Goal: Transaction & Acquisition: Purchase product/service

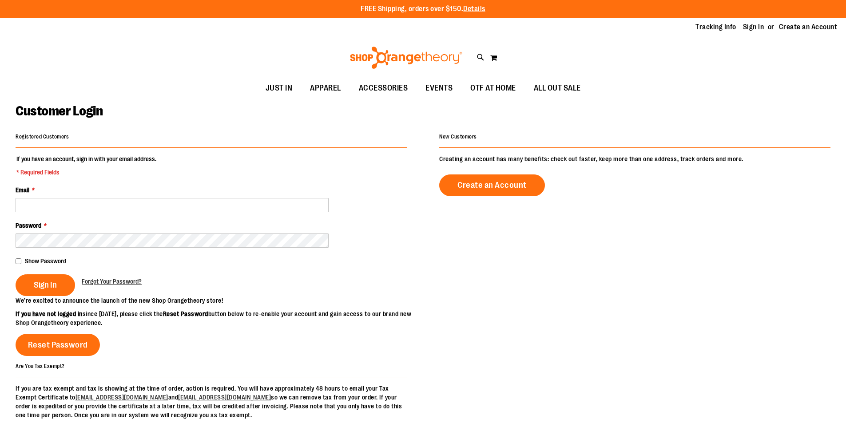
click at [202, 203] on input "Email *" at bounding box center [172, 205] width 313 height 14
type input "**********"
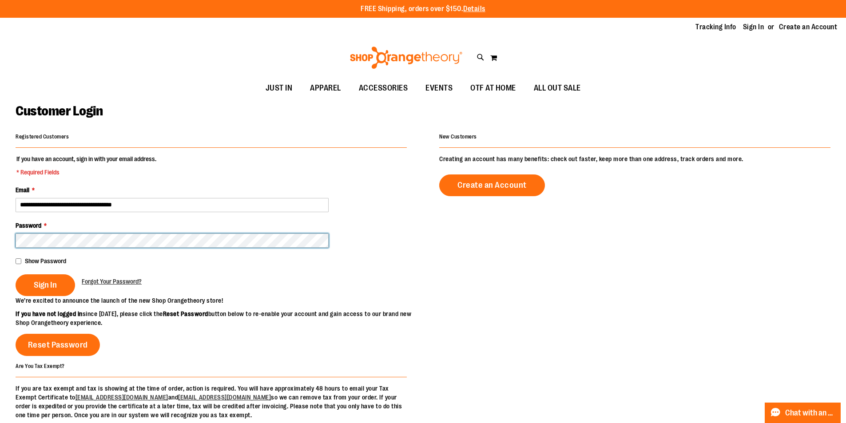
click at [16, 274] on button "Sign In" at bounding box center [46, 285] width 60 height 22
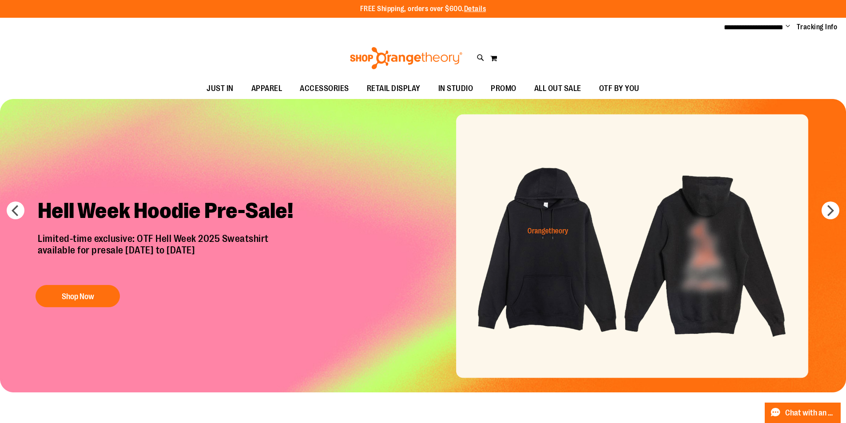
click at [773, 64] on div "Toggle Nav Search Popular Suggestions Advanced Search" at bounding box center [423, 58] width 846 height 41
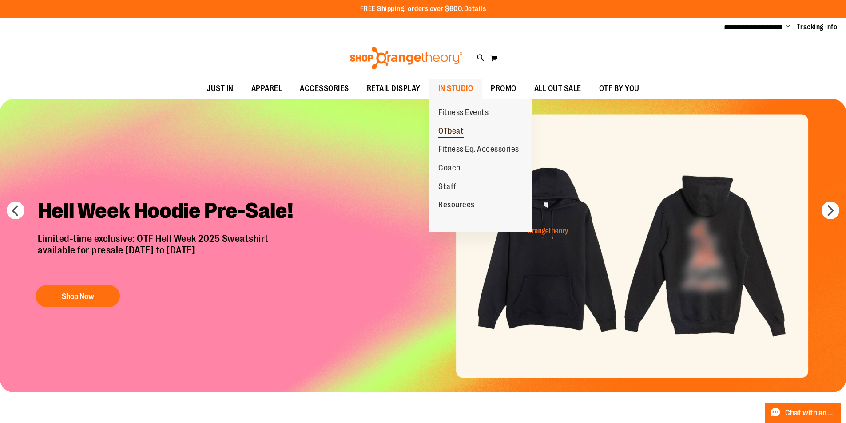
click at [450, 132] on span "OTbeat" at bounding box center [450, 132] width 25 height 11
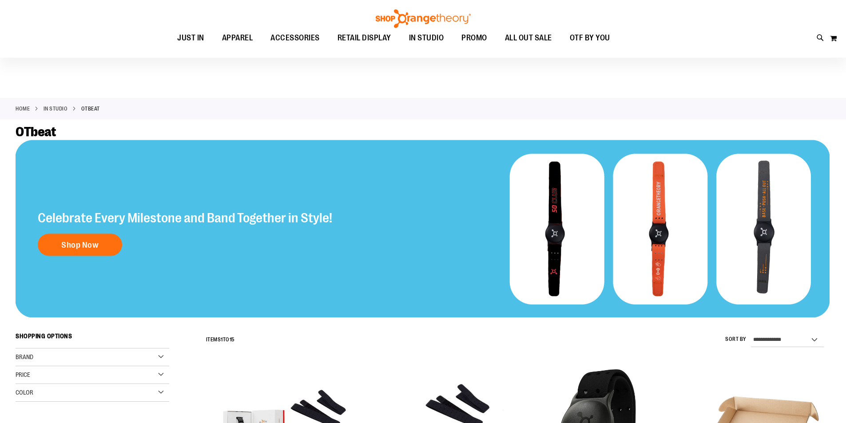
scroll to position [266, 0]
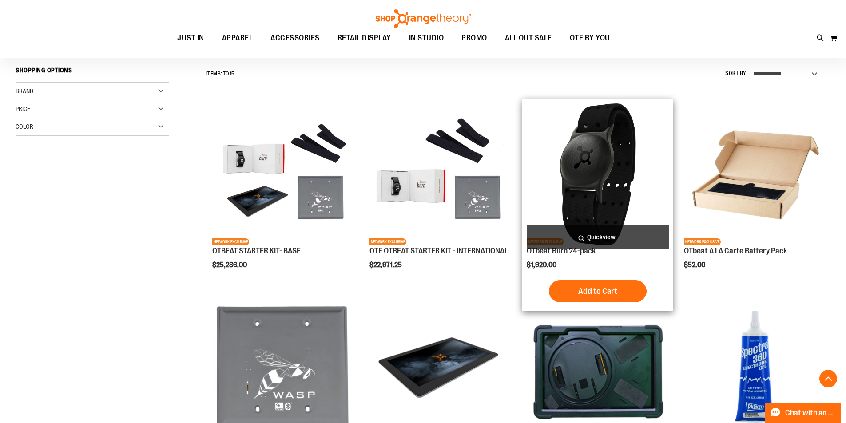
click at [593, 290] on span "Add to Cart" at bounding box center [597, 291] width 39 height 10
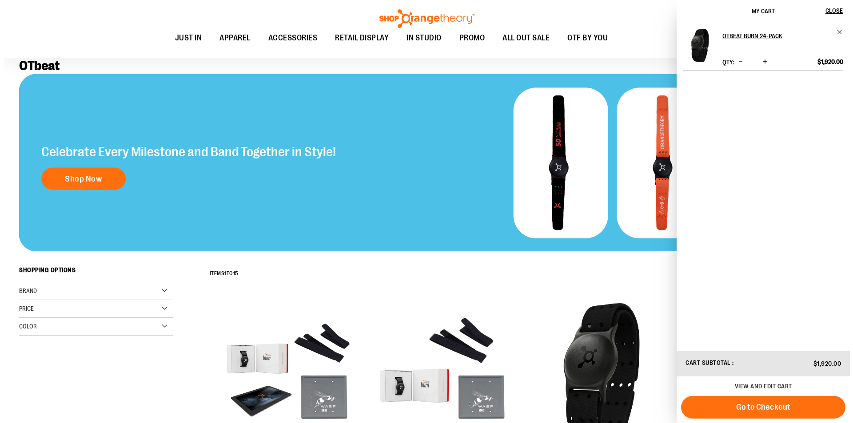
scroll to position [0, 0]
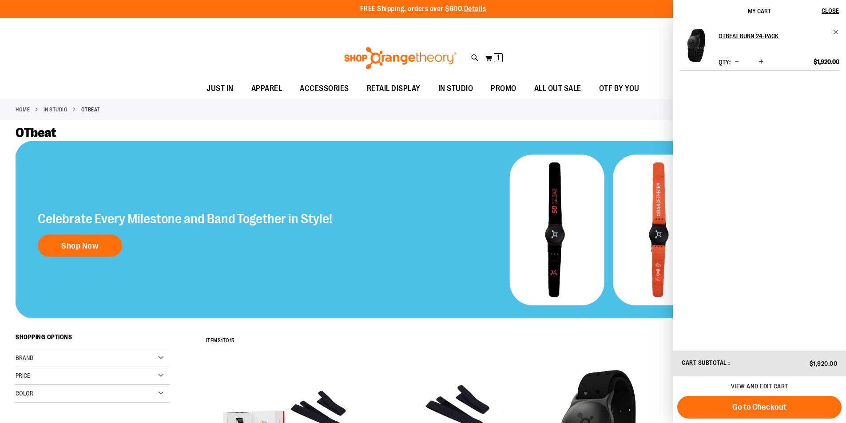
click at [131, 52] on div "Toggle Nav Search Popular Suggestions Advanced Search" at bounding box center [423, 58] width 846 height 41
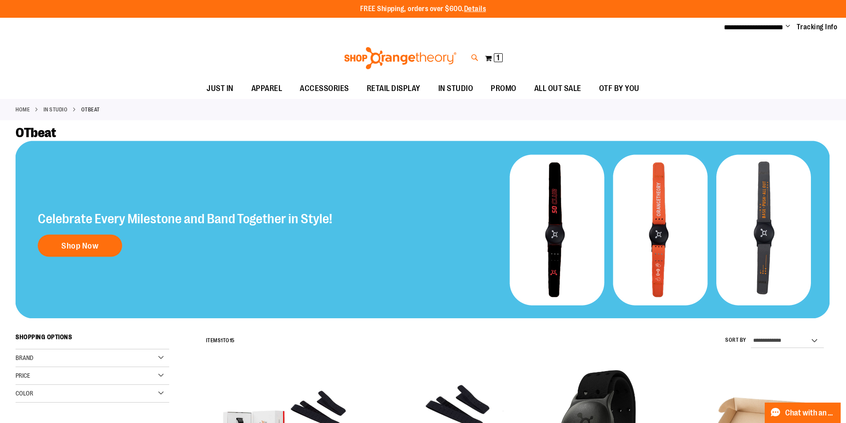
click at [473, 55] on icon at bounding box center [475, 58] width 8 height 10
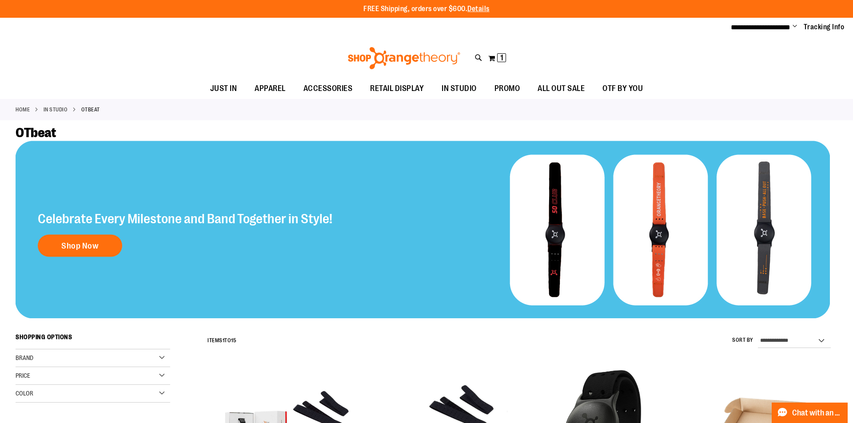
paste input "**********"
type input "**********"
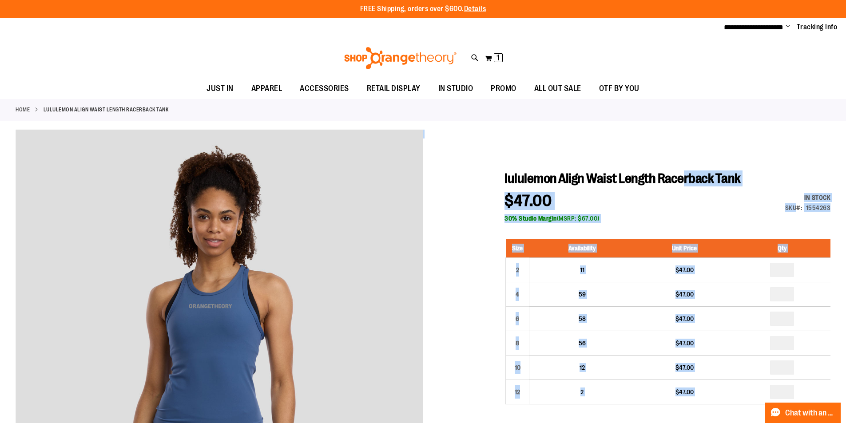
drag, startPoint x: 504, startPoint y: 178, endPoint x: 717, endPoint y: 175, distance: 213.2
click at [717, 175] on span "lululemon Align Waist Length Racerback Tank" at bounding box center [623, 178] width 236 height 15
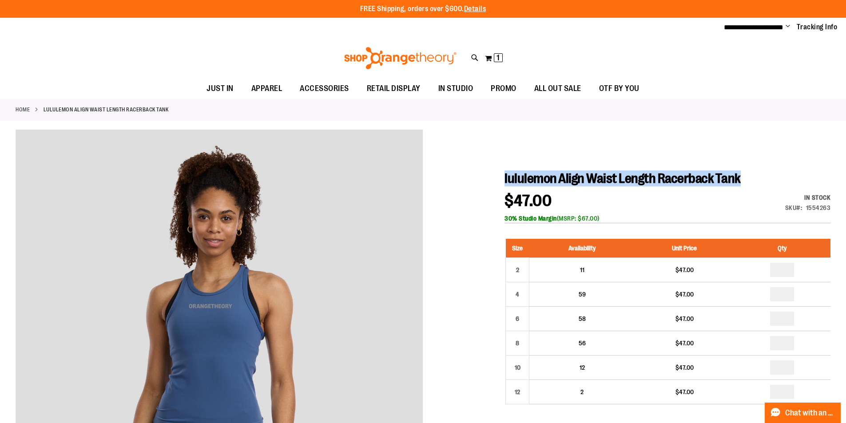
drag, startPoint x: 784, startPoint y: 180, endPoint x: 506, endPoint y: 178, distance: 277.6
click at [506, 178] on span "lululemon Align Waist Length Racerback Tank" at bounding box center [623, 178] width 236 height 15
copy span "lululemon Align Waist Length Racerback Tank"
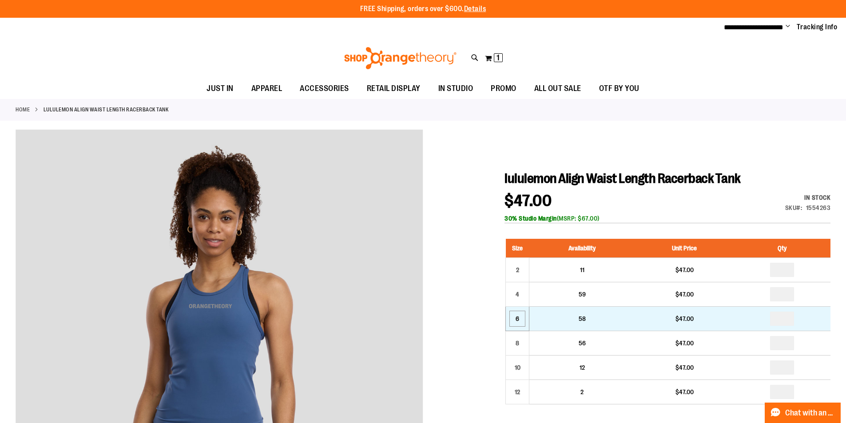
click at [519, 324] on div "6" at bounding box center [517, 318] width 13 height 13
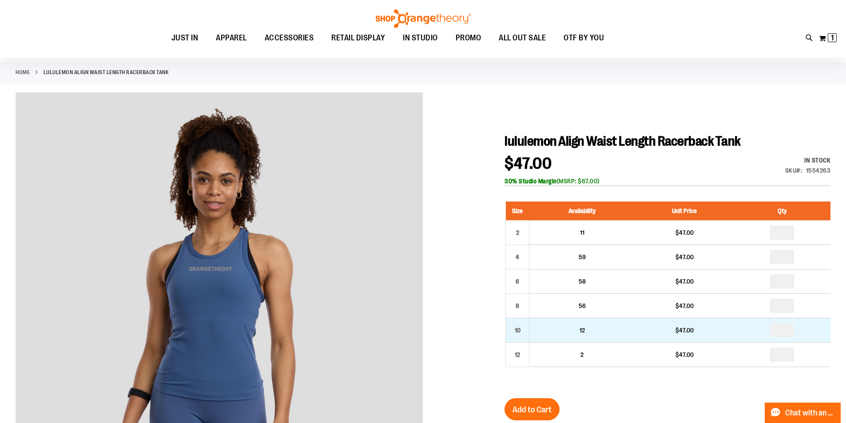
scroll to position [133, 0]
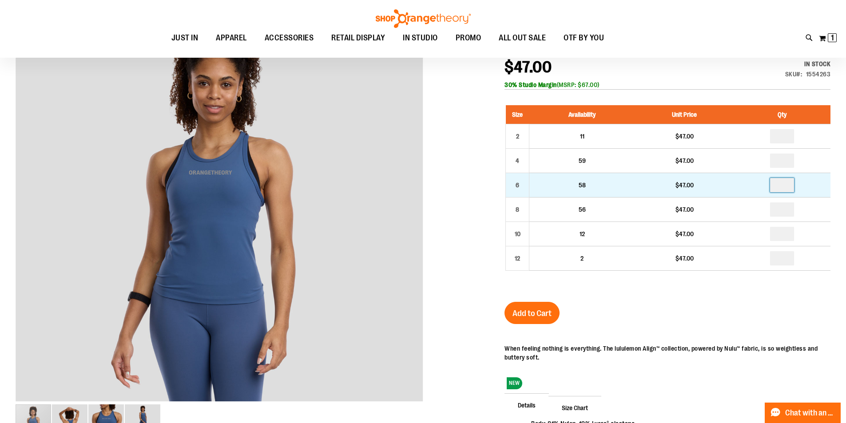
click at [794, 186] on input "number" at bounding box center [782, 185] width 24 height 14
type input "*"
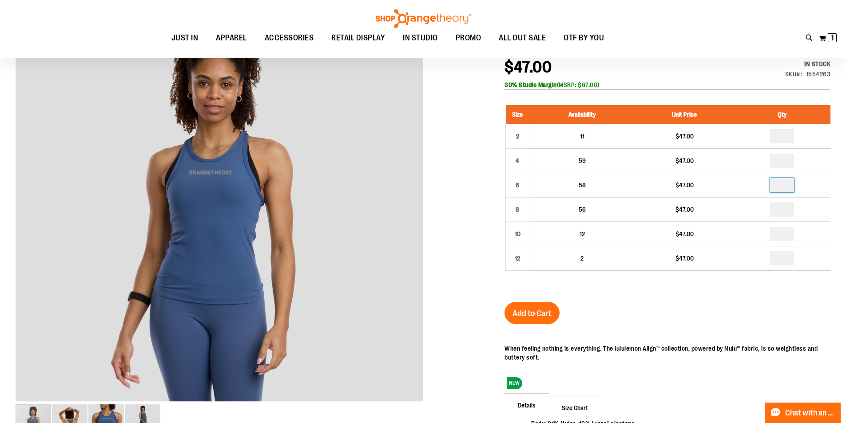
click at [521, 313] on span "Add to Cart" at bounding box center [532, 314] width 39 height 10
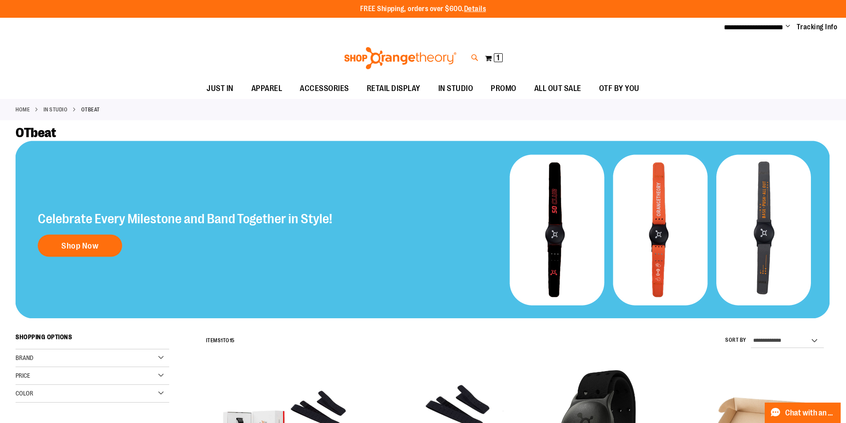
click at [472, 60] on icon at bounding box center [475, 58] width 8 height 10
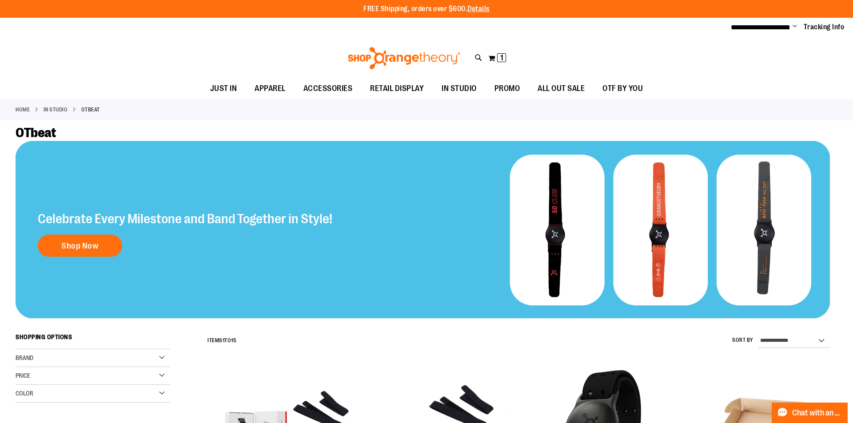
paste input "**********"
type input "**********"
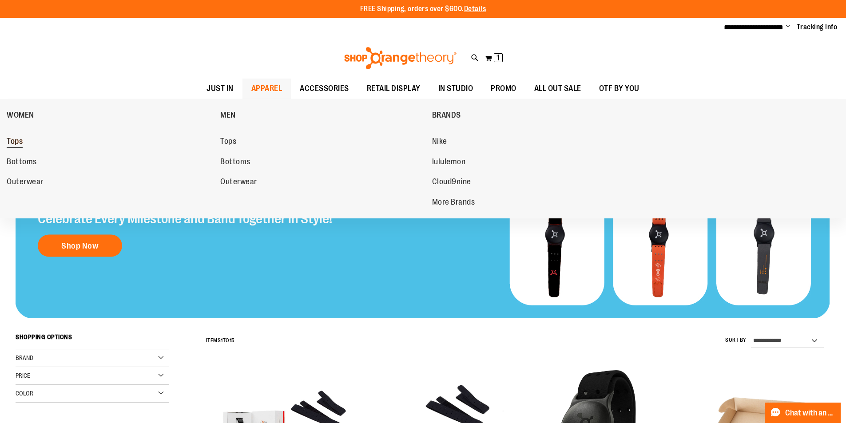
click at [21, 140] on span "Tops" at bounding box center [15, 142] width 16 height 11
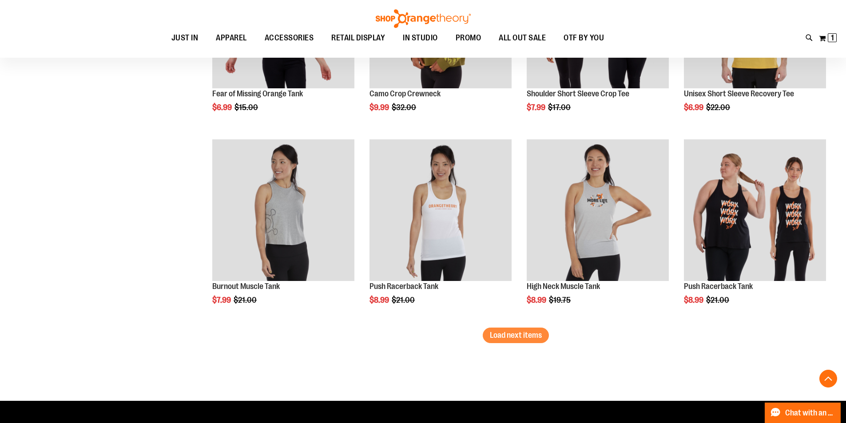
scroll to position [1599, 0]
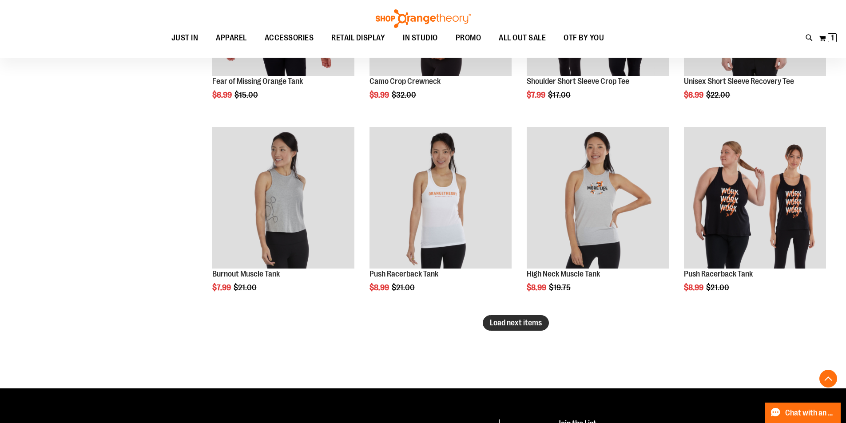
click at [499, 321] on span "Load next items" at bounding box center [516, 322] width 52 height 9
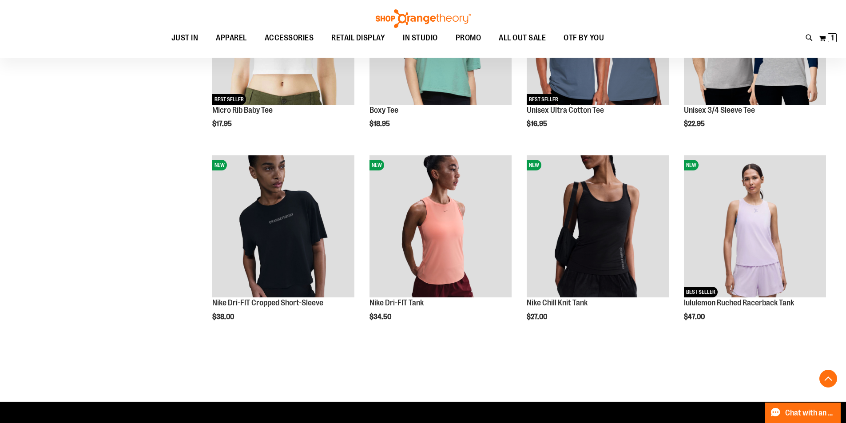
scroll to position [2176, 0]
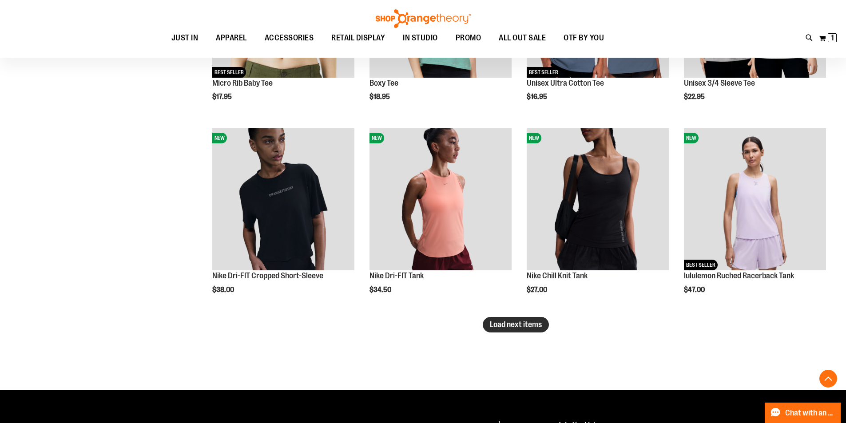
click at [526, 323] on span "Load next items" at bounding box center [516, 324] width 52 height 9
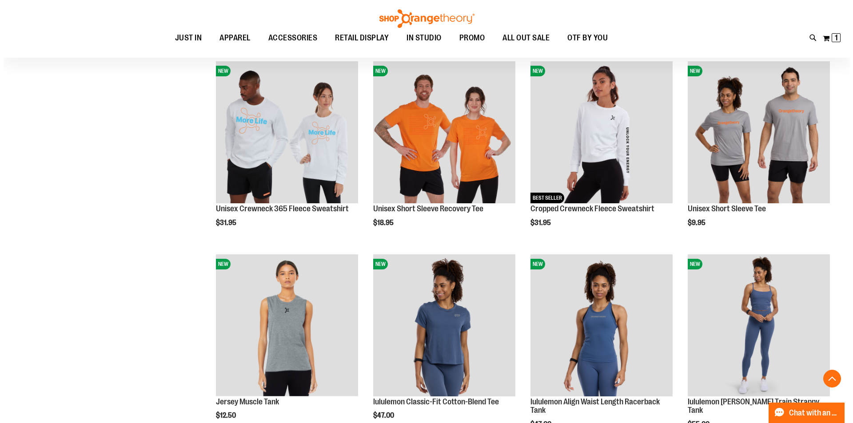
scroll to position [2487, 0]
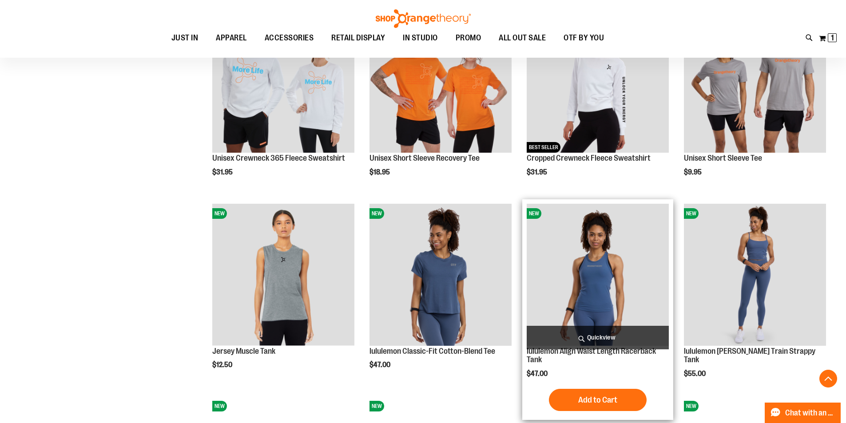
click at [586, 335] on span "Quickview" at bounding box center [598, 338] width 142 height 24
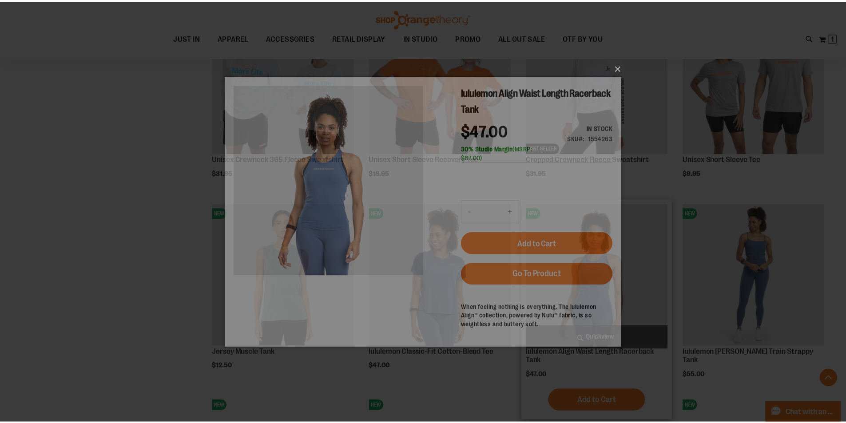
scroll to position [0, 0]
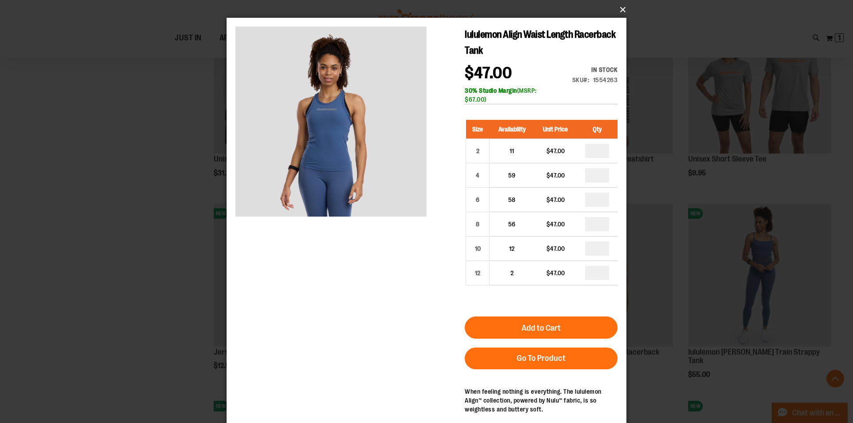
click at [621, 5] on button "×" at bounding box center [429, 10] width 400 height 20
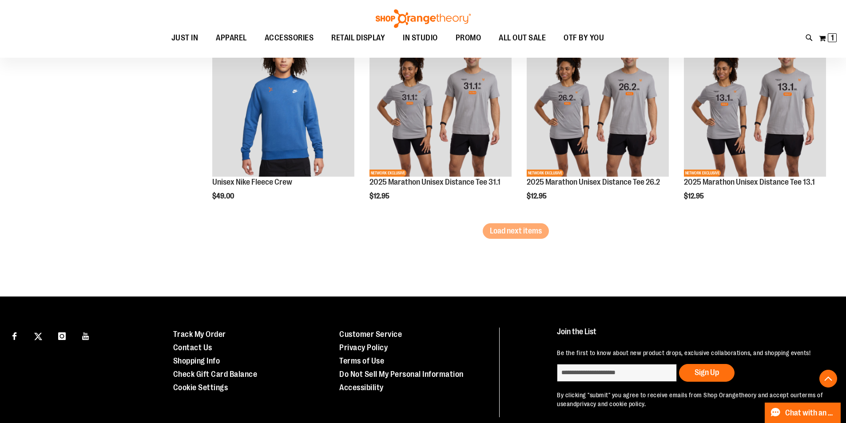
scroll to position [2887, 0]
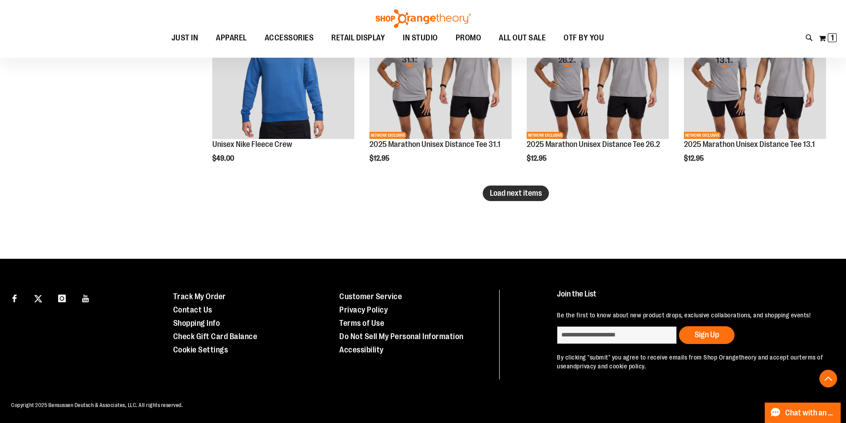
click at [523, 190] on span "Load next items" at bounding box center [516, 193] width 52 height 9
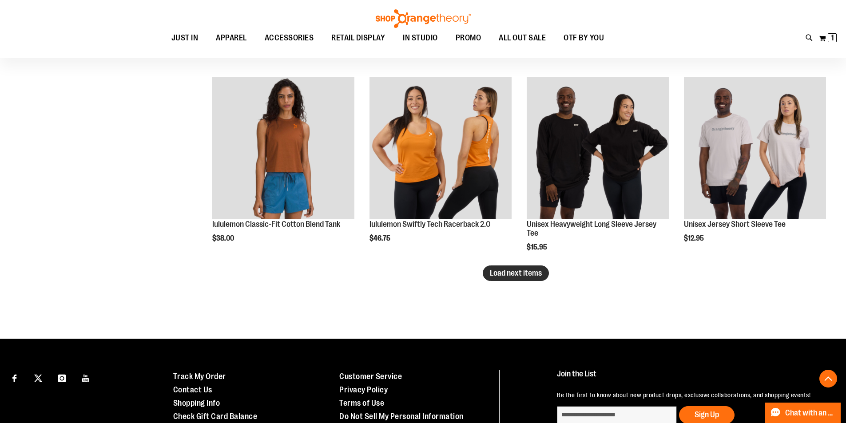
scroll to position [3420, 0]
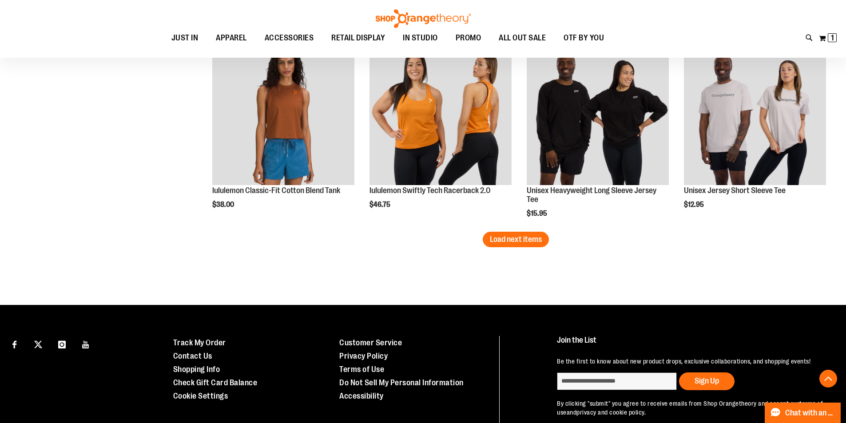
click at [522, 244] on button "Load next items" at bounding box center [516, 240] width 66 height 16
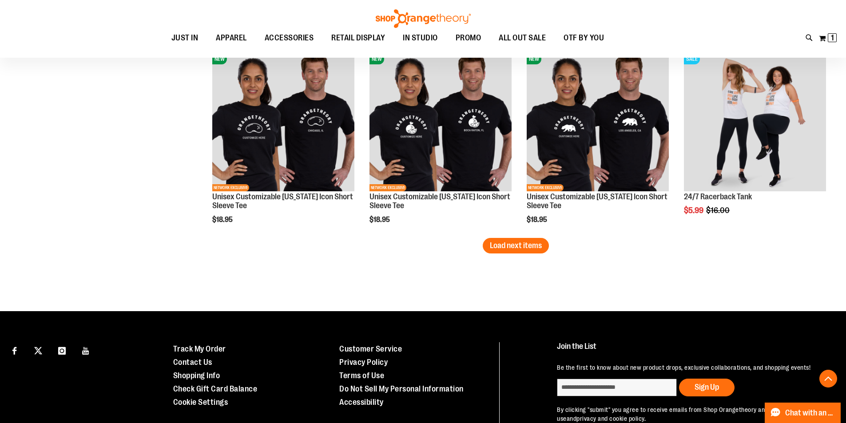
scroll to position [4042, 0]
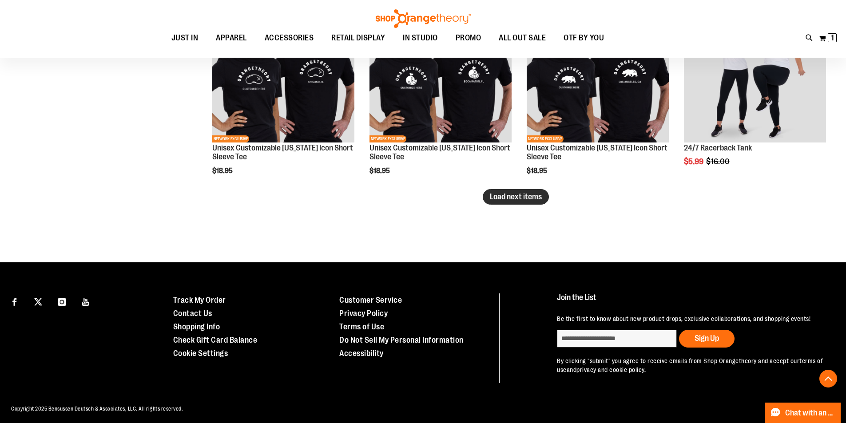
click at [523, 198] on span "Load next items" at bounding box center [516, 196] width 52 height 9
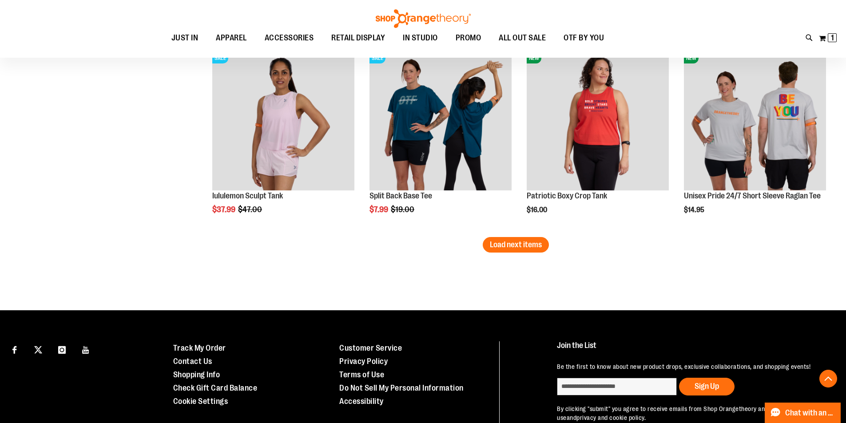
scroll to position [4575, 0]
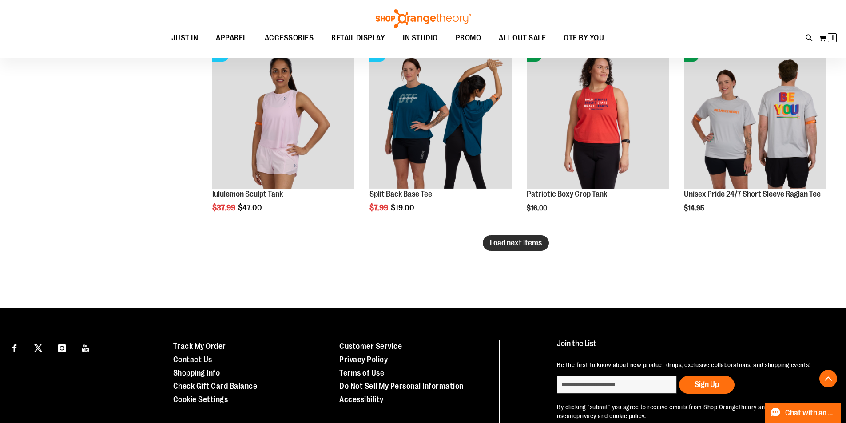
click at [521, 240] on span "Load next items" at bounding box center [516, 243] width 52 height 9
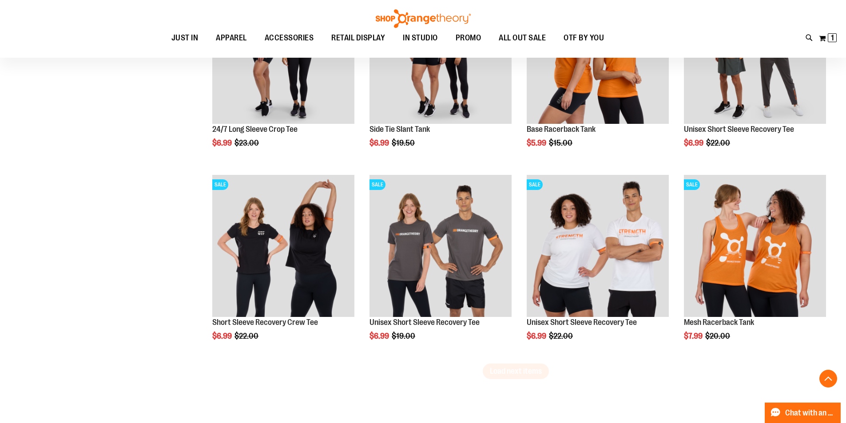
scroll to position [5063, 0]
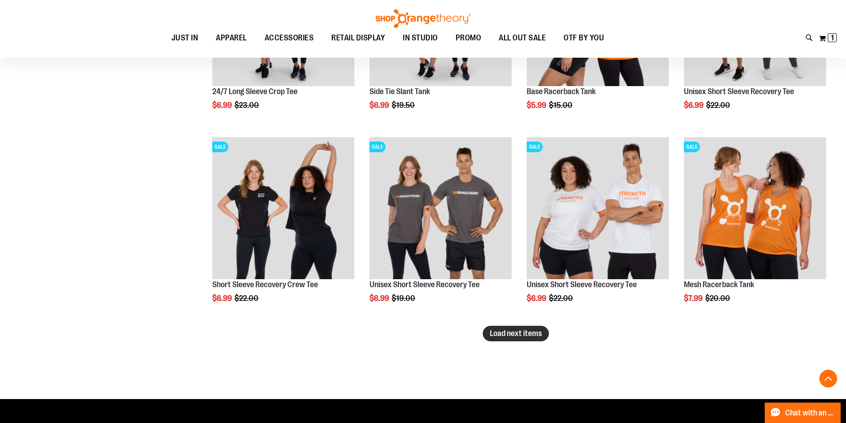
click at [515, 328] on button "Load next items" at bounding box center [516, 334] width 66 height 16
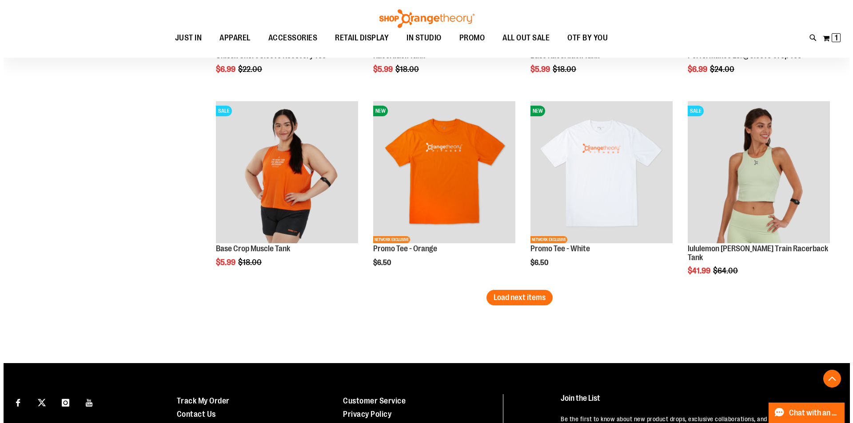
scroll to position [5685, 0]
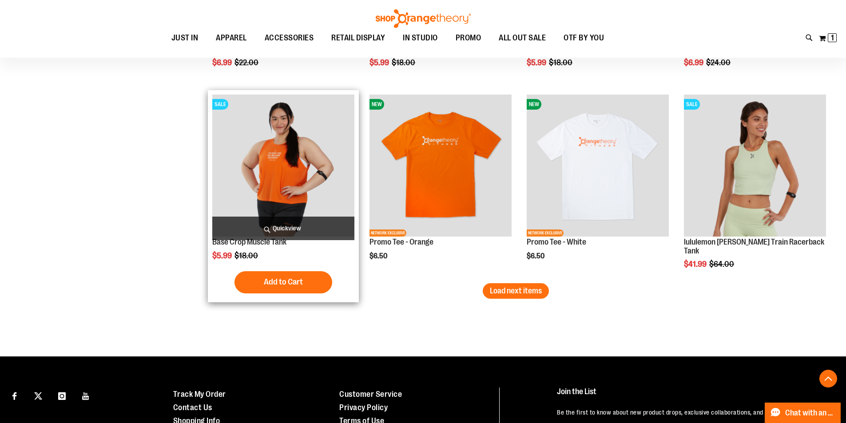
click at [284, 231] on span "Quickview" at bounding box center [283, 229] width 142 height 24
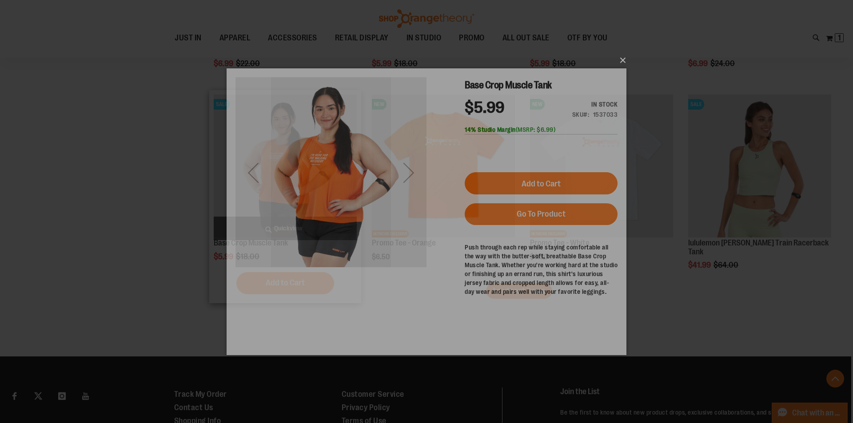
scroll to position [0, 0]
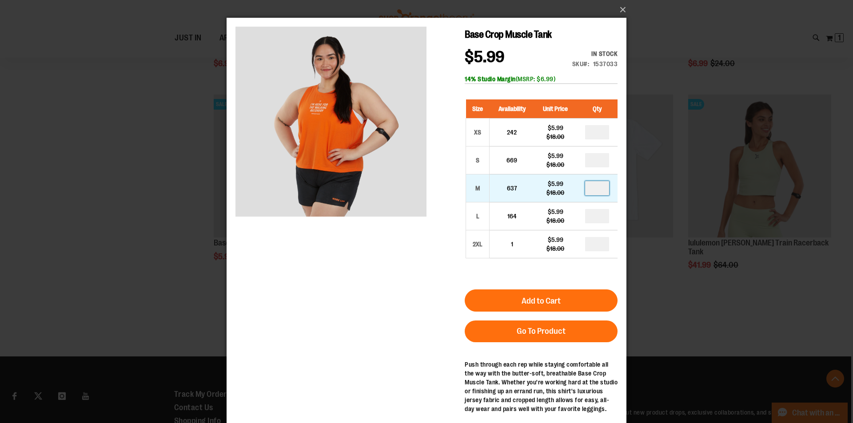
click at [597, 190] on input "number" at bounding box center [597, 188] width 24 height 14
type input "*"
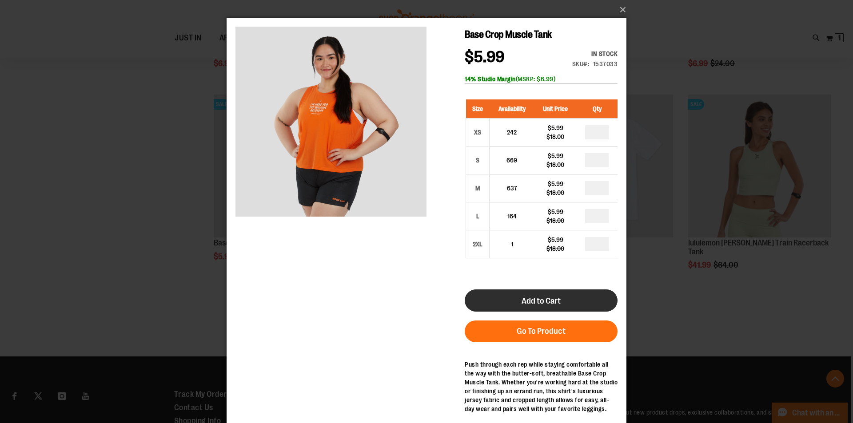
click at [569, 300] on button "Add to Cart" at bounding box center [541, 301] width 153 height 22
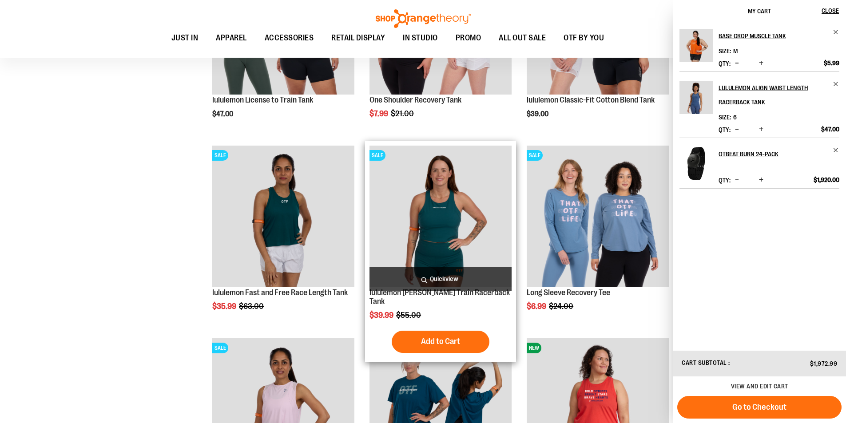
scroll to position [3972, 0]
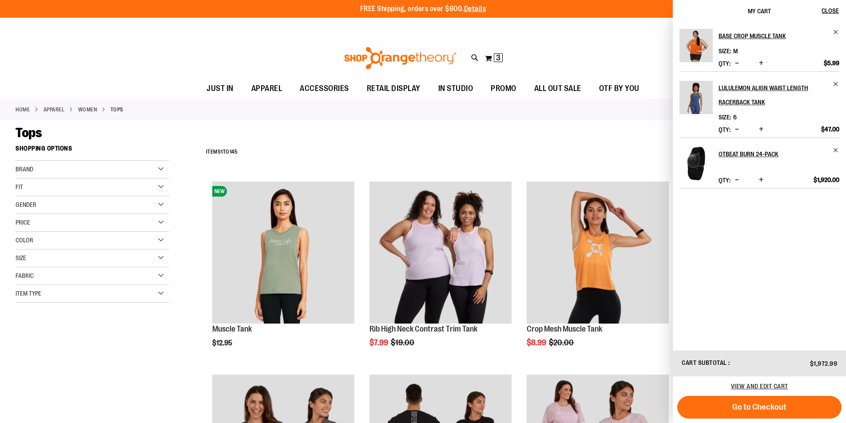
click at [317, 125] on div "Tops" at bounding box center [423, 133] width 815 height 16
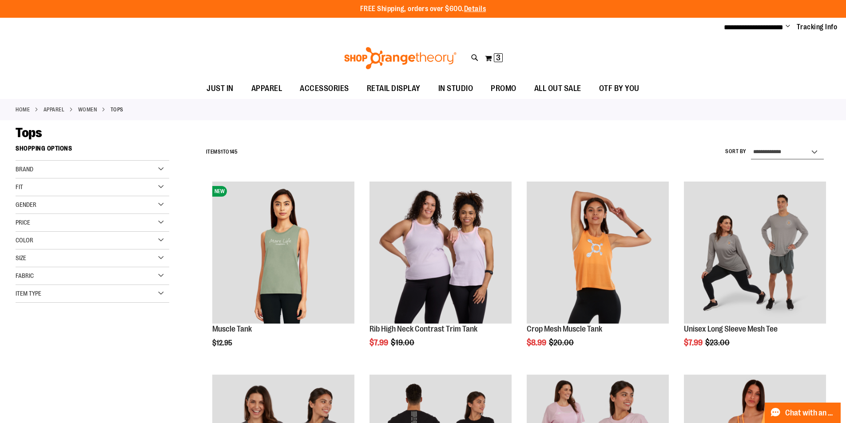
click at [796, 152] on select "**********" at bounding box center [787, 152] width 73 height 14
click at [55, 186] on div "Fit" at bounding box center [93, 188] width 154 height 18
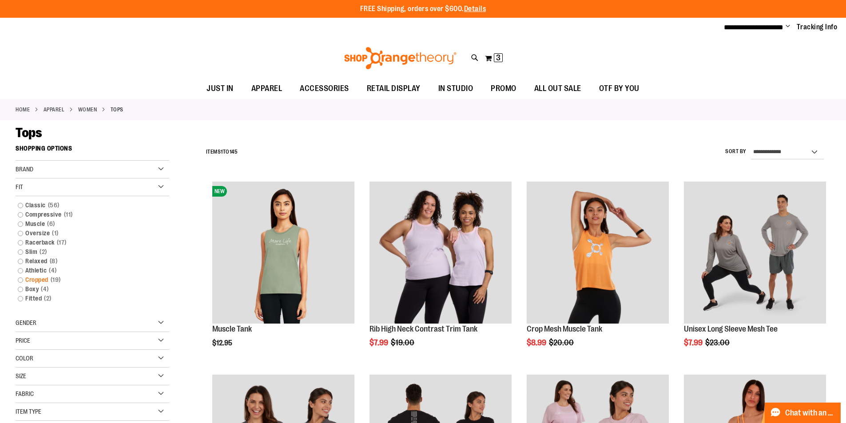
click at [27, 278] on link "Cropped 19 items" at bounding box center [86, 279] width 147 height 9
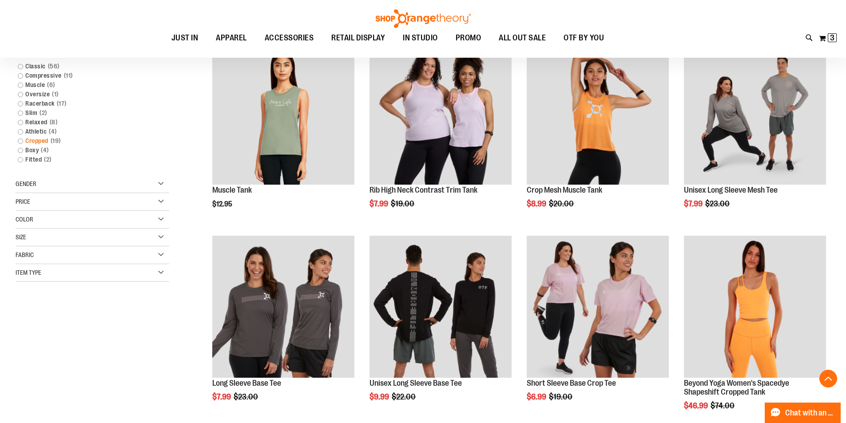
scroll to position [140, 0]
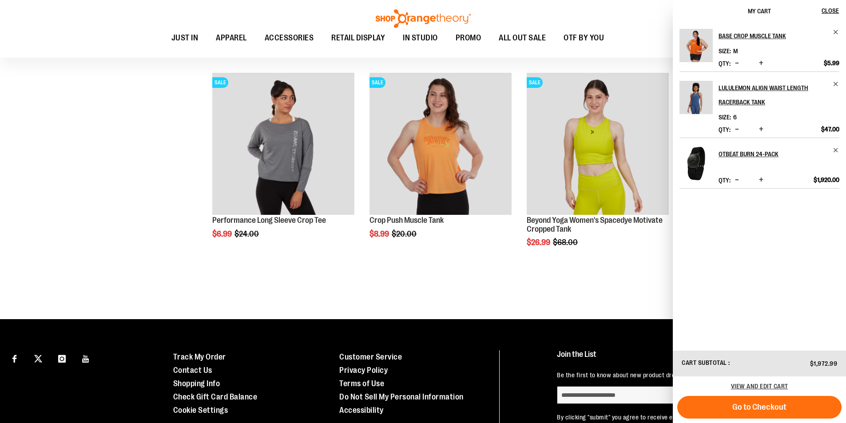
scroll to position [895, 0]
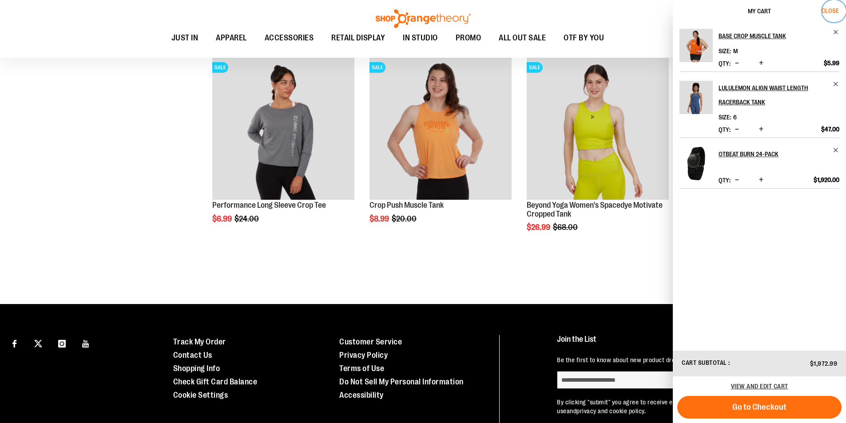
click at [842, 14] on button "Close" at bounding box center [834, 11] width 24 height 22
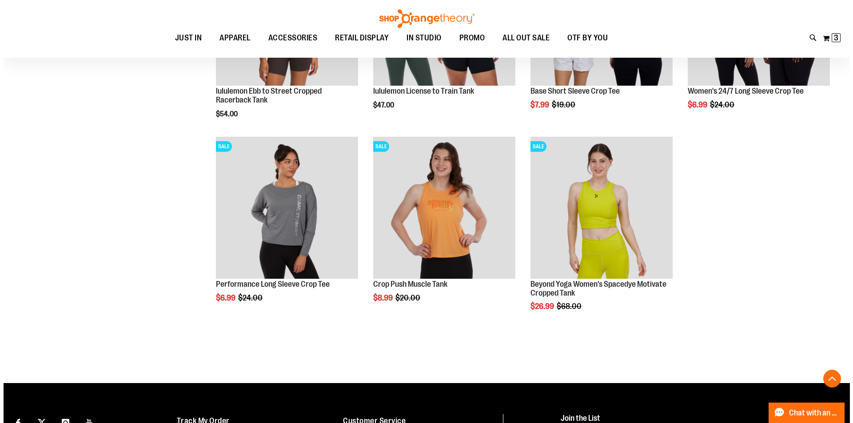
scroll to position [673, 0]
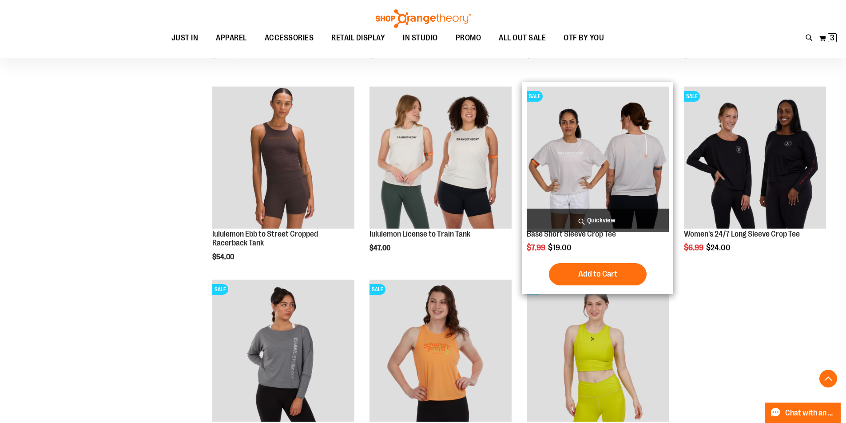
click at [586, 219] on span "Quickview" at bounding box center [598, 221] width 142 height 24
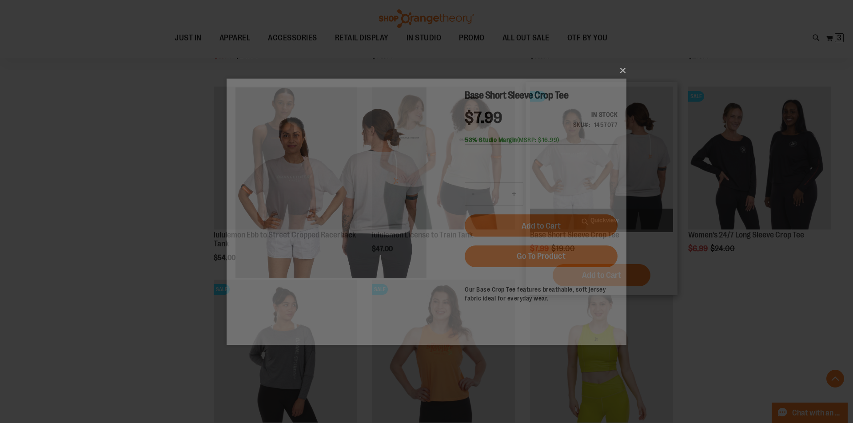
scroll to position [0, 0]
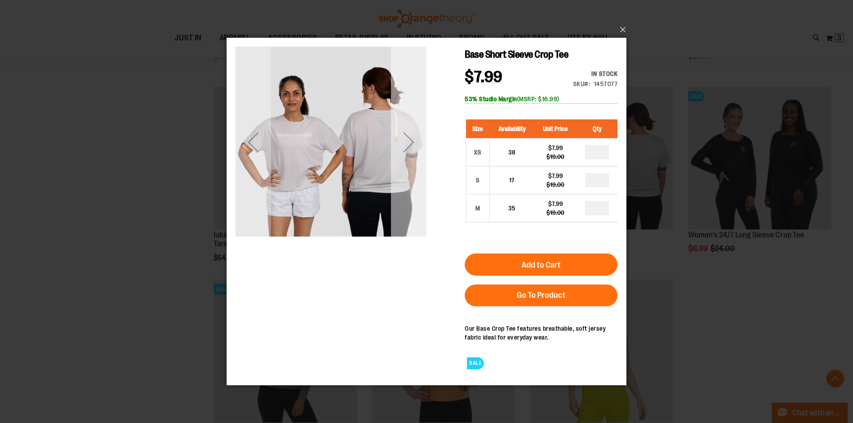
click at [415, 141] on div "Next" at bounding box center [409, 142] width 36 height 36
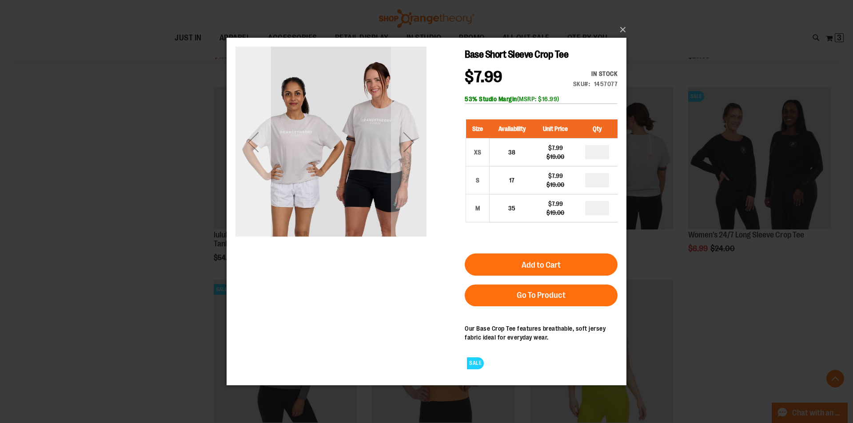
click at [247, 139] on div "Previous" at bounding box center [253, 142] width 36 height 36
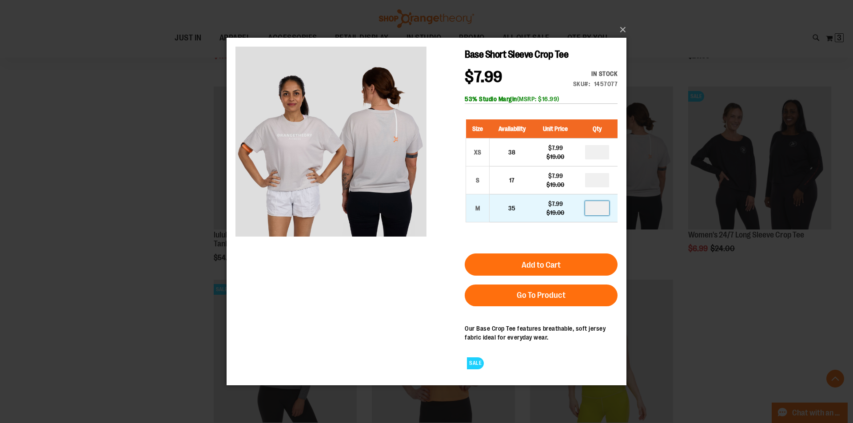
click at [601, 206] on input "number" at bounding box center [597, 208] width 24 height 14
type input "*"
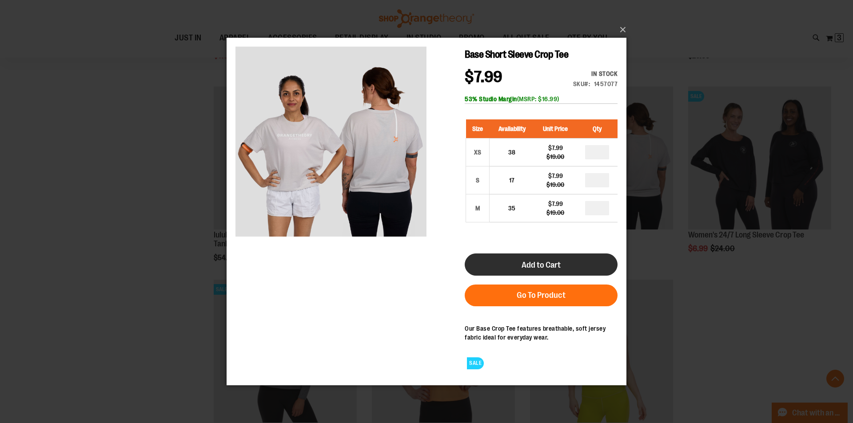
click at [553, 255] on button "Add to Cart" at bounding box center [541, 264] width 153 height 22
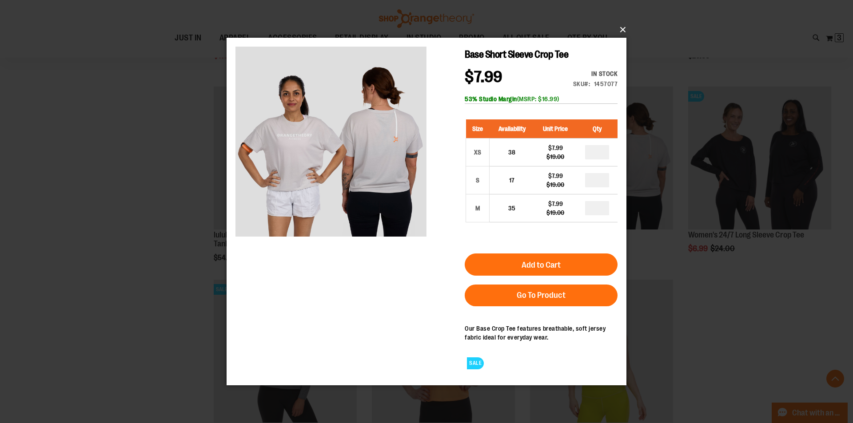
click at [624, 30] on button "×" at bounding box center [429, 30] width 400 height 20
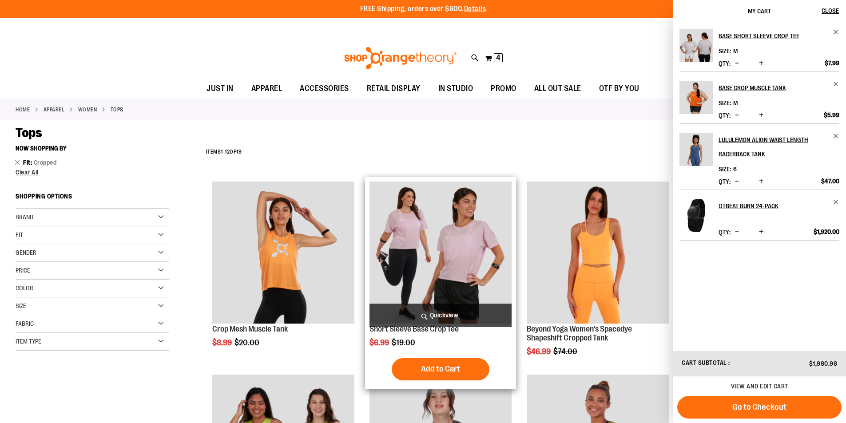
click at [452, 256] on img "product" at bounding box center [441, 253] width 142 height 142
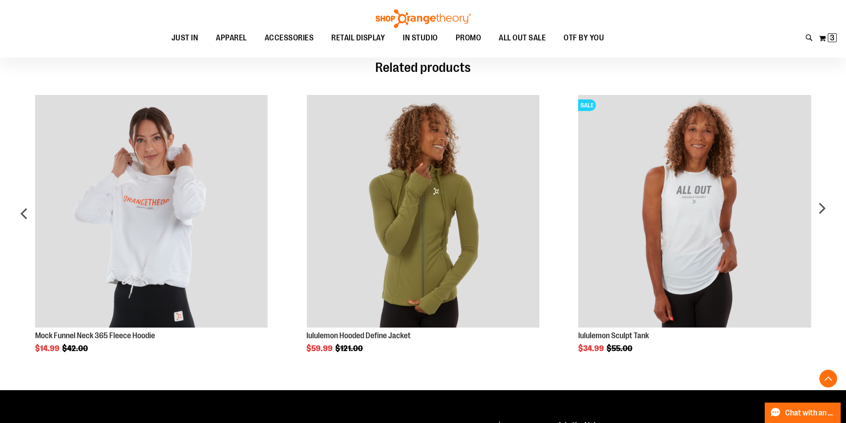
scroll to position [488, 0]
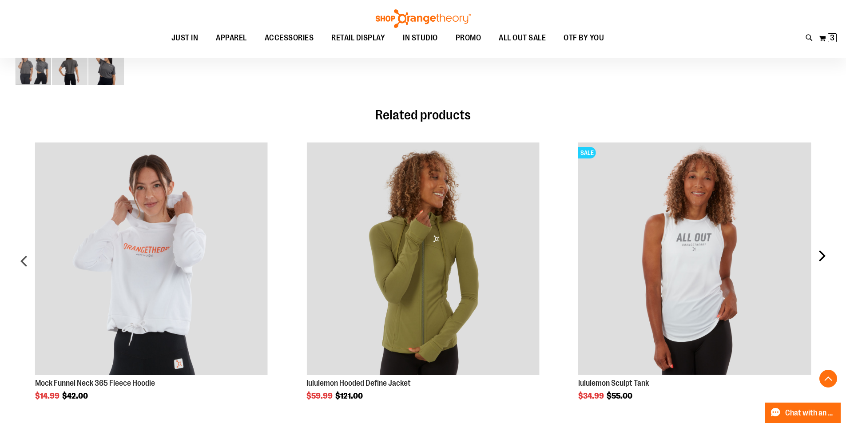
click at [830, 257] on div "next" at bounding box center [822, 264] width 18 height 271
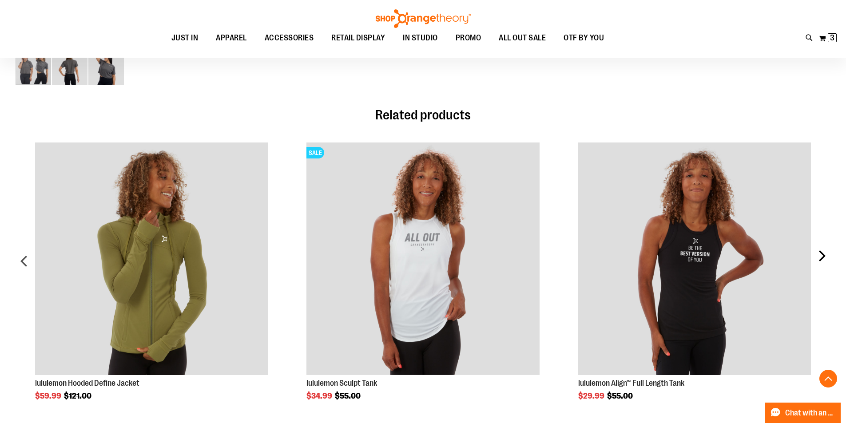
click at [830, 257] on div "next" at bounding box center [822, 264] width 18 height 271
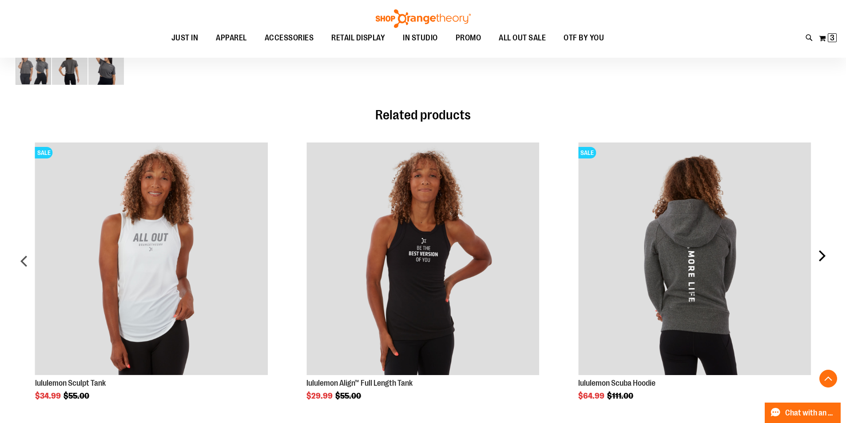
click at [830, 257] on div "next" at bounding box center [822, 264] width 18 height 271
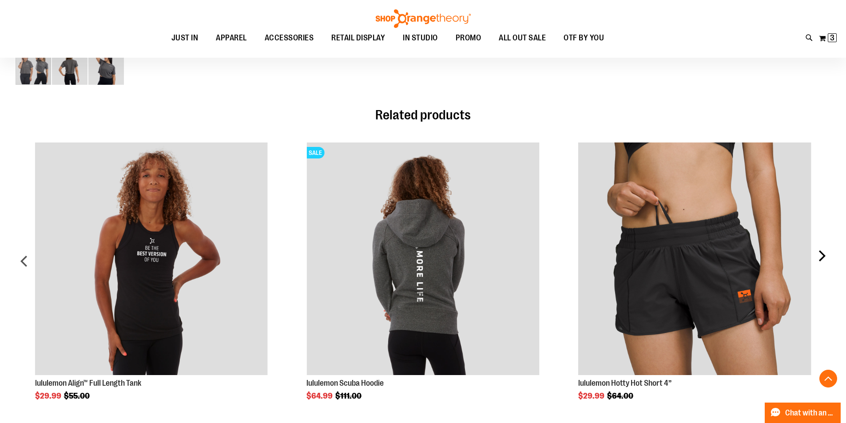
click at [830, 257] on div "next" at bounding box center [822, 264] width 18 height 271
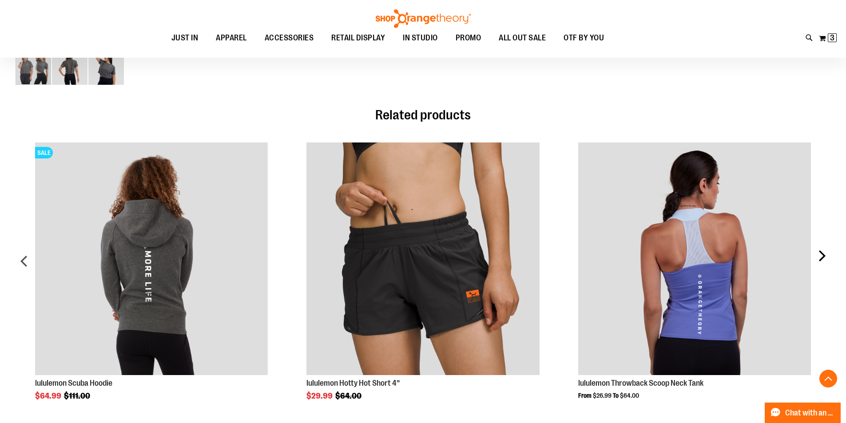
click at [830, 257] on div "next" at bounding box center [822, 264] width 18 height 271
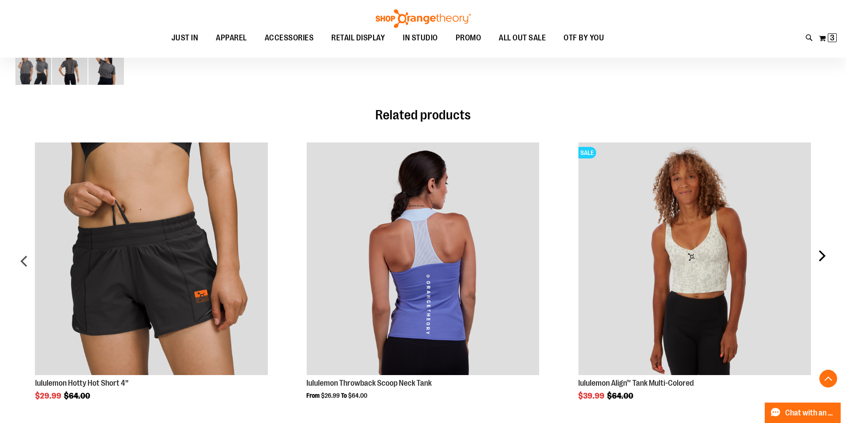
click at [830, 257] on div "next" at bounding box center [822, 264] width 18 height 271
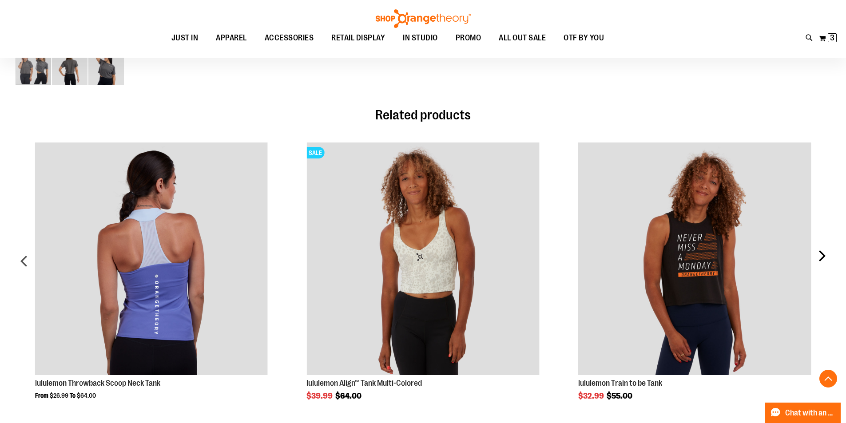
click at [830, 257] on div "next" at bounding box center [822, 264] width 18 height 271
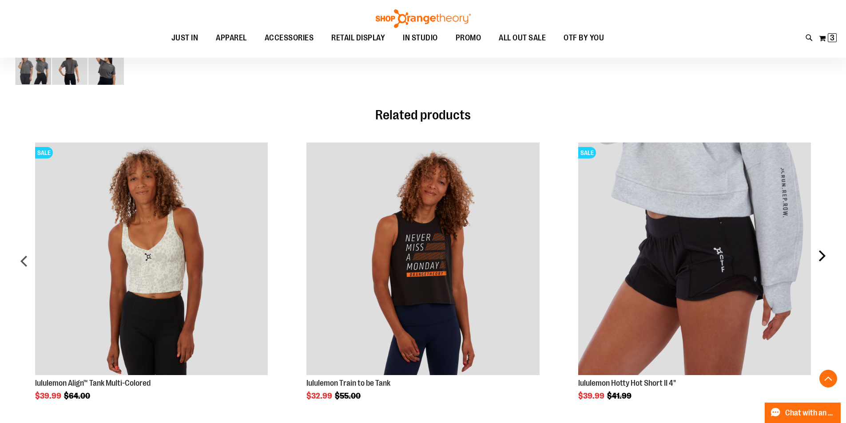
click at [830, 257] on div "next" at bounding box center [822, 264] width 18 height 271
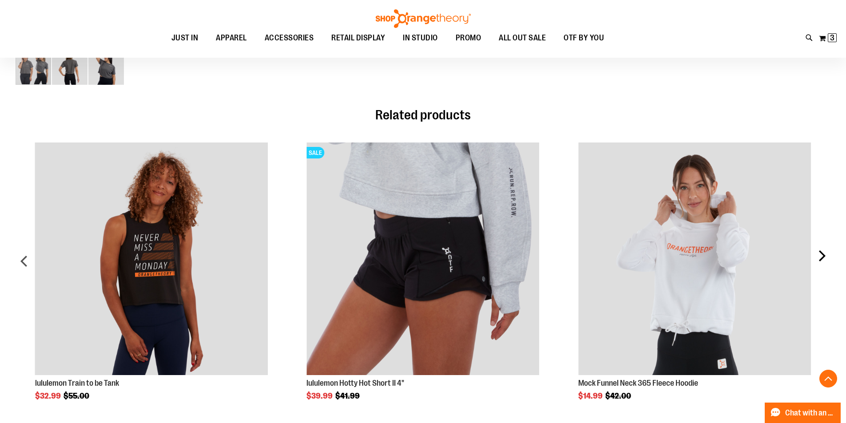
click at [830, 257] on div "next" at bounding box center [822, 264] width 18 height 271
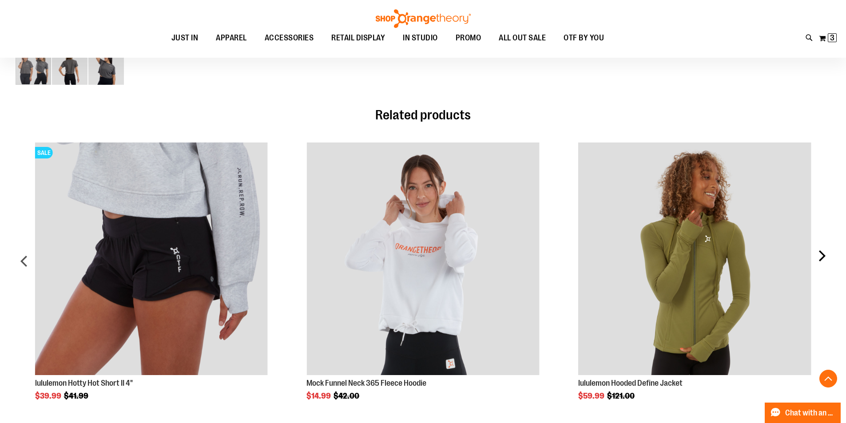
click at [830, 257] on div "next" at bounding box center [822, 264] width 18 height 271
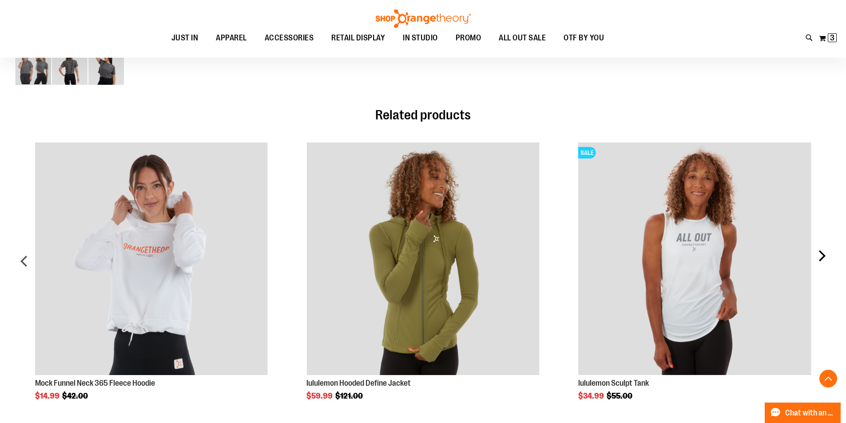
click at [830, 257] on div "next" at bounding box center [822, 264] width 18 height 271
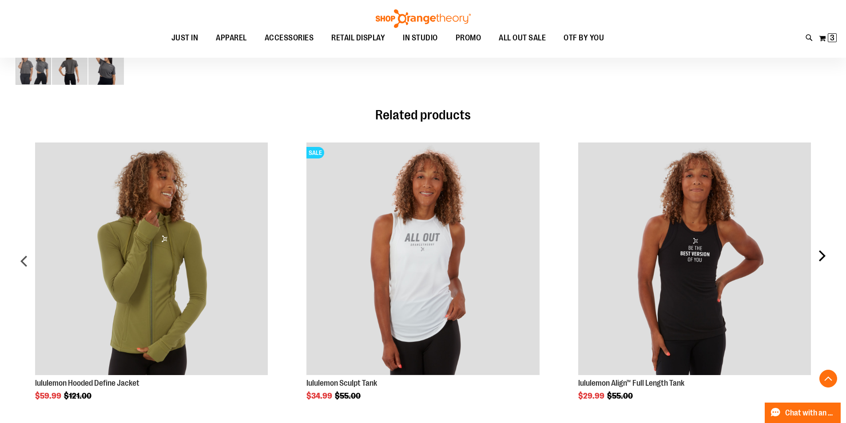
click at [830, 257] on div "next" at bounding box center [822, 264] width 18 height 271
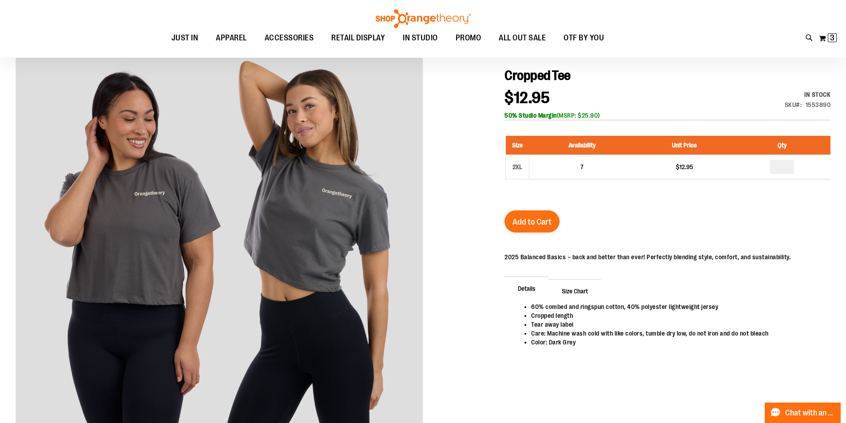
scroll to position [0, 0]
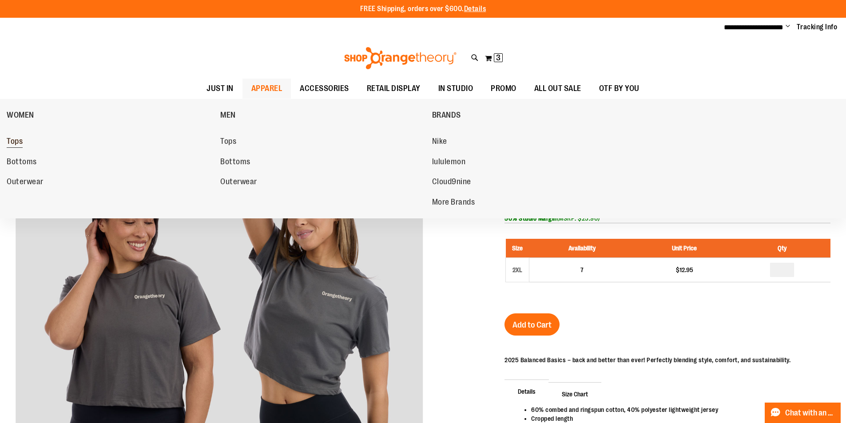
click at [13, 139] on span "Tops" at bounding box center [15, 142] width 16 height 11
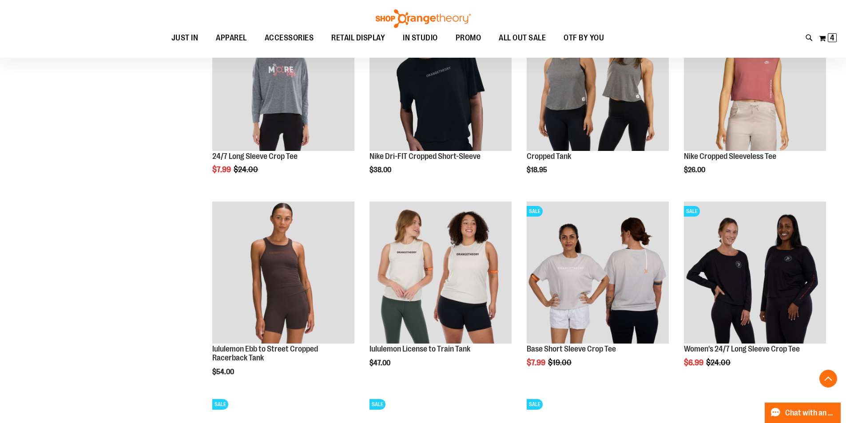
scroll to position [523, 0]
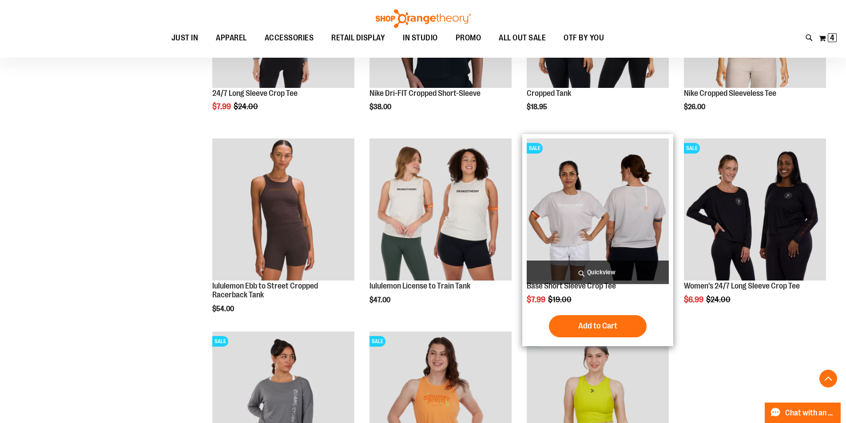
click at [594, 206] on img "product" at bounding box center [598, 210] width 142 height 142
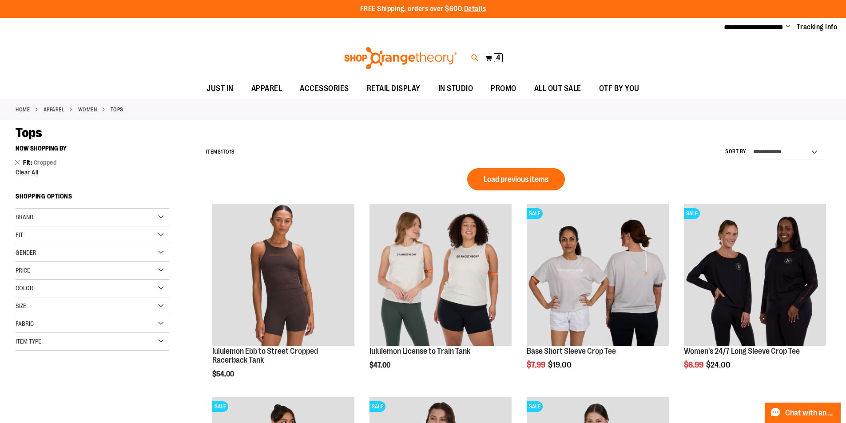
click at [475, 57] on icon at bounding box center [475, 58] width 8 height 10
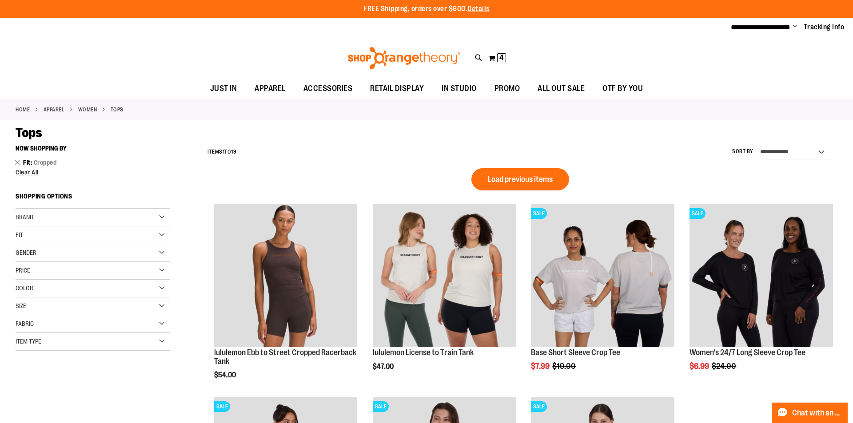
type input "********"
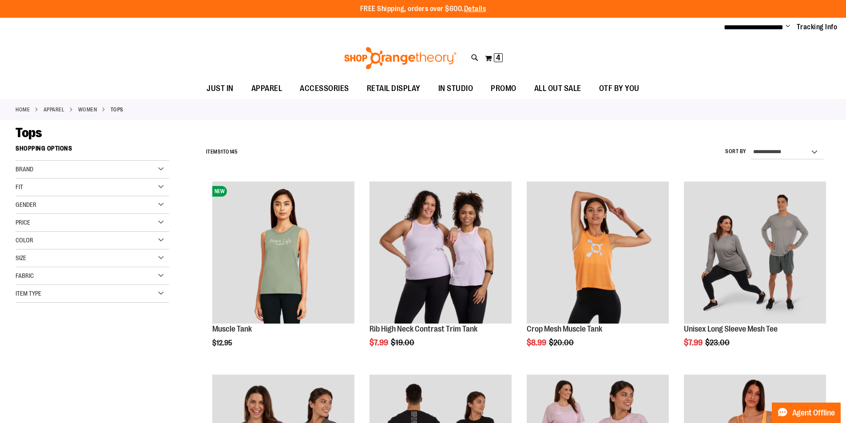
click at [150, 186] on div "Fit" at bounding box center [93, 188] width 154 height 18
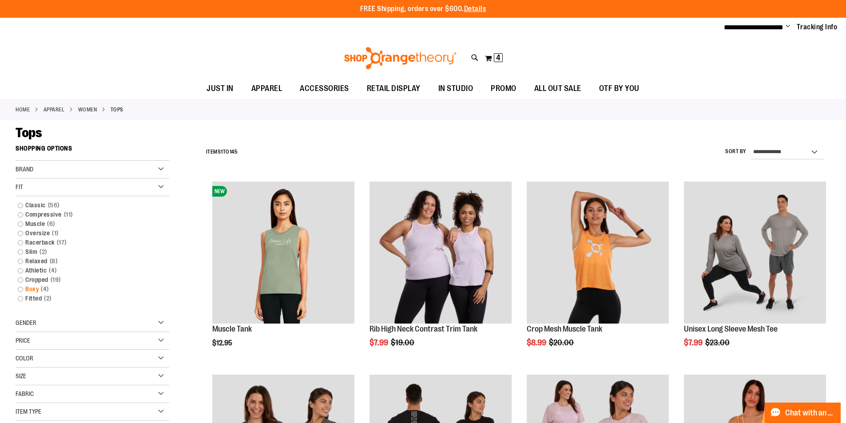
click at [20, 287] on link "Boxy 4 items" at bounding box center [86, 289] width 147 height 9
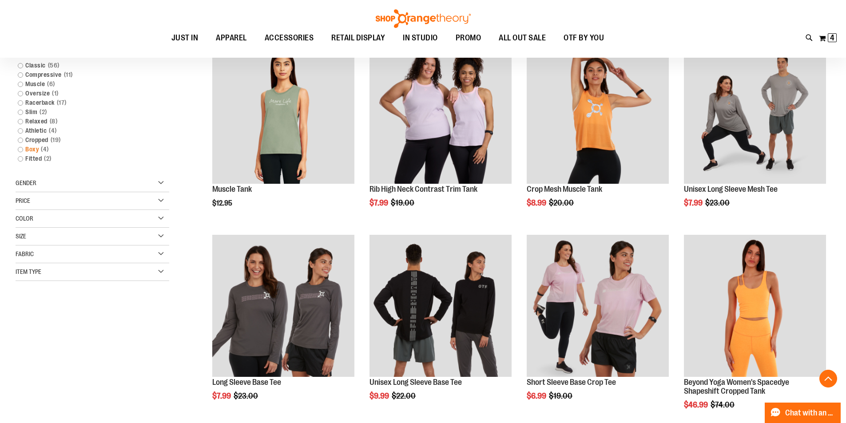
scroll to position [140, 0]
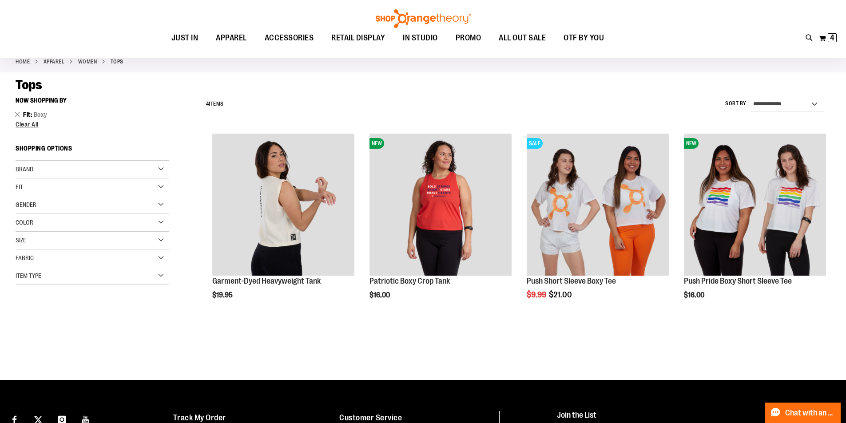
scroll to position [7, 0]
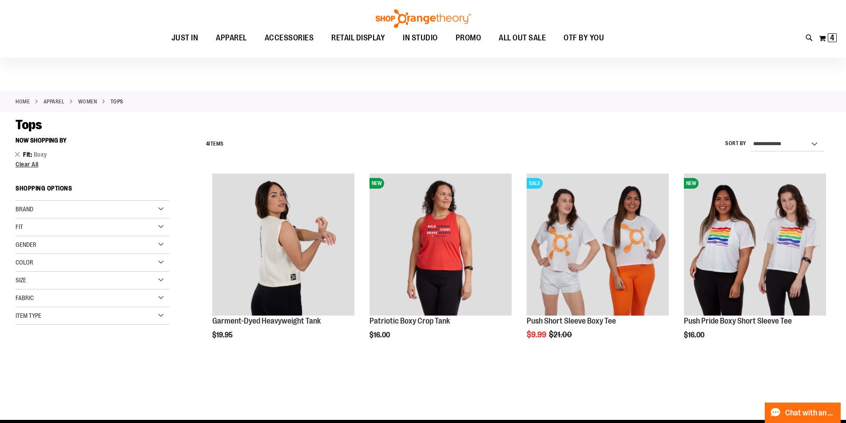
click at [48, 224] on div "Fit" at bounding box center [93, 228] width 154 height 18
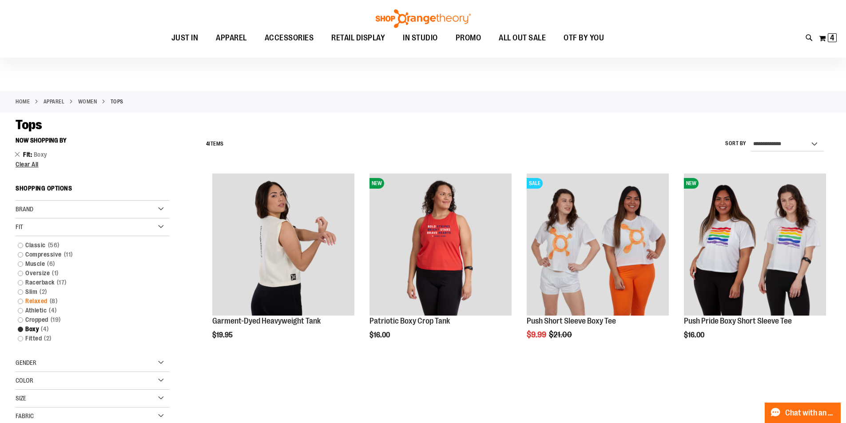
click at [20, 301] on link "Relaxed 8 items" at bounding box center [86, 301] width 147 height 9
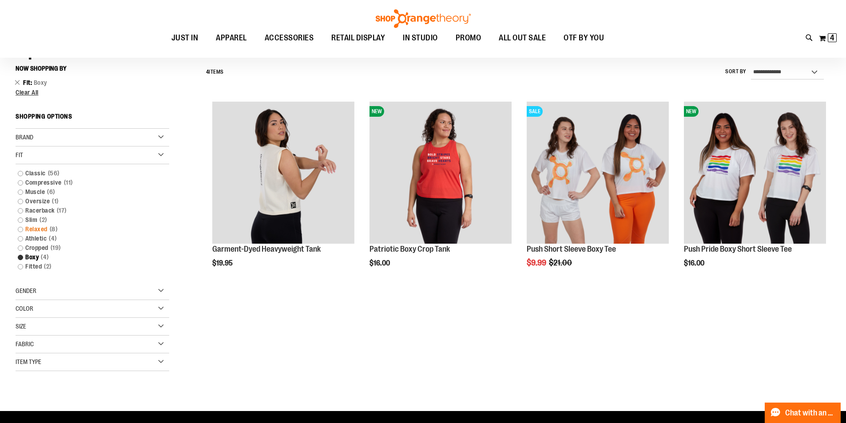
scroll to position [83, 0]
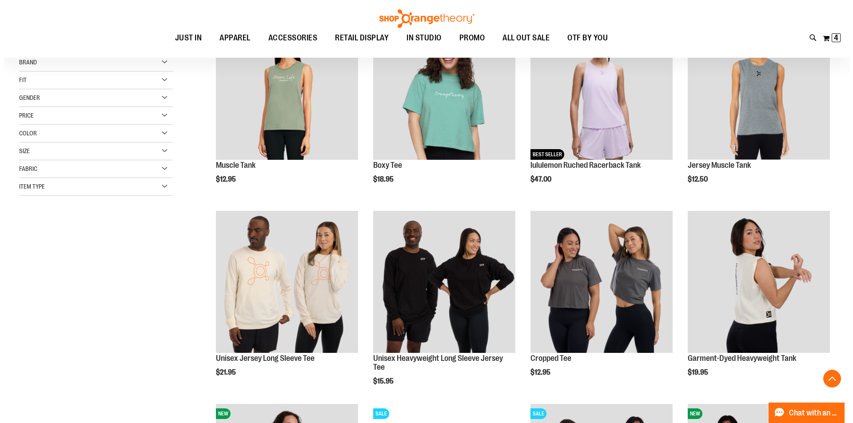
scroll to position [127, 0]
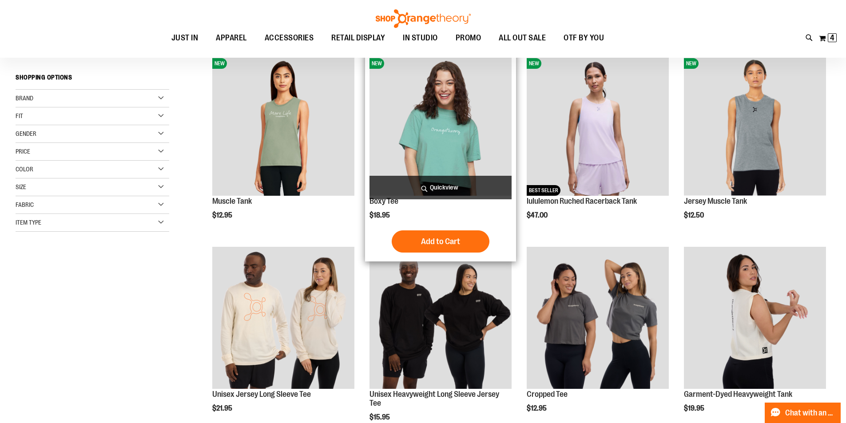
click at [438, 181] on span "Quickview" at bounding box center [441, 188] width 142 height 24
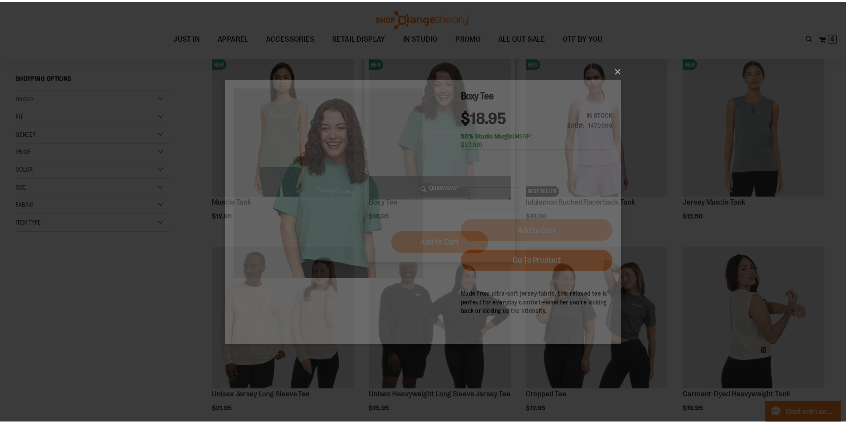
scroll to position [0, 0]
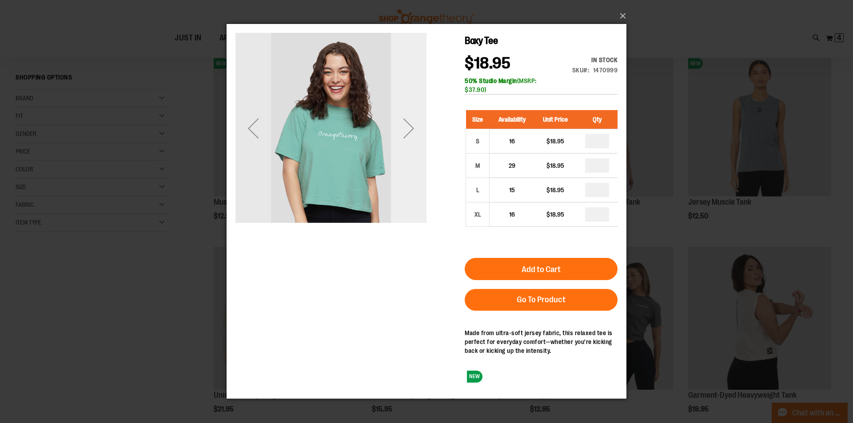
click at [410, 133] on div "Next" at bounding box center [409, 129] width 36 height 36
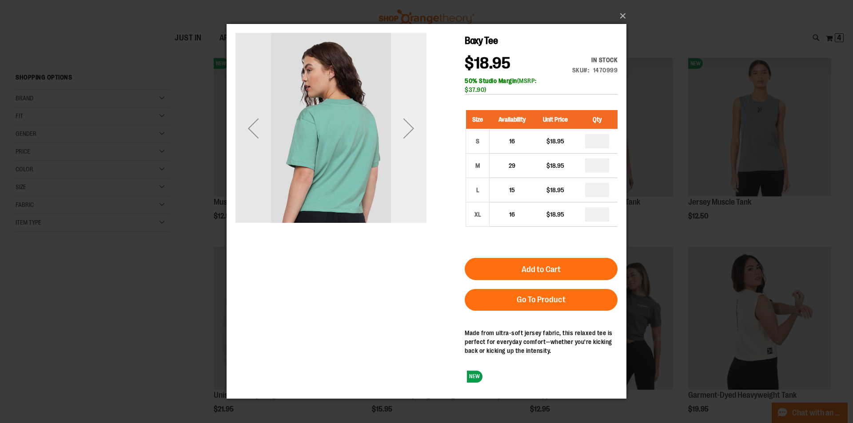
click at [410, 133] on div "Next" at bounding box center [409, 129] width 36 height 36
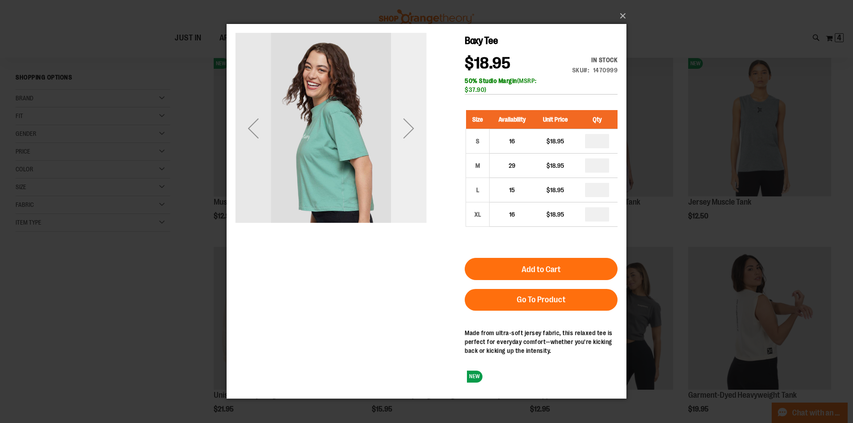
click at [410, 133] on div "Next" at bounding box center [409, 129] width 36 height 36
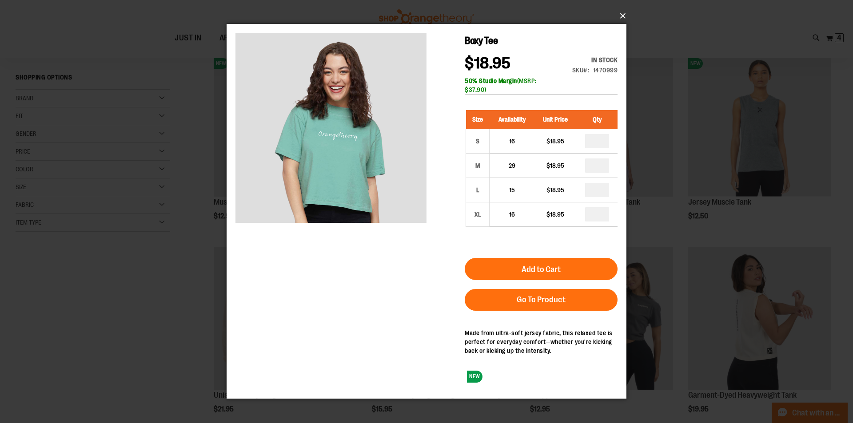
click at [619, 16] on button "×" at bounding box center [429, 16] width 400 height 20
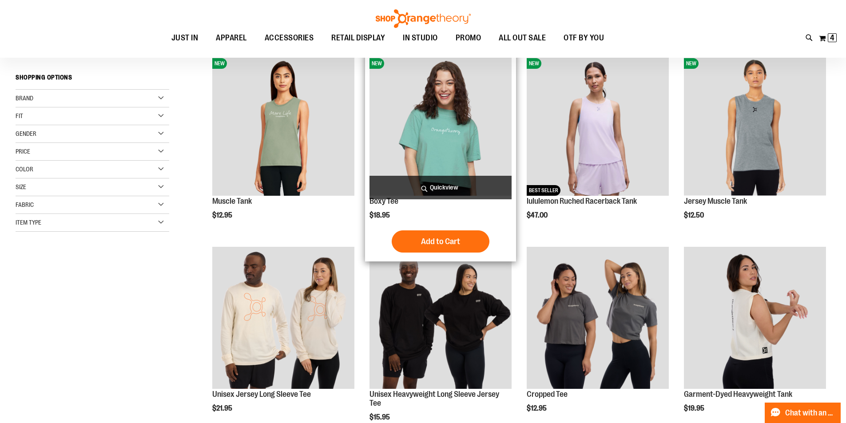
click at [431, 143] on img "product" at bounding box center [441, 125] width 142 height 142
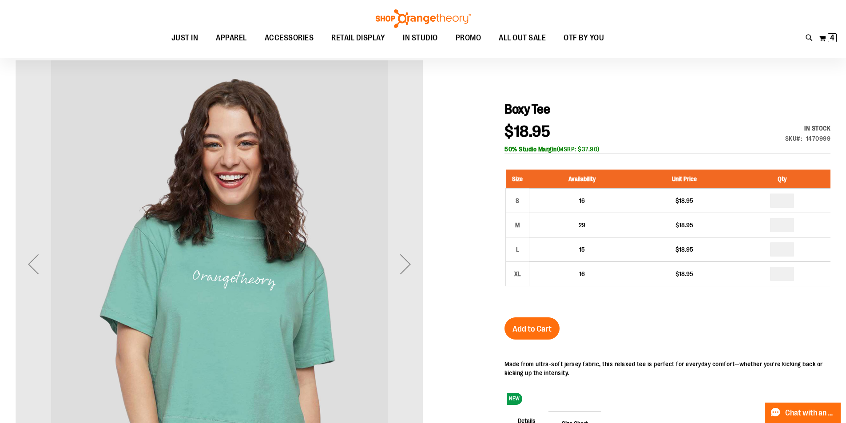
scroll to position [44, 0]
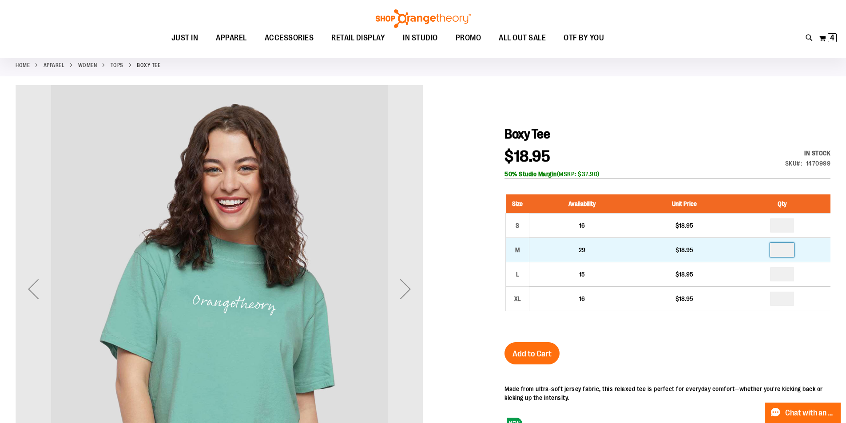
click at [788, 247] on input "number" at bounding box center [782, 250] width 24 height 14
type input "*"
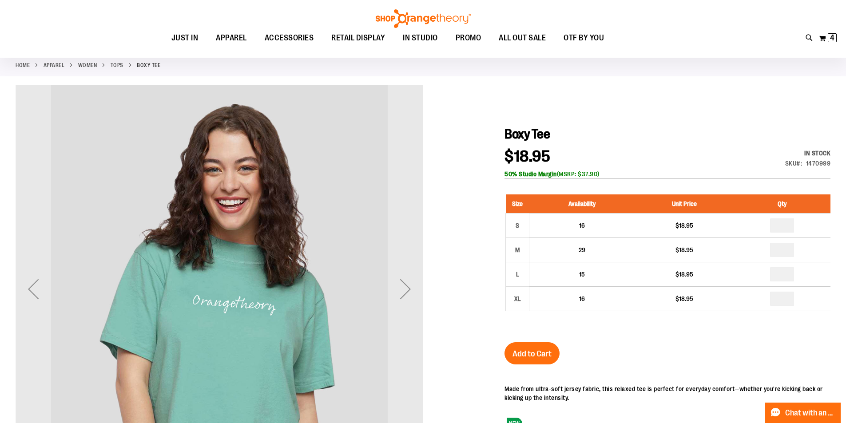
click at [521, 355] on span "Add to Cart" at bounding box center [532, 354] width 39 height 10
click at [833, 36] on img at bounding box center [833, 37] width 11 height 11
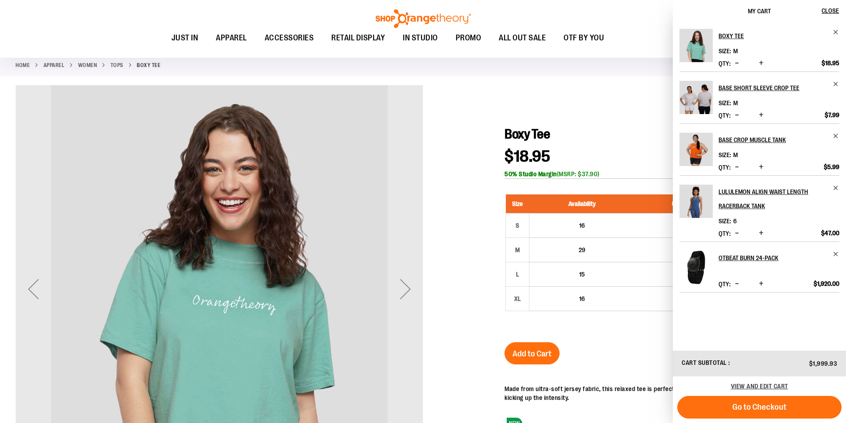
click at [440, 67] on div "Home APPAREL WOMEN Tops Boxy Tee" at bounding box center [423, 66] width 846 height 22
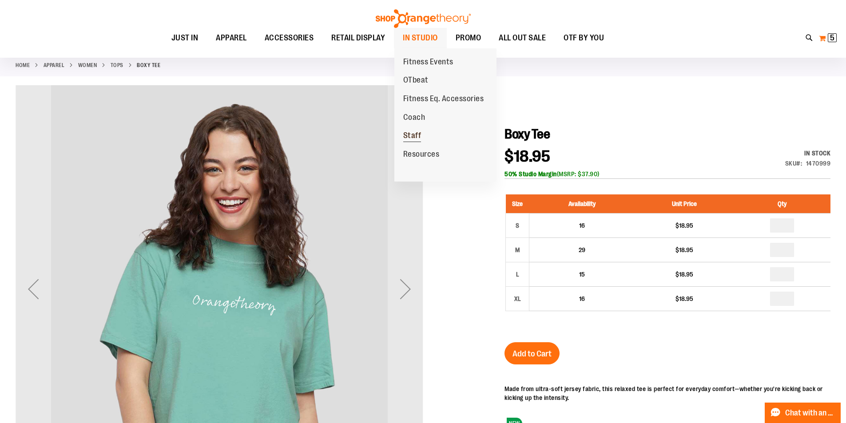
click at [411, 130] on link "Staff" at bounding box center [412, 136] width 36 height 19
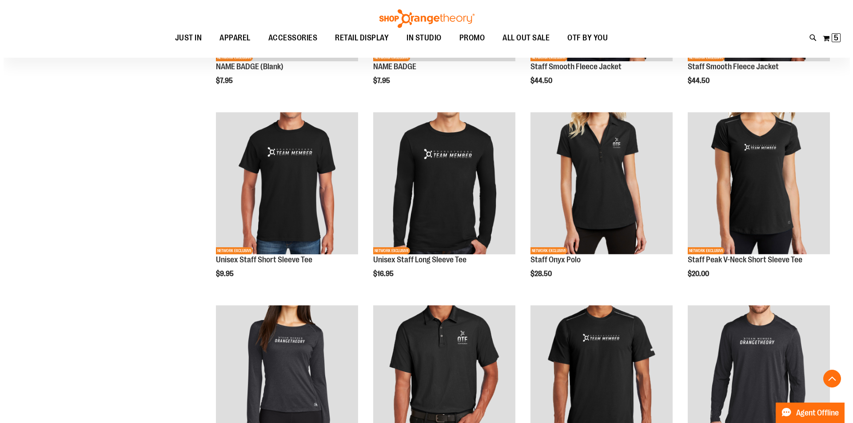
scroll to position [266, 0]
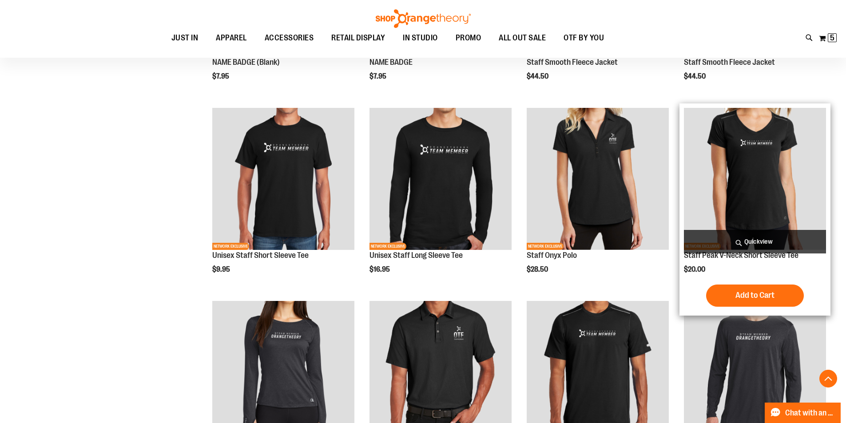
click at [746, 243] on span "Quickview" at bounding box center [755, 242] width 142 height 24
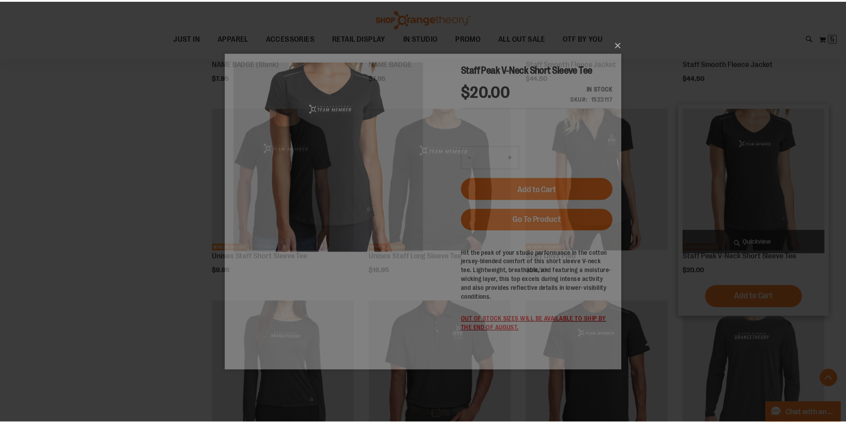
scroll to position [0, 0]
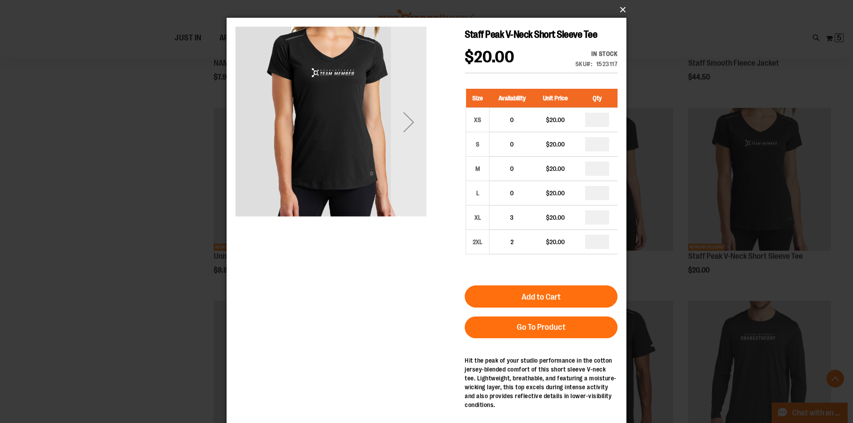
click at [620, 11] on button "×" at bounding box center [429, 10] width 400 height 20
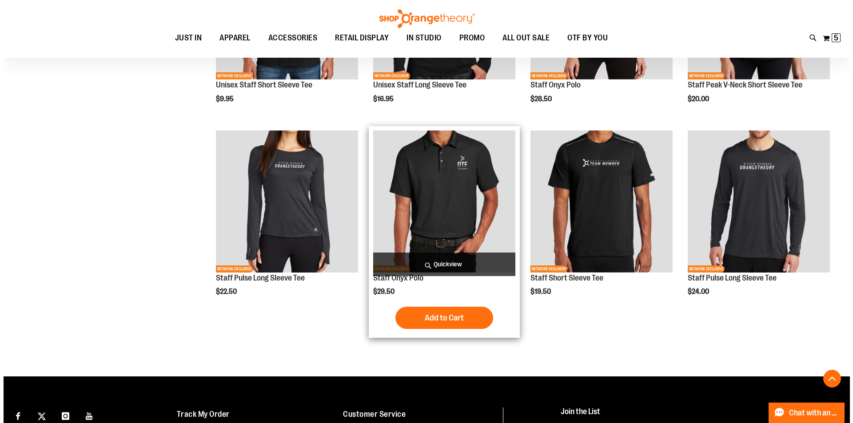
scroll to position [444, 0]
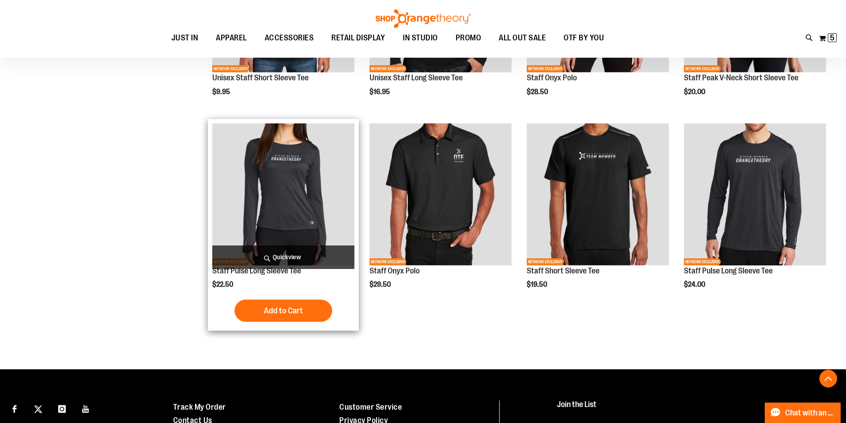
click at [313, 261] on span "Quickview" at bounding box center [283, 258] width 142 height 24
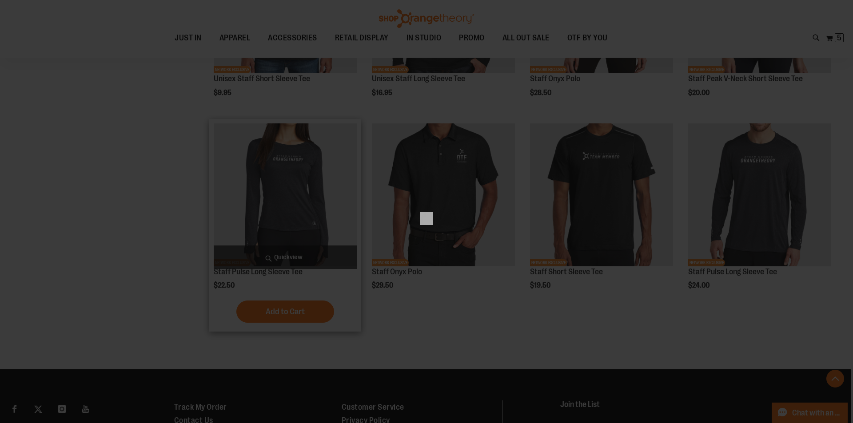
scroll to position [0, 0]
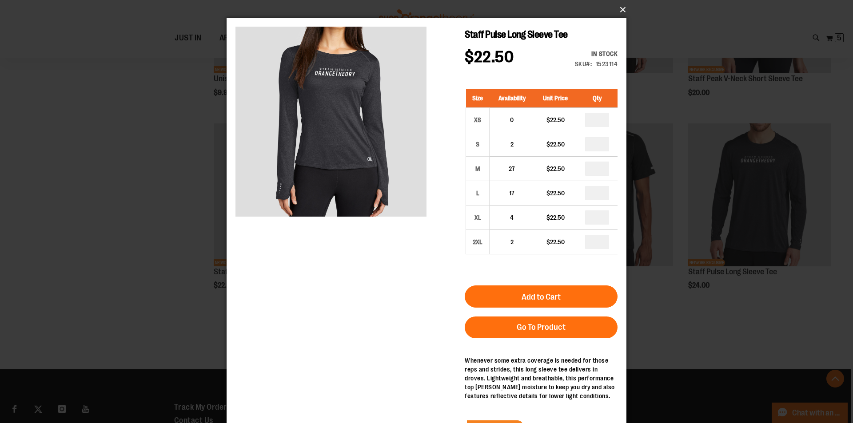
click at [619, 8] on button "×" at bounding box center [429, 10] width 400 height 20
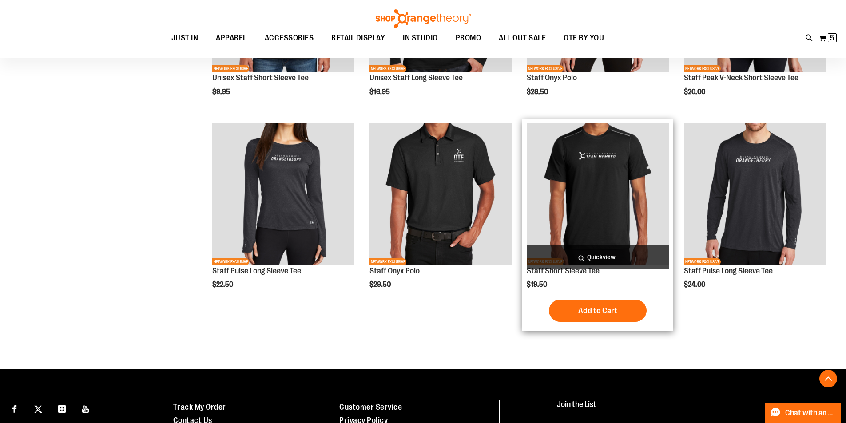
click at [618, 254] on span "Quickview" at bounding box center [598, 258] width 142 height 24
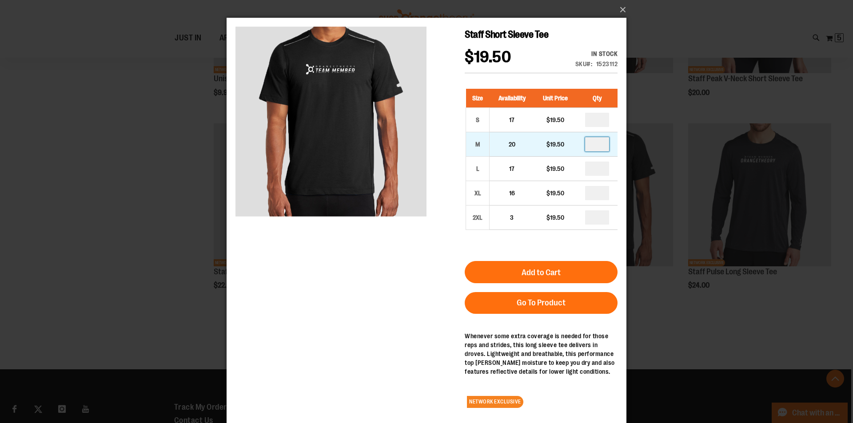
click at [602, 141] on input "number" at bounding box center [597, 144] width 24 height 14
click at [620, 8] on button "×" at bounding box center [429, 10] width 400 height 20
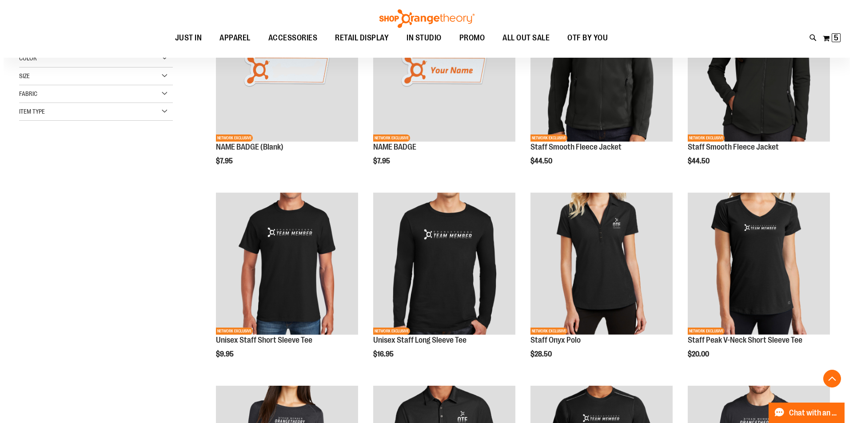
scroll to position [177, 0]
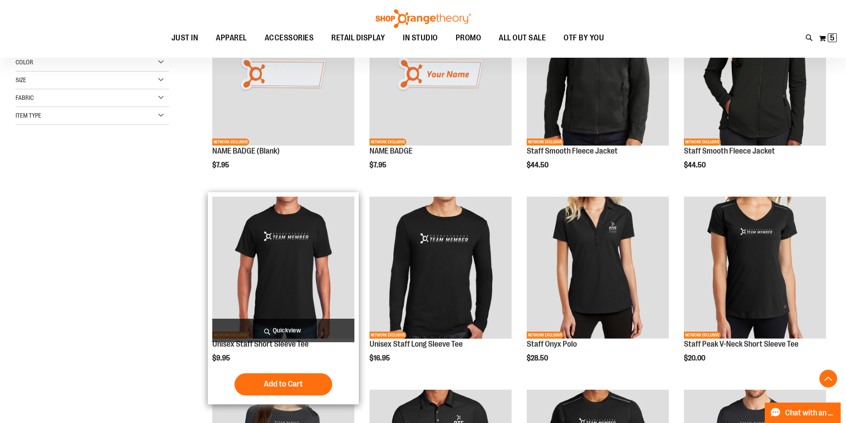
click at [277, 329] on span "Quickview" at bounding box center [283, 331] width 142 height 24
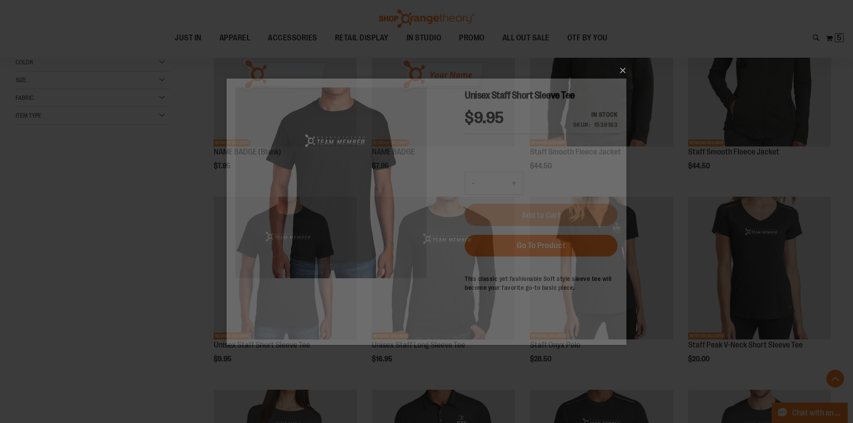
scroll to position [0, 0]
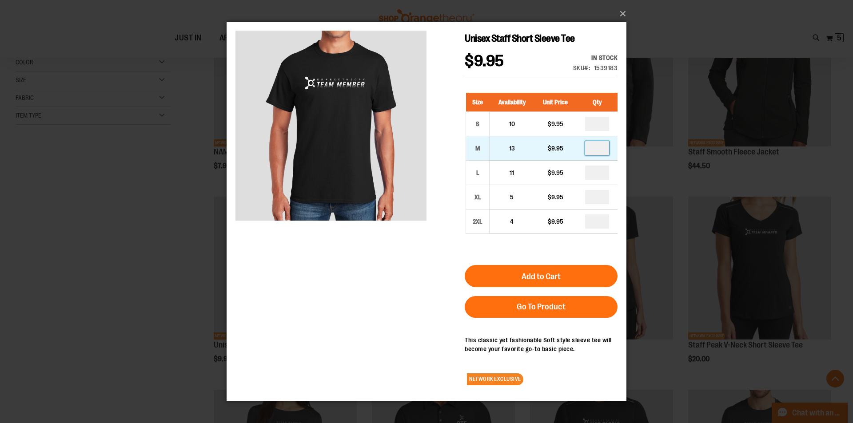
click at [594, 147] on input "number" at bounding box center [597, 148] width 24 height 14
type input "*"
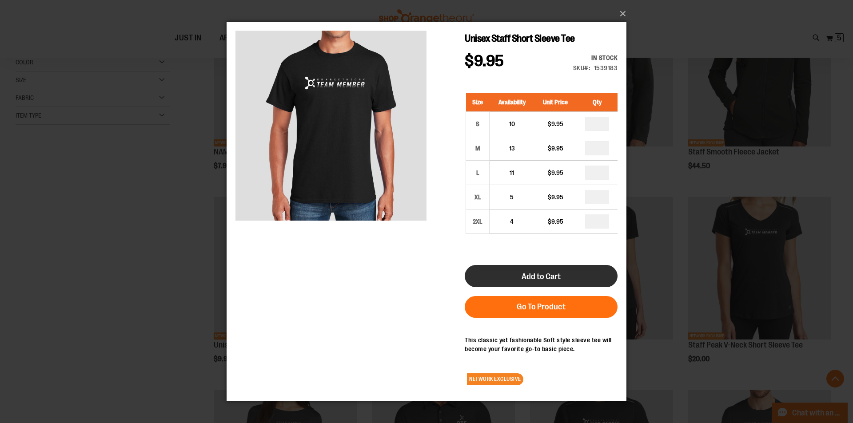
click at [546, 278] on span "Add to Cart" at bounding box center [540, 277] width 39 height 10
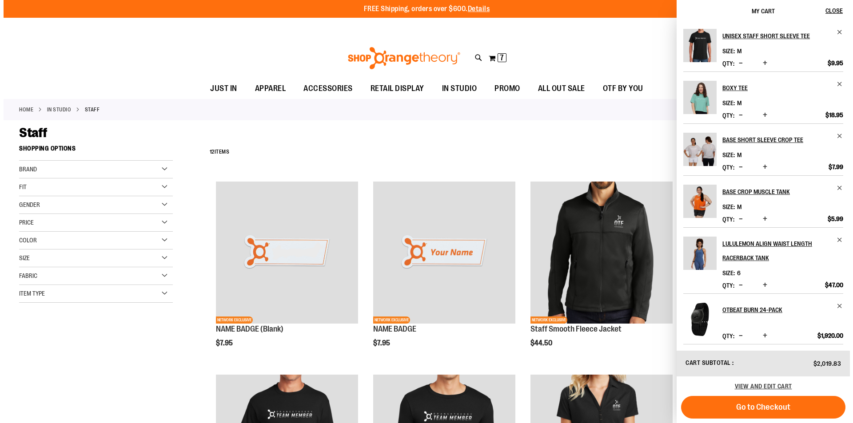
scroll to position [1, 0]
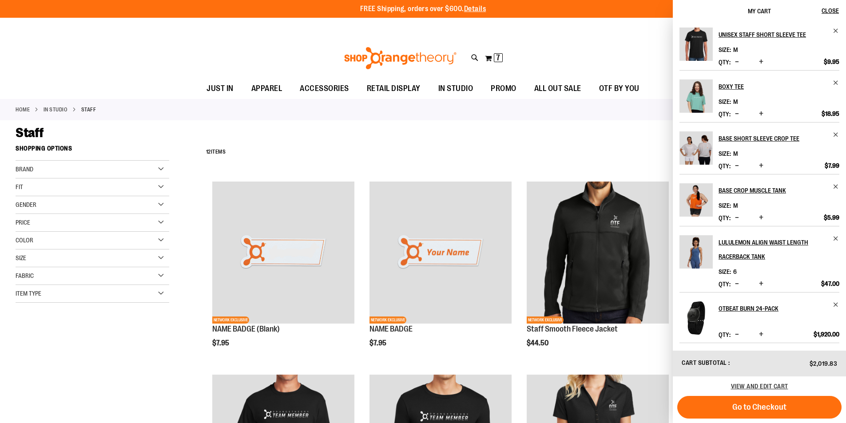
click at [545, 127] on div "Staff" at bounding box center [423, 133] width 815 height 16
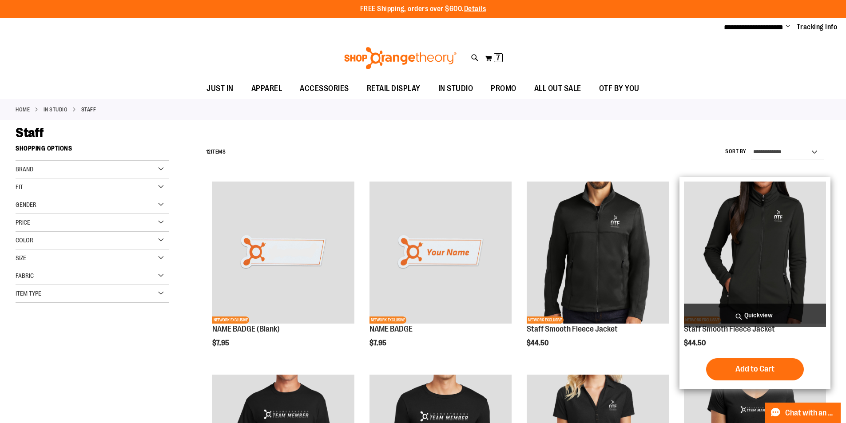
click at [760, 312] on span "Quickview" at bounding box center [755, 316] width 142 height 24
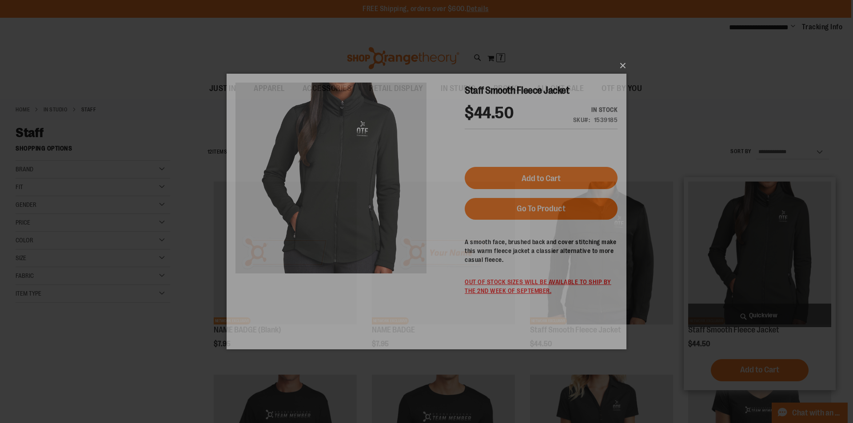
scroll to position [0, 0]
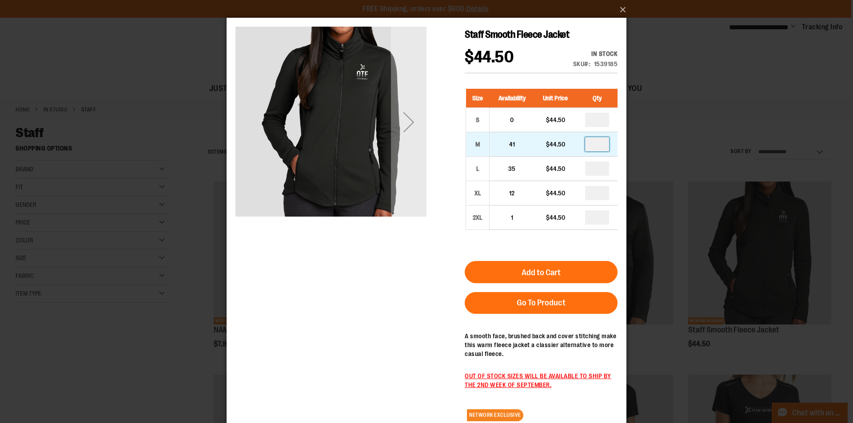
click at [601, 143] on input "number" at bounding box center [597, 144] width 24 height 14
type input "*"
click at [621, 139] on main "Staff Smooth Fleece Jacket $44.50 In stock Only %1 left SKU 1539185 Size Availa…" at bounding box center [427, 227] width 400 height 419
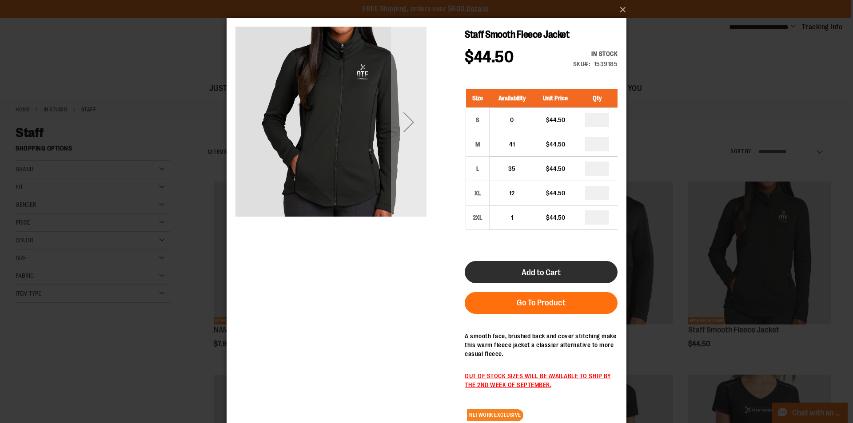
click at [553, 269] on span "Add to Cart" at bounding box center [540, 273] width 39 height 10
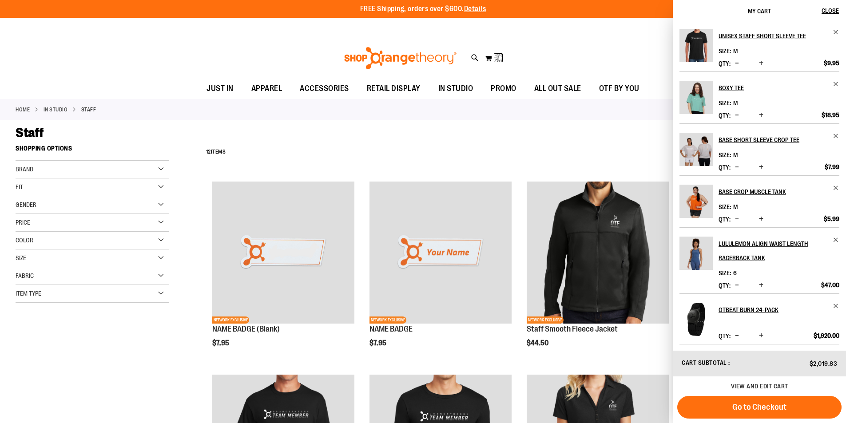
scroll to position [1, 0]
click at [843, 12] on button "Close" at bounding box center [834, 11] width 24 height 22
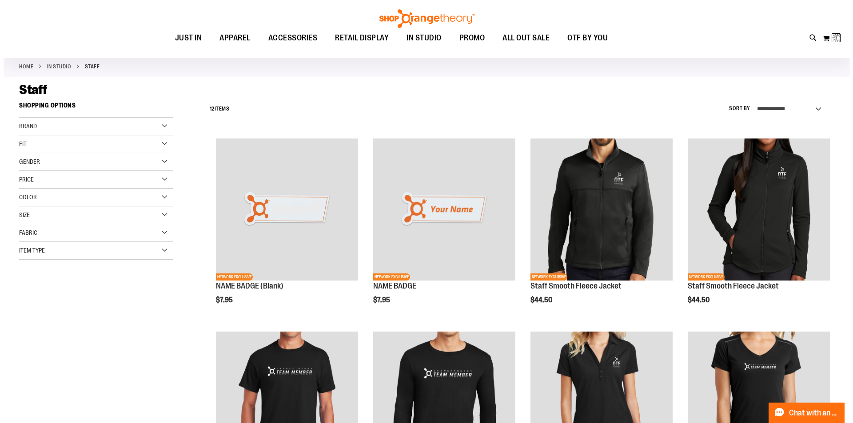
scroll to position [266, 0]
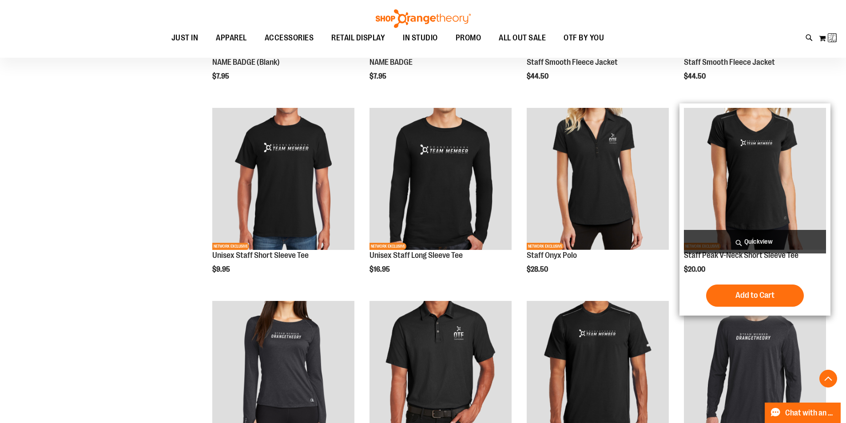
click at [751, 237] on span "Quickview" at bounding box center [755, 242] width 142 height 24
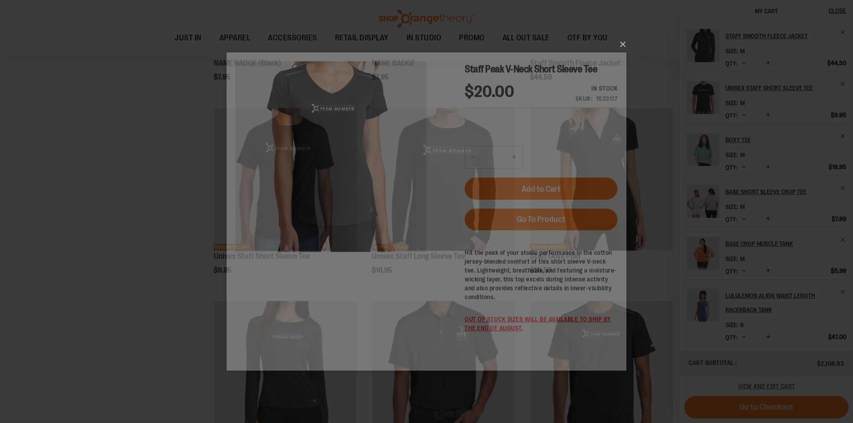
scroll to position [0, 0]
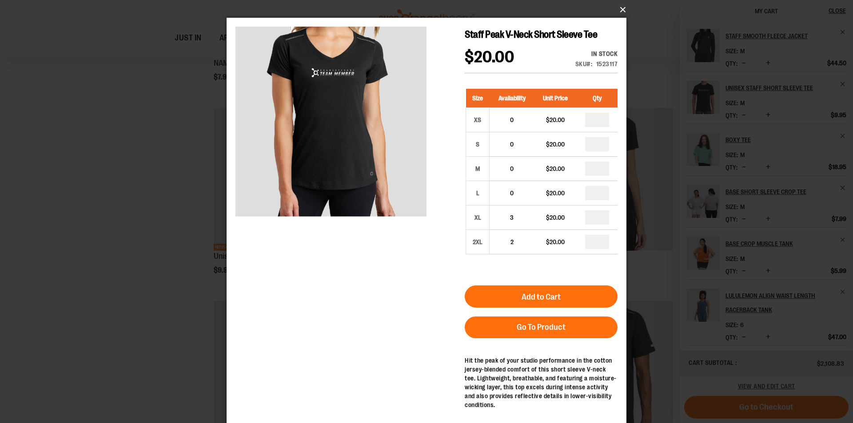
click at [626, 11] on button "×" at bounding box center [429, 10] width 400 height 20
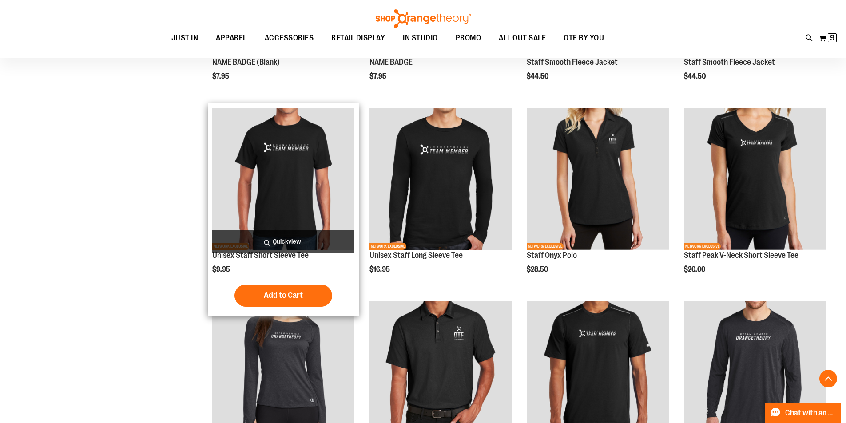
click at [289, 231] on span "Quickview" at bounding box center [283, 242] width 142 height 24
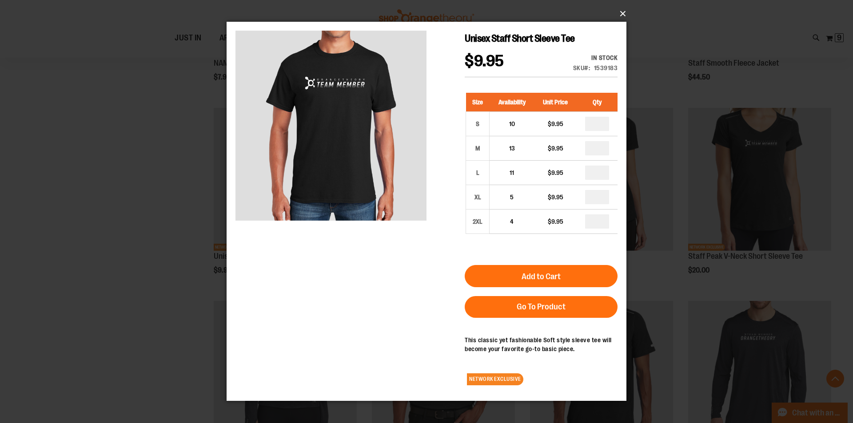
click at [617, 10] on button "×" at bounding box center [429, 14] width 400 height 20
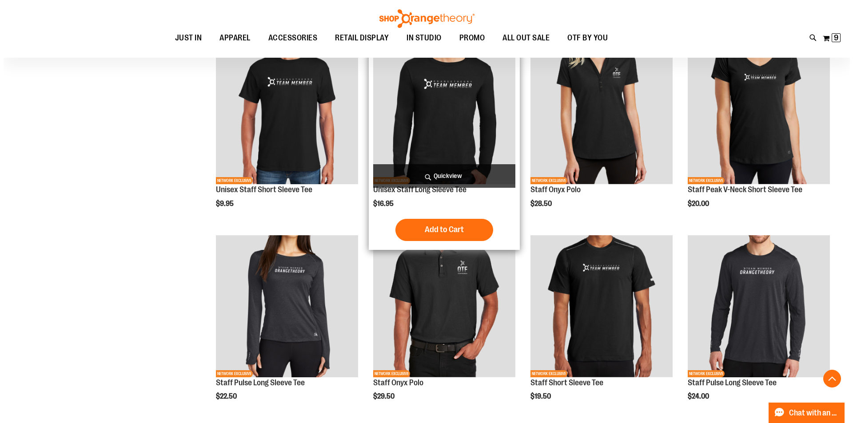
scroll to position [399, 0]
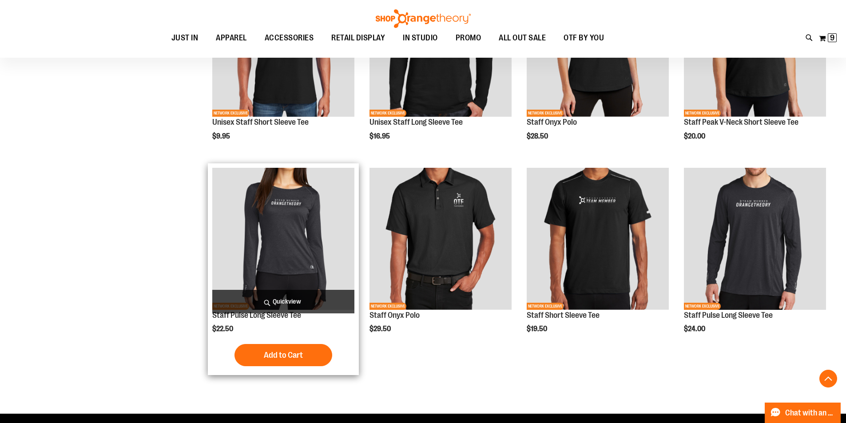
click at [294, 295] on span "Quickview" at bounding box center [283, 302] width 142 height 24
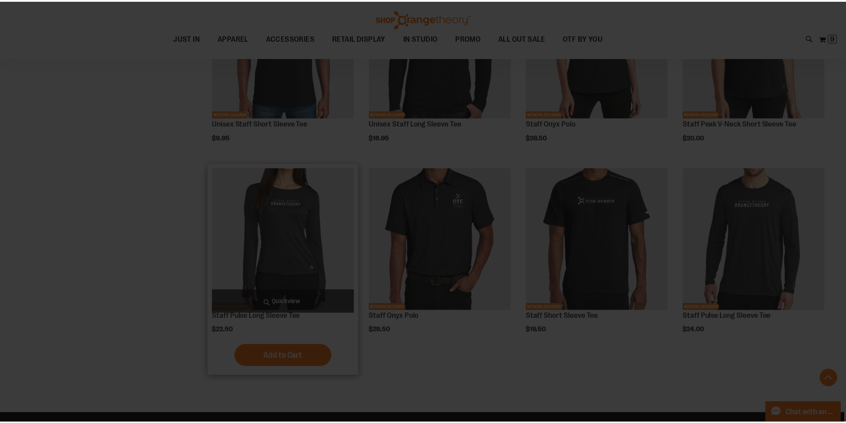
scroll to position [0, 0]
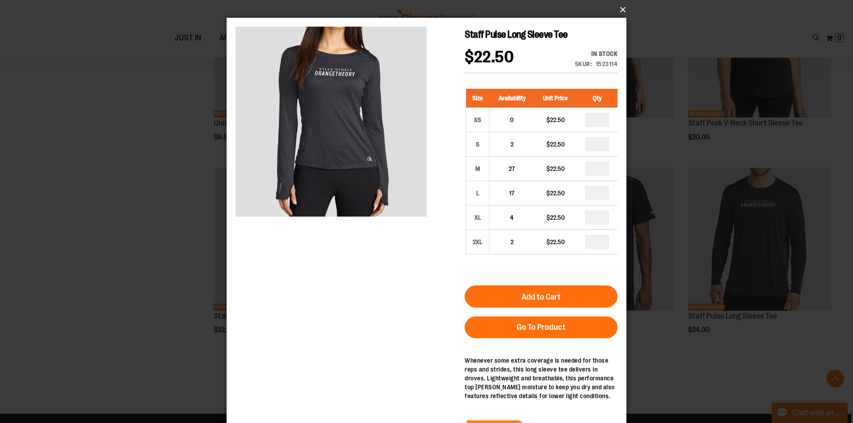
click at [623, 12] on button "×" at bounding box center [429, 10] width 400 height 20
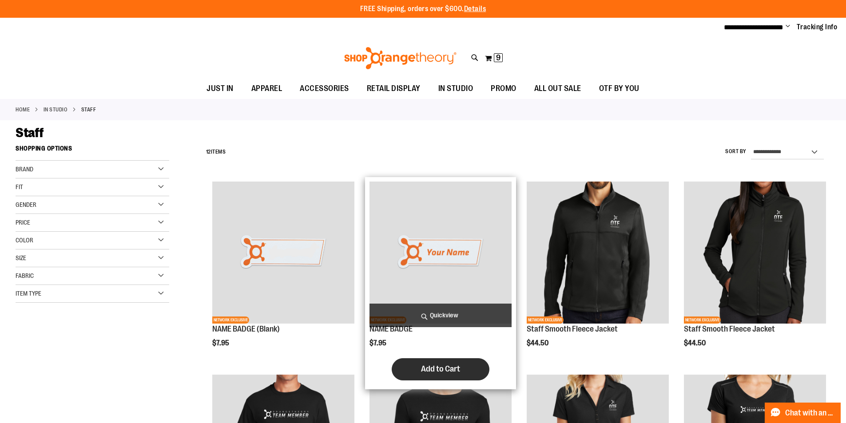
click at [442, 364] on button "Add to Cart" at bounding box center [441, 369] width 98 height 22
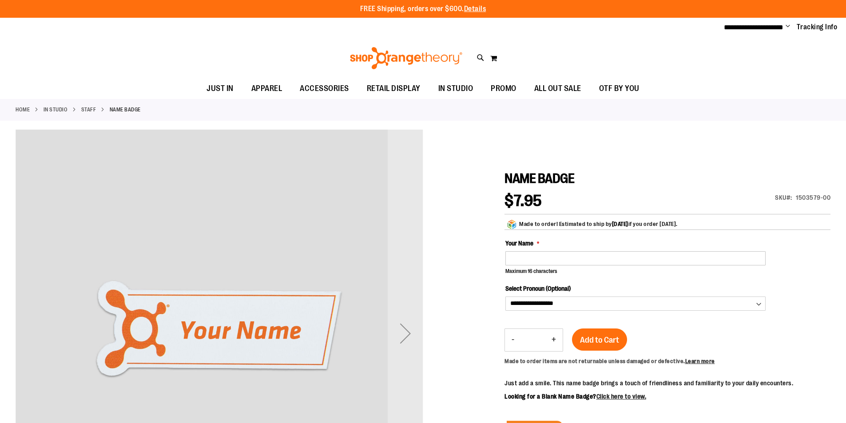
click at [559, 254] on input "Your Name" at bounding box center [635, 258] width 260 height 14
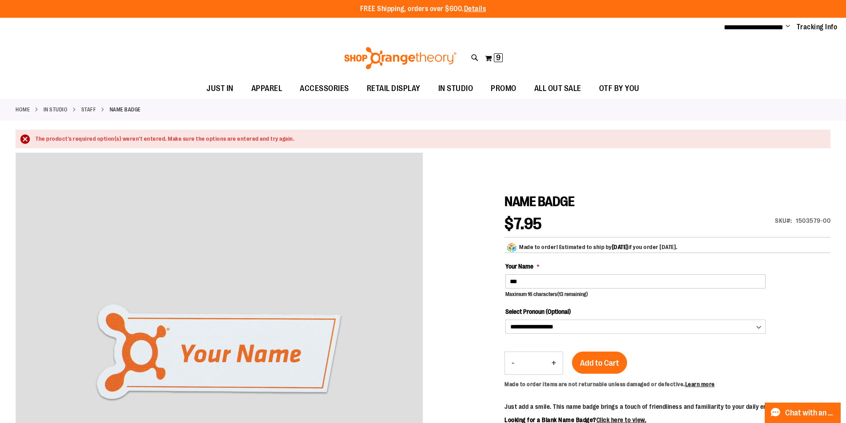
type input "***"
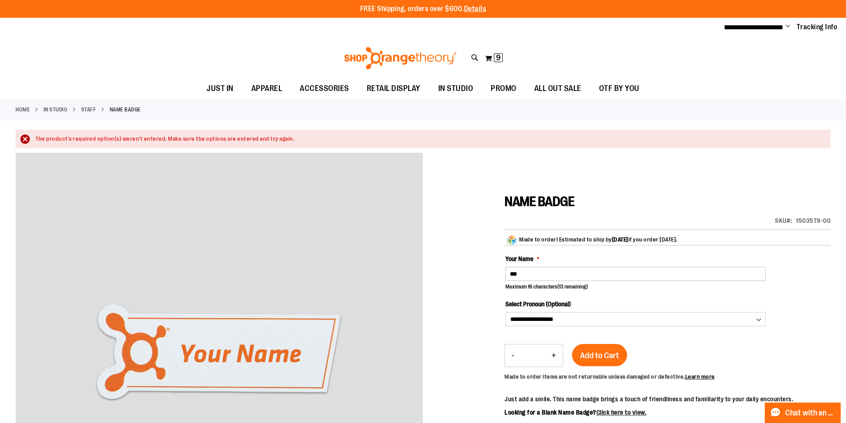
click at [471, 239] on div at bounding box center [423, 381] width 815 height 456
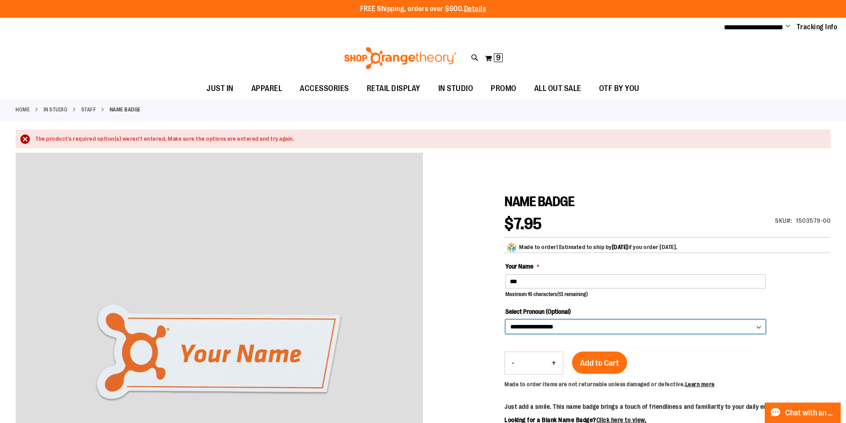
click at [625, 330] on select "**********" at bounding box center [635, 327] width 260 height 14
click at [614, 363] on span "Add to Cart" at bounding box center [599, 363] width 39 height 10
click at [786, 27] on span "Change" at bounding box center [788, 27] width 4 height 8
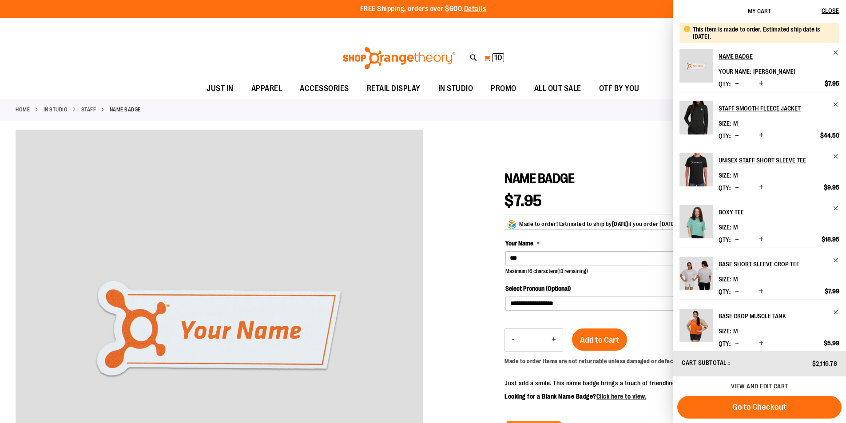
click at [537, 34] on div "**********" at bounding box center [423, 28] width 846 height 20
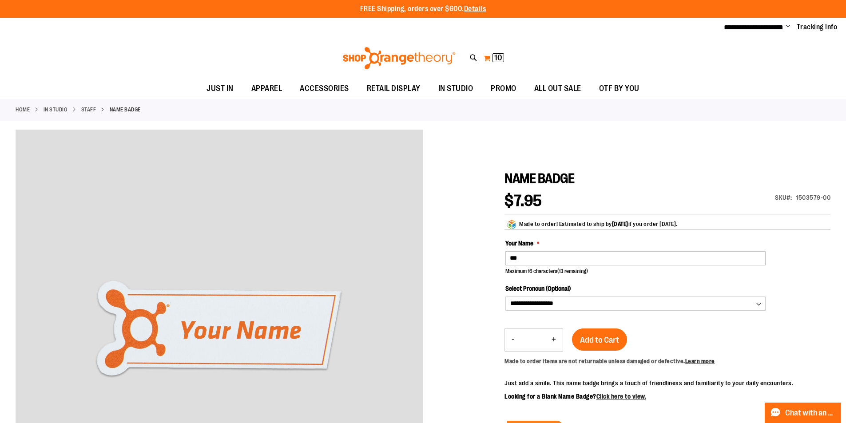
click at [497, 55] on span "10" at bounding box center [498, 57] width 8 height 9
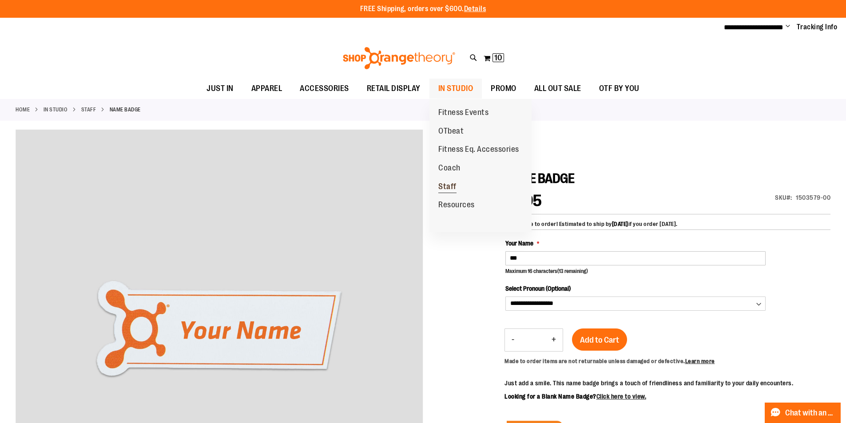
click at [451, 186] on span "Staff" at bounding box center [447, 187] width 18 height 11
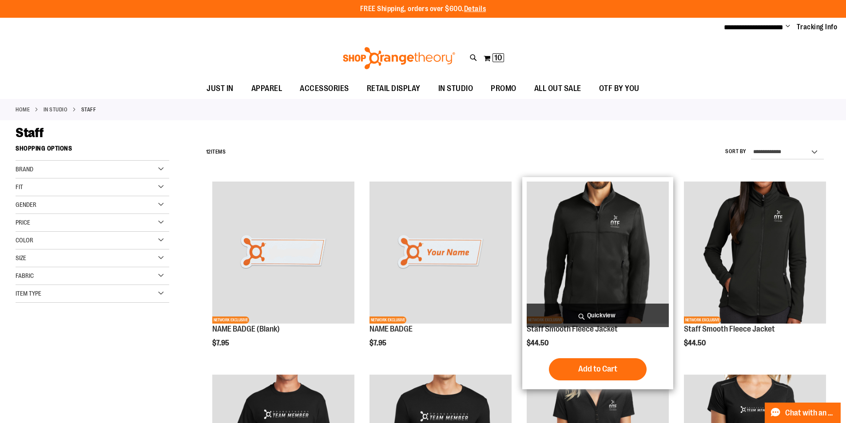
click at [591, 317] on span "Quickview" at bounding box center [598, 316] width 142 height 24
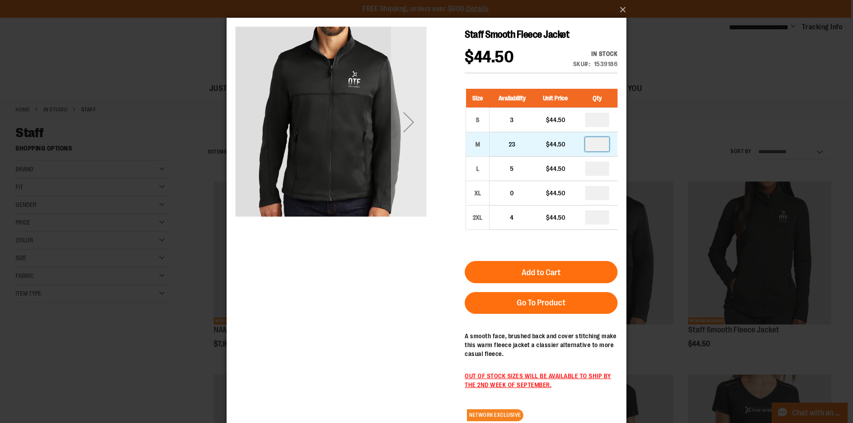
click at [605, 144] on input "number" at bounding box center [597, 144] width 24 height 14
type input "*"
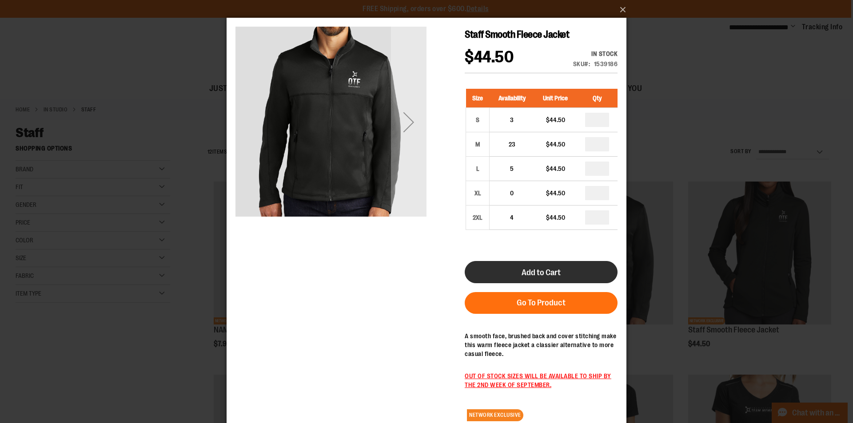
click at [573, 274] on button "Add to Cart" at bounding box center [541, 272] width 153 height 22
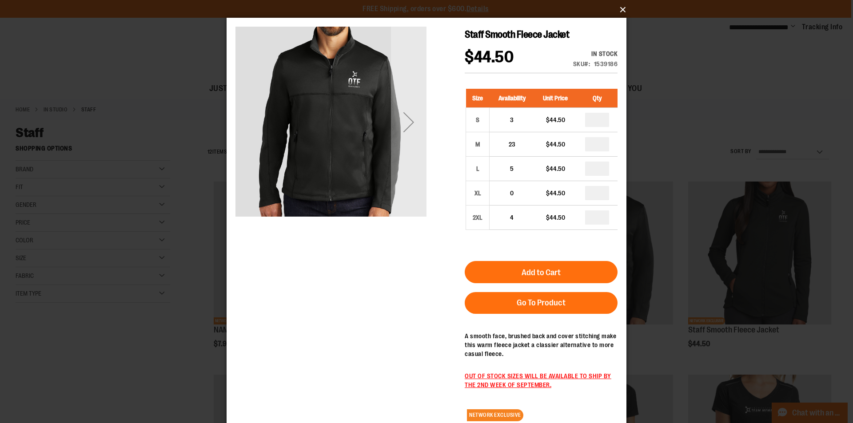
click at [618, 11] on button "×" at bounding box center [429, 10] width 400 height 20
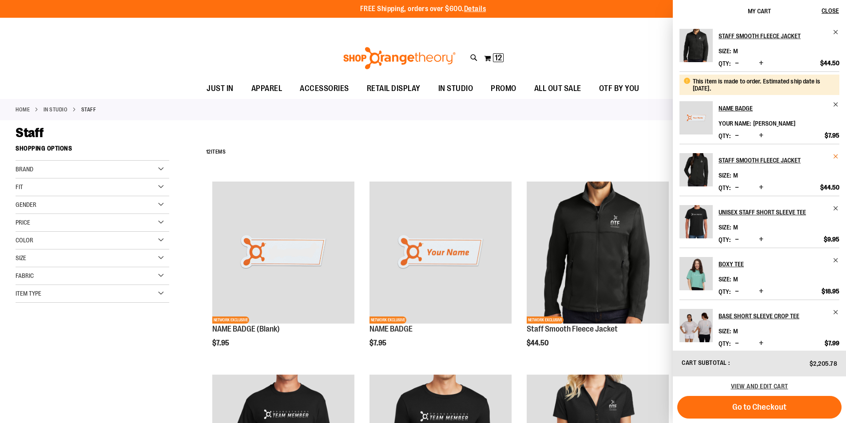
click at [834, 155] on span "Remove item" at bounding box center [836, 156] width 7 height 7
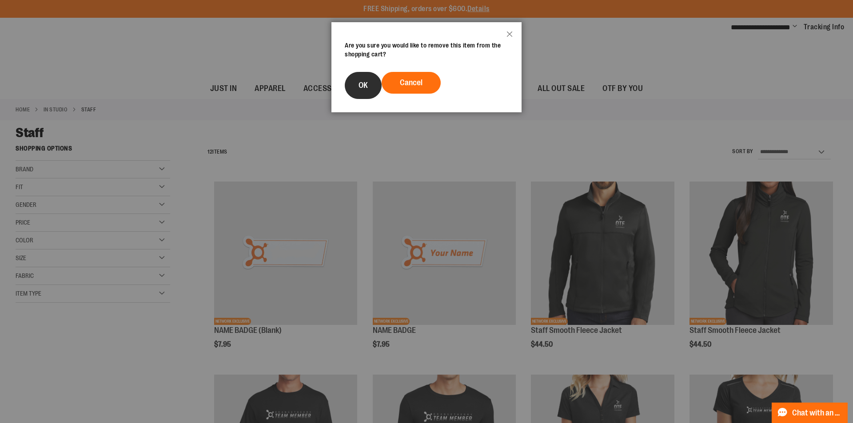
click at [367, 87] on span "OK" at bounding box center [362, 85] width 9 height 9
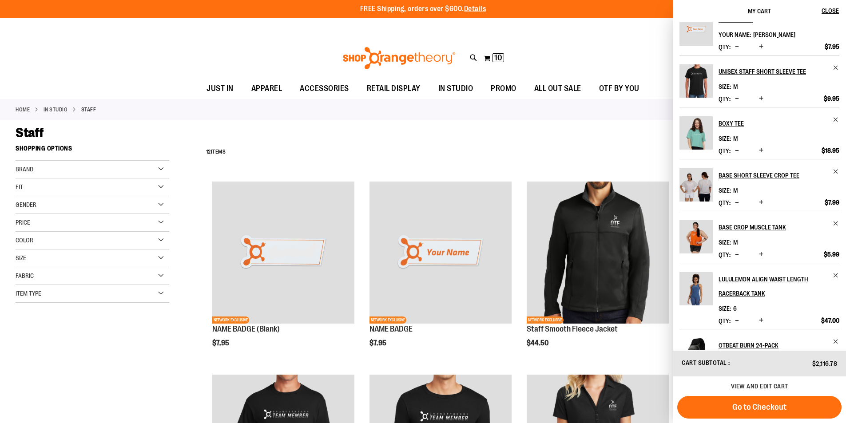
scroll to position [126, 0]
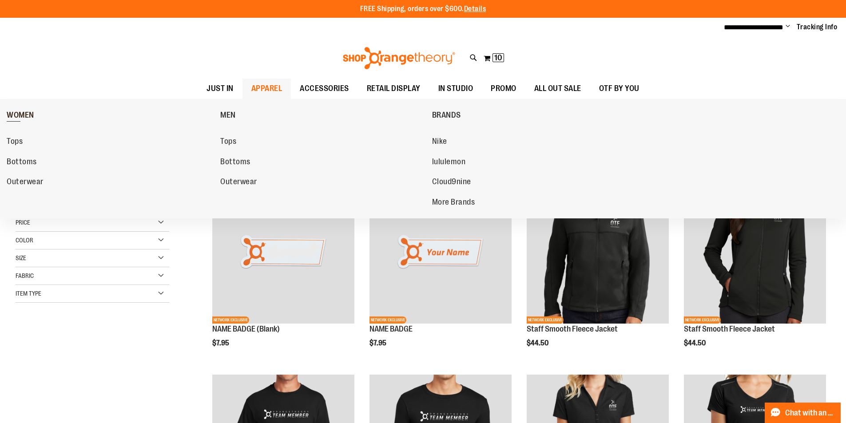
click at [21, 115] on span "WOMEN" at bounding box center [21, 116] width 28 height 11
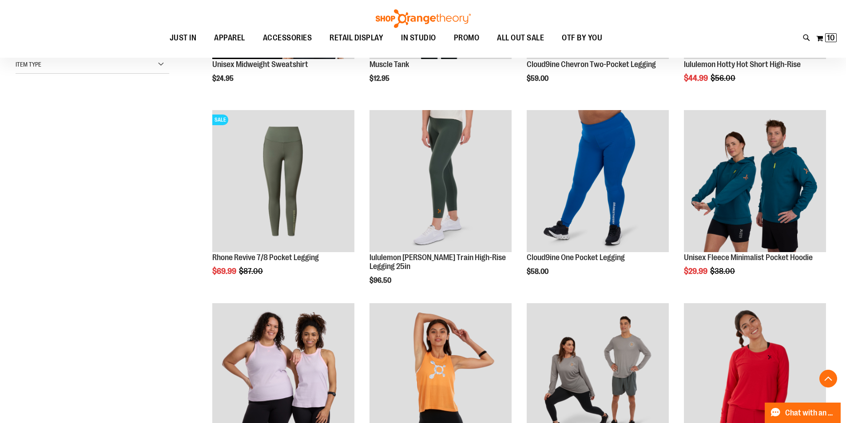
scroll to position [266, 0]
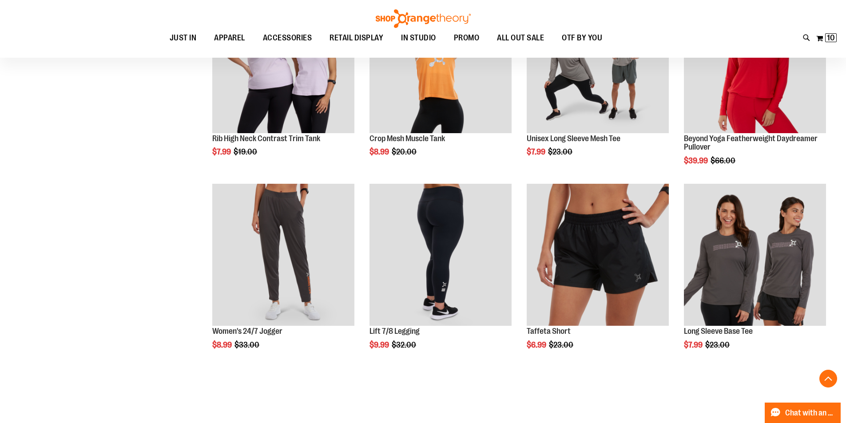
scroll to position [577, 0]
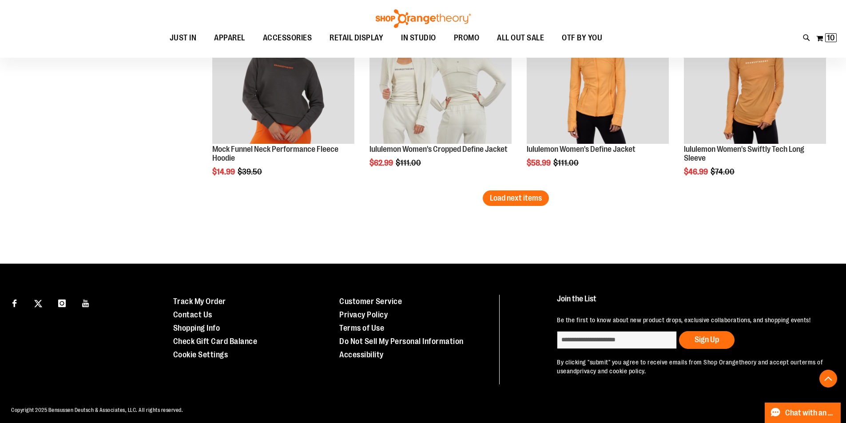
scroll to position [1730, 0]
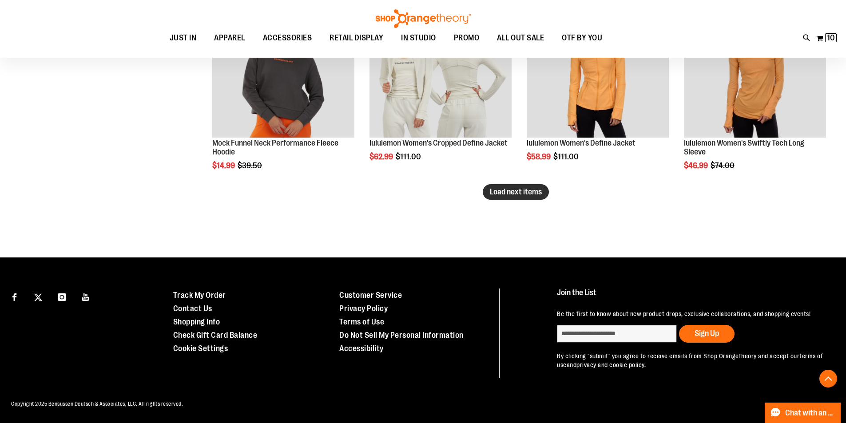
click at [510, 191] on span "Load next items" at bounding box center [516, 191] width 52 height 9
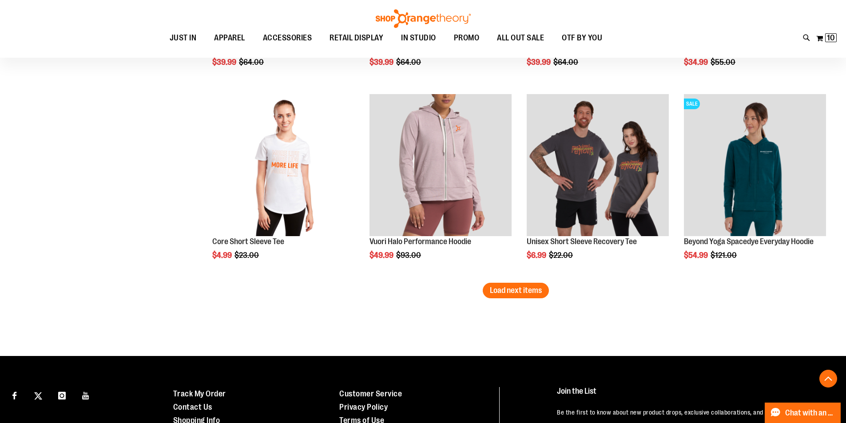
scroll to position [2219, 0]
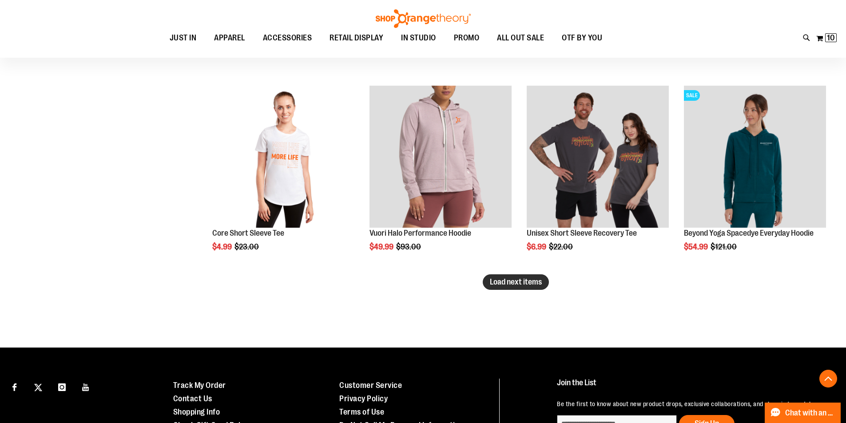
click at [530, 282] on span "Load next items" at bounding box center [516, 282] width 52 height 9
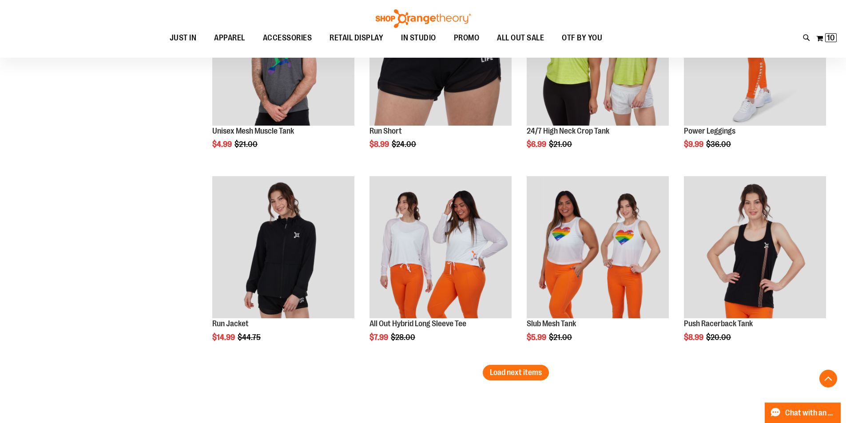
scroll to position [2840, 0]
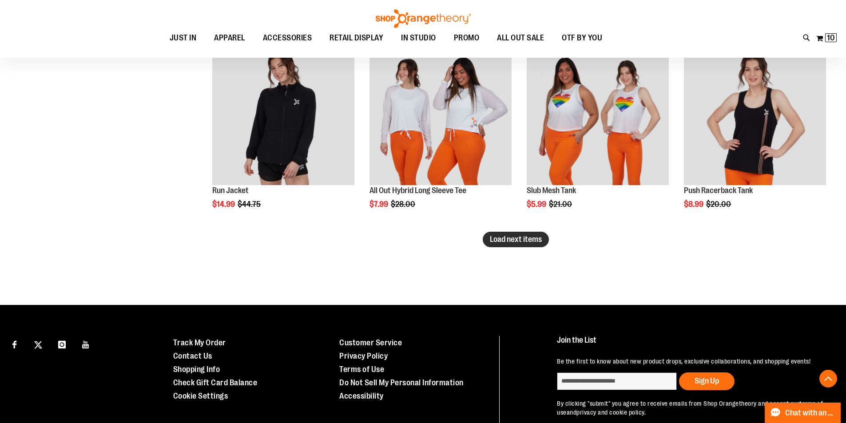
click at [519, 240] on span "Load next items" at bounding box center [516, 239] width 52 height 9
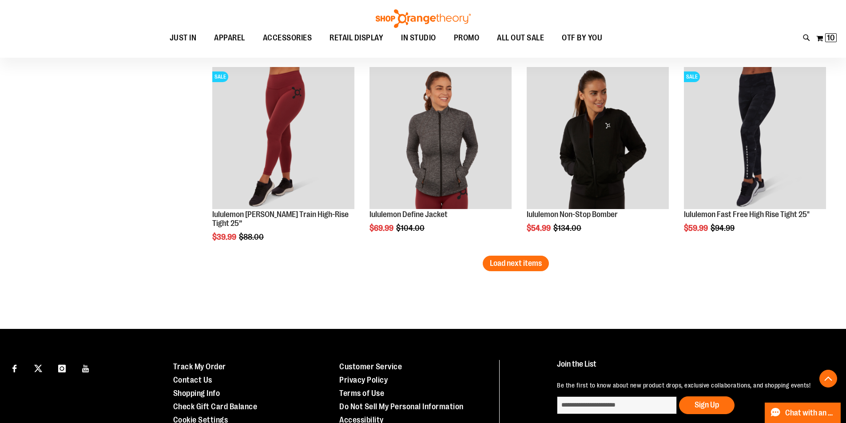
scroll to position [3418, 0]
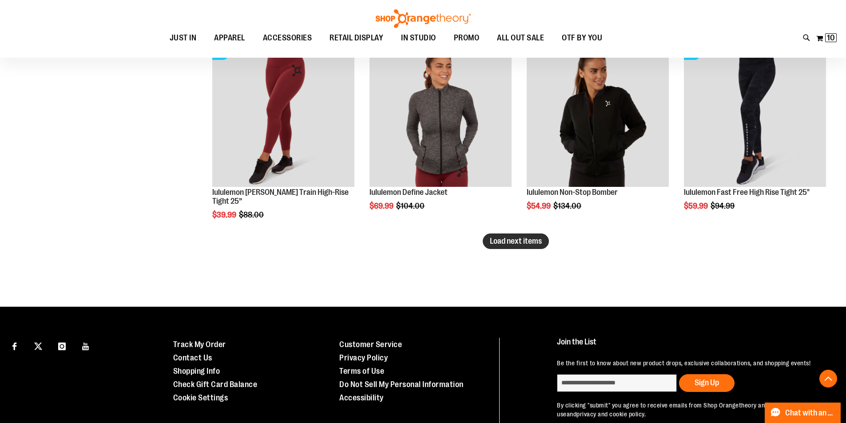
click at [519, 235] on button "Load next items" at bounding box center [516, 242] width 66 height 16
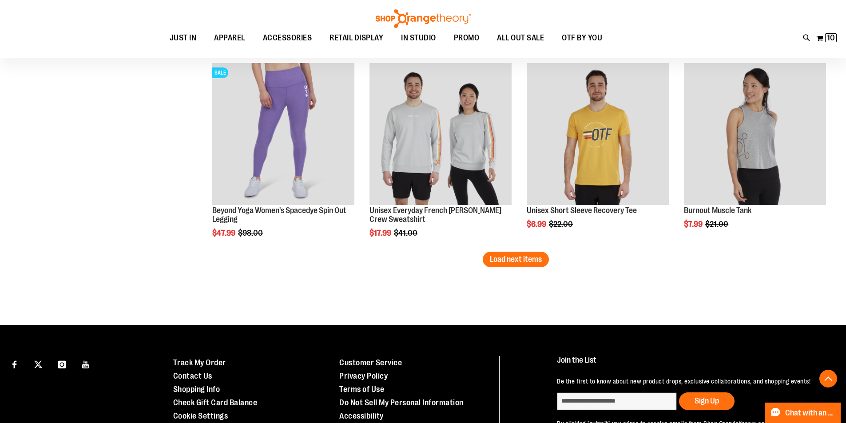
scroll to position [3995, 0]
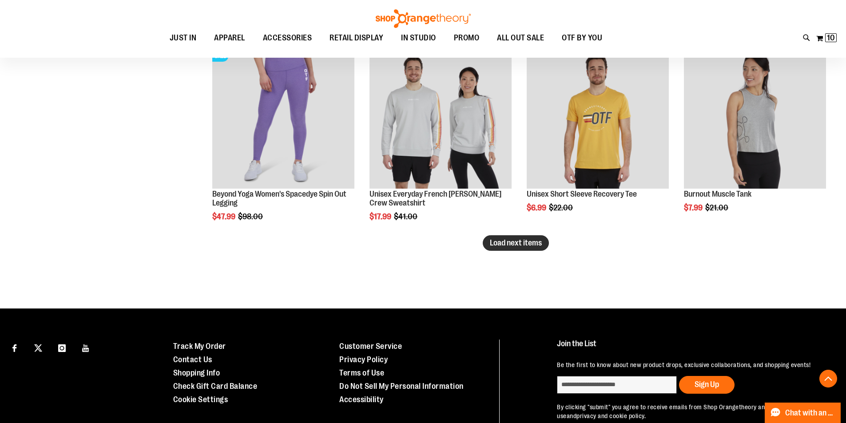
click at [518, 239] on span "Load next items" at bounding box center [516, 243] width 52 height 9
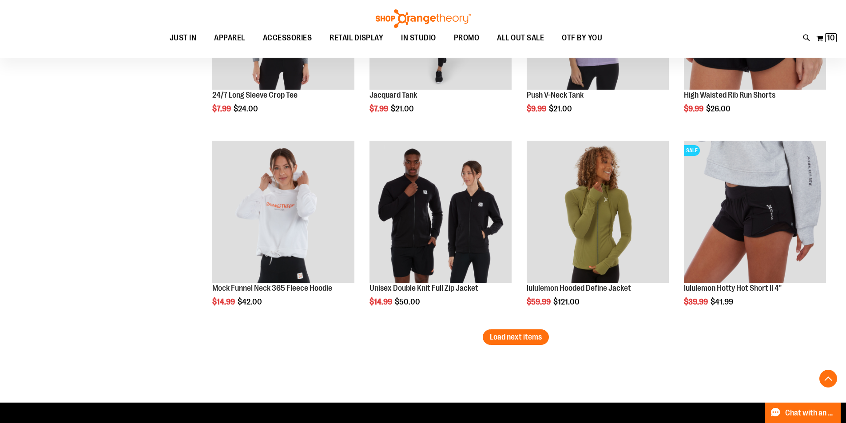
scroll to position [4528, 0]
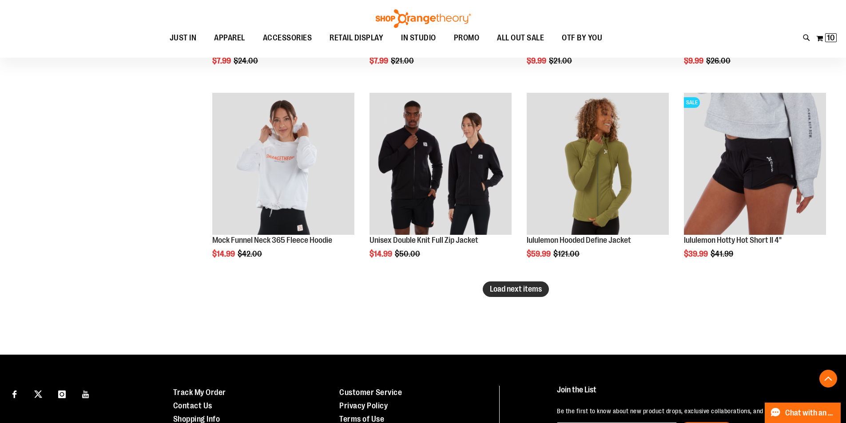
click at [518, 284] on button "Load next items" at bounding box center [516, 290] width 66 height 16
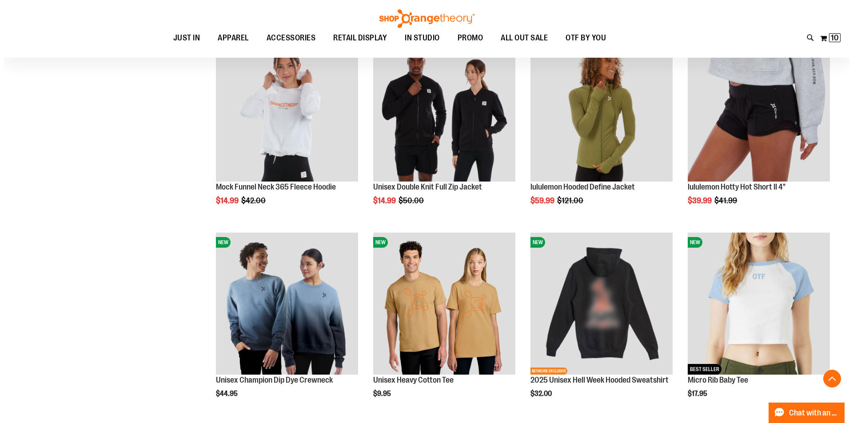
scroll to position [4617, 0]
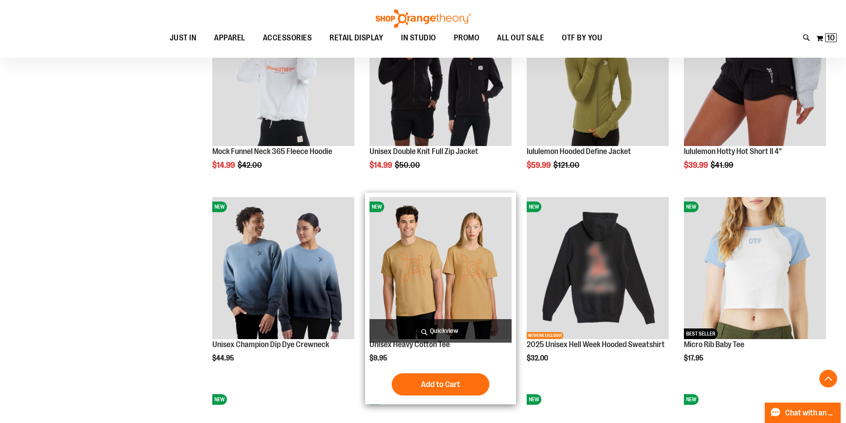
click at [449, 330] on span "Quickview" at bounding box center [441, 331] width 142 height 24
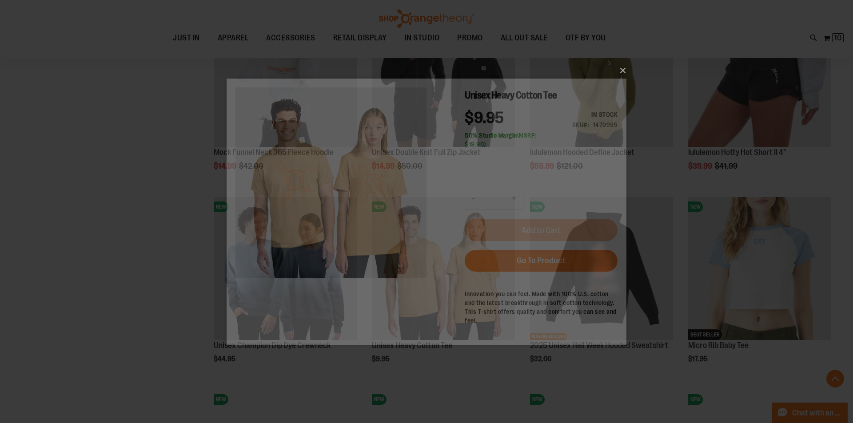
scroll to position [0, 0]
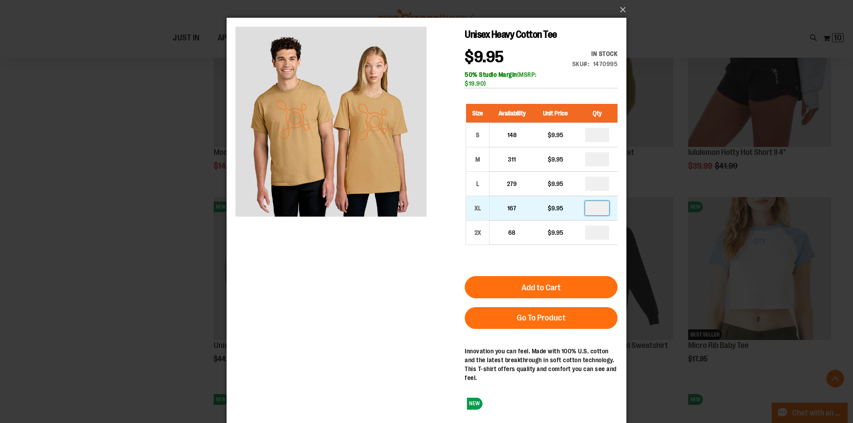
click at [602, 211] on input "number" at bounding box center [597, 208] width 24 height 14
type input "*"
click at [604, 251] on div "Size Availability Unit Price Qty S 148 $9.95 * M 311 $9.95 * L *" at bounding box center [541, 181] width 153 height 172
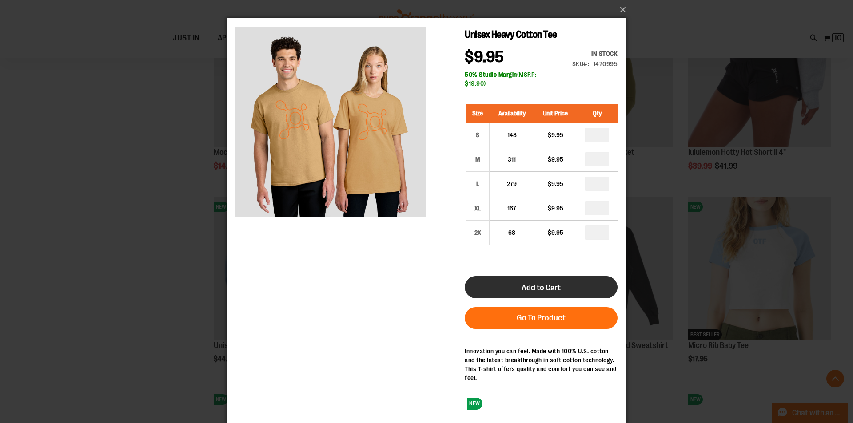
click at [589, 283] on button "Add to Cart" at bounding box center [541, 287] width 153 height 22
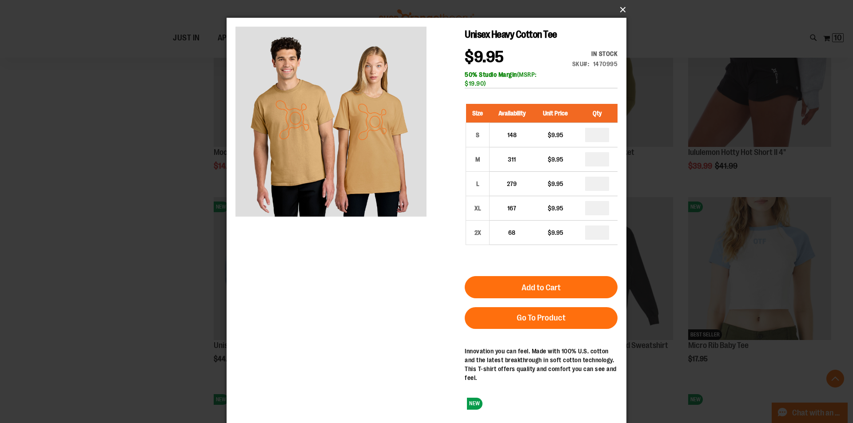
click at [623, 5] on button "×" at bounding box center [429, 10] width 400 height 20
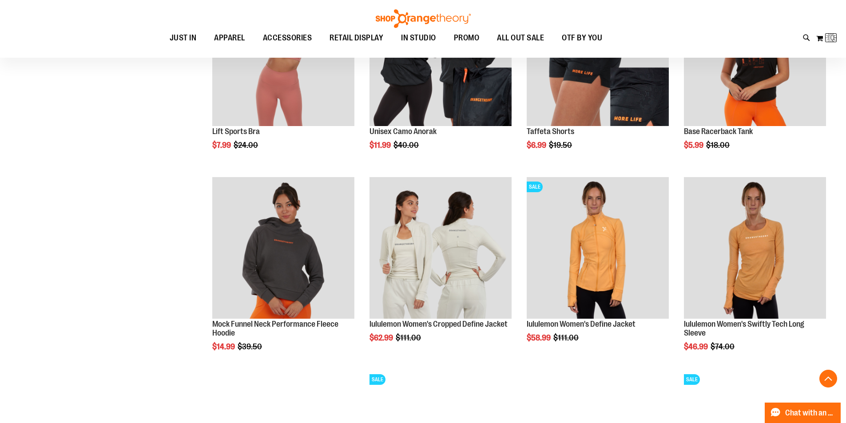
scroll to position [206, 0]
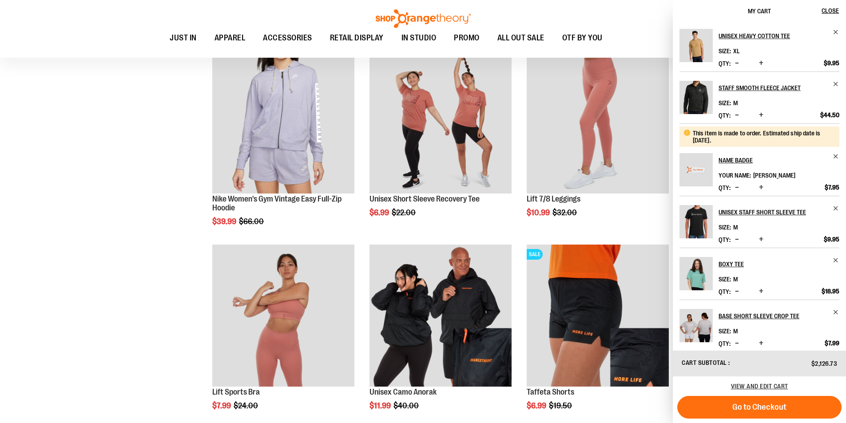
scroll to position [1554, 0]
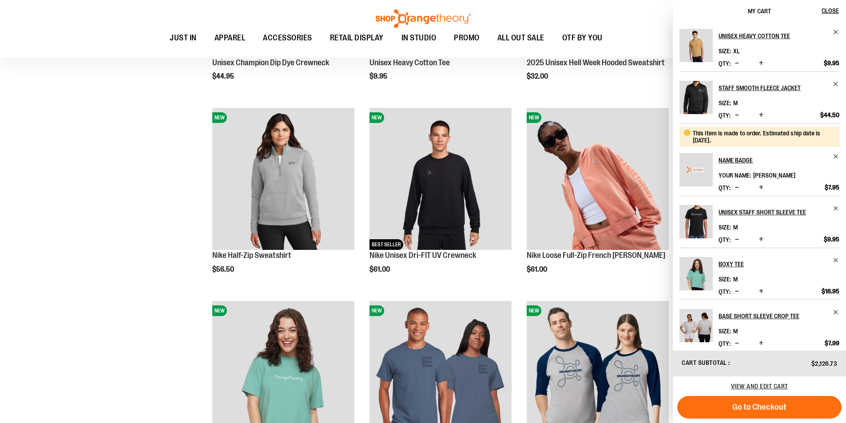
scroll to position [4885, 0]
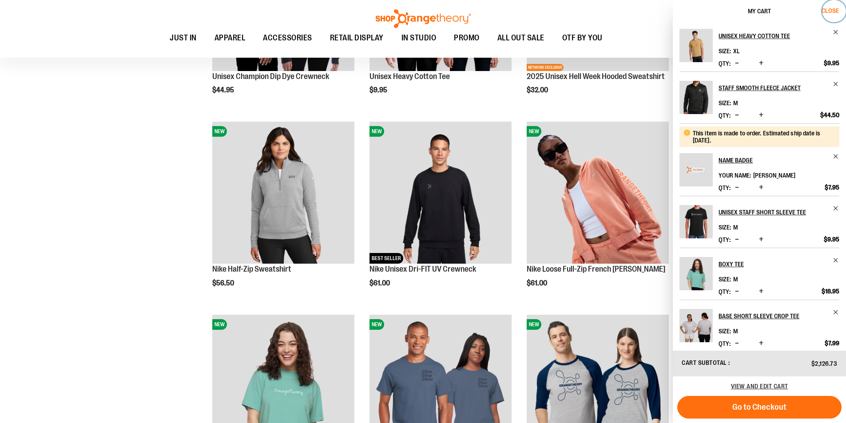
click at [839, 12] on span "Close" at bounding box center [830, 10] width 17 height 7
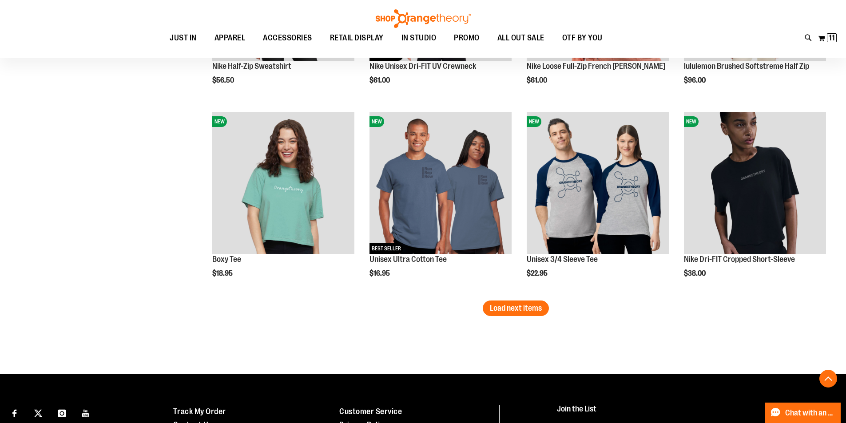
scroll to position [5108, 0]
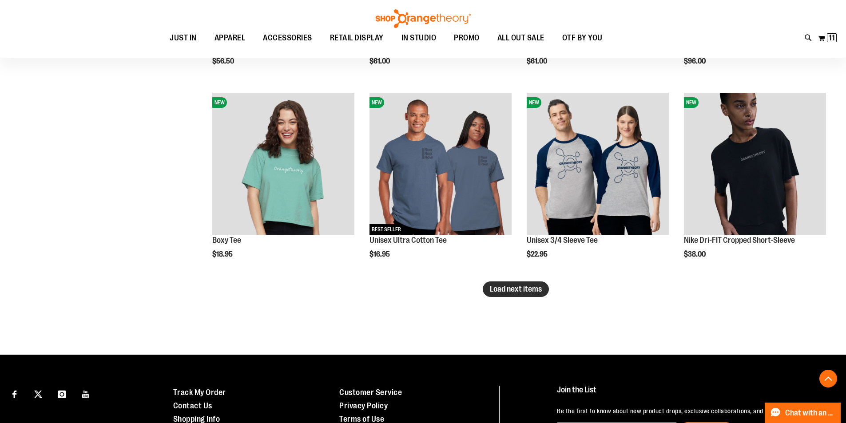
click at [543, 294] on button "Load next items" at bounding box center [516, 290] width 66 height 16
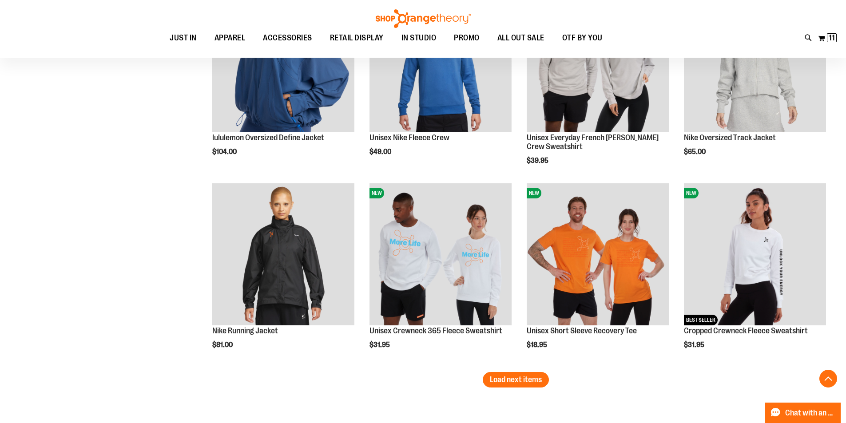
scroll to position [5641, 0]
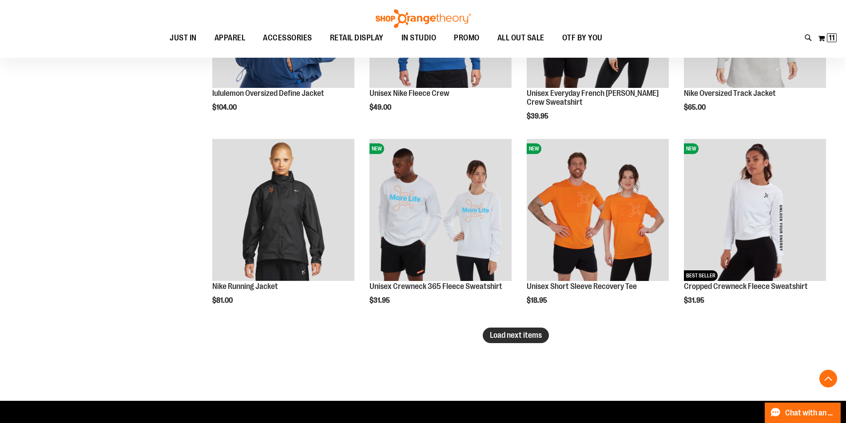
click at [515, 334] on span "Load next items" at bounding box center [516, 335] width 52 height 9
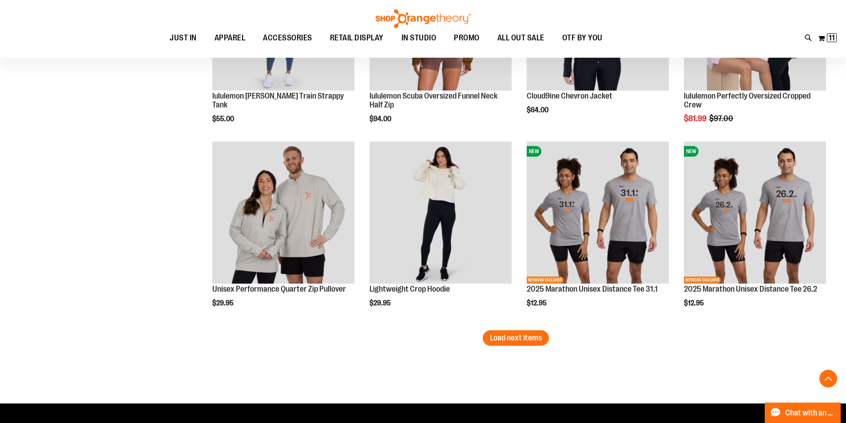
scroll to position [6218, 0]
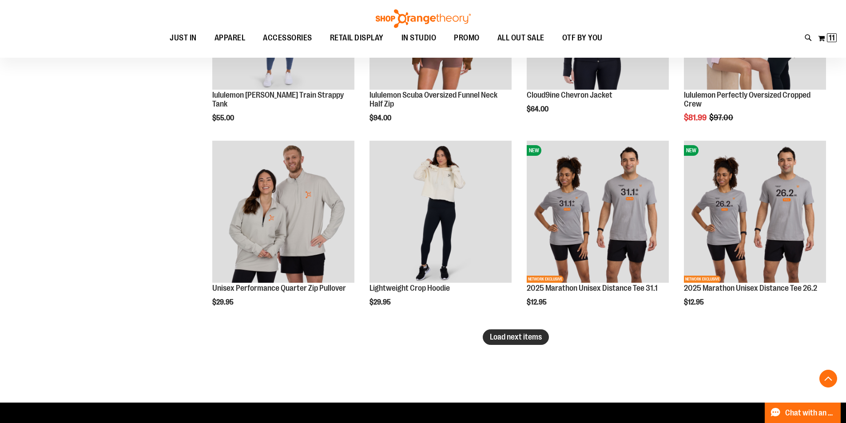
click at [525, 341] on span "Load next items" at bounding box center [516, 337] width 52 height 9
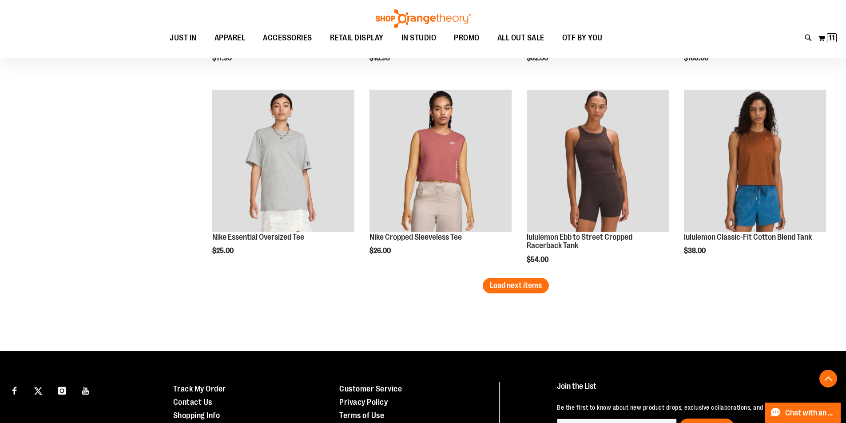
scroll to position [6884, 0]
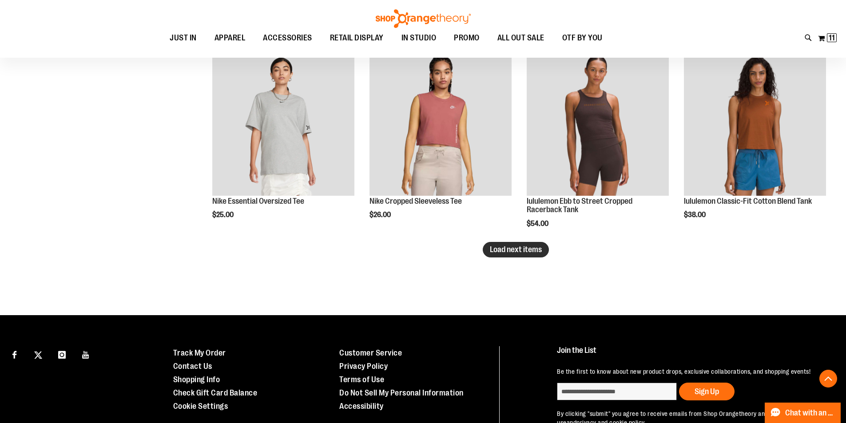
click at [521, 257] on button "Load next items" at bounding box center [516, 250] width 66 height 16
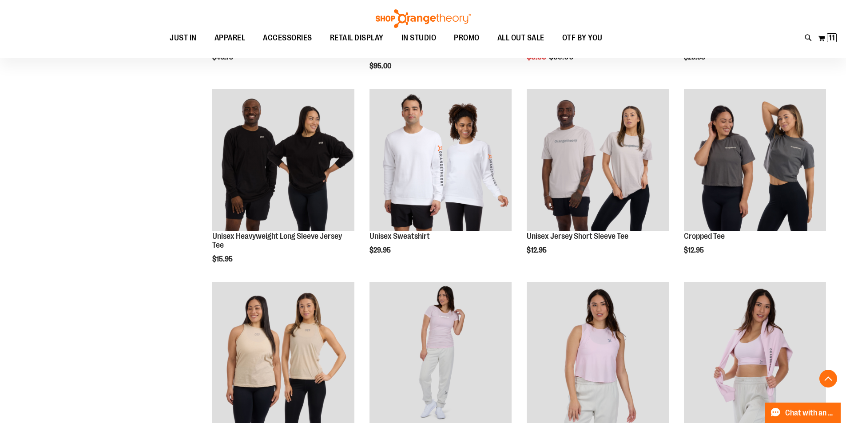
scroll to position [7284, 0]
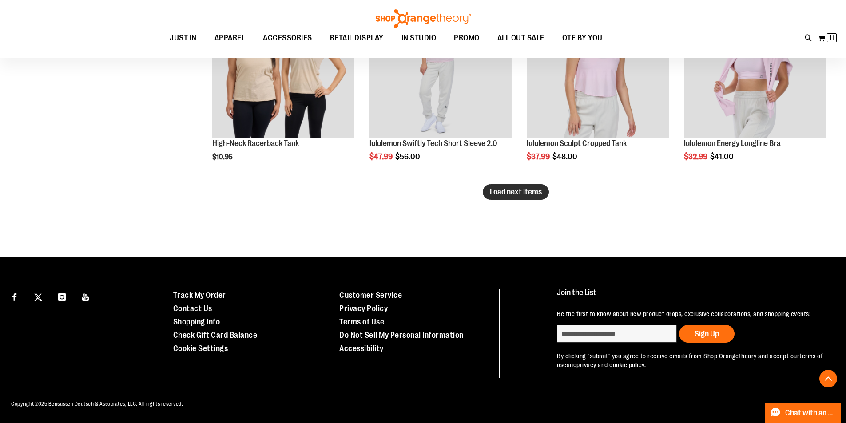
click at [522, 187] on span "Load next items" at bounding box center [516, 191] width 52 height 9
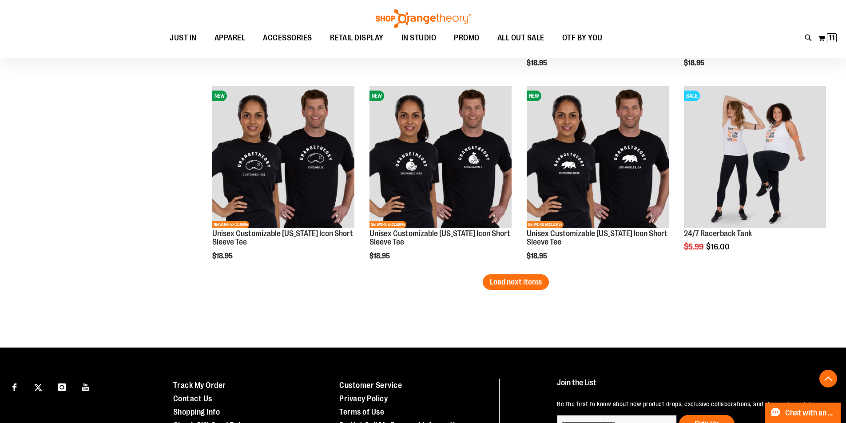
scroll to position [8056, 0]
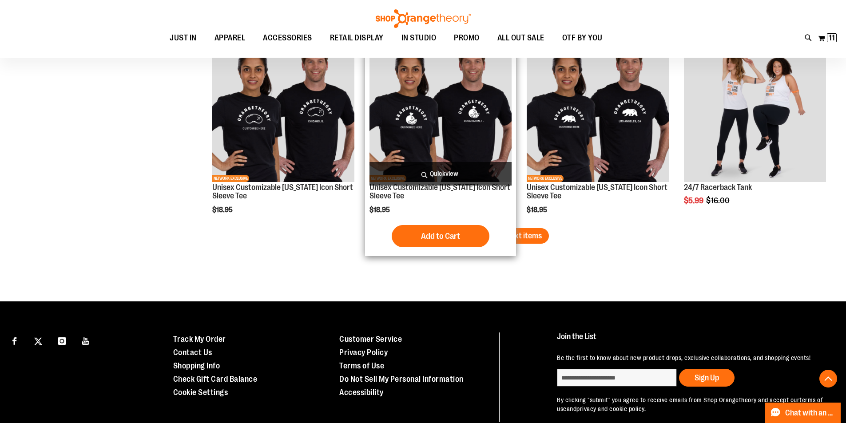
click at [516, 237] on div "NEW NETWORK EXCLUSIVE Unisex Customizable [US_STATE] Icon Short Sleeve Tee $18.…" at bounding box center [440, 146] width 151 height 221
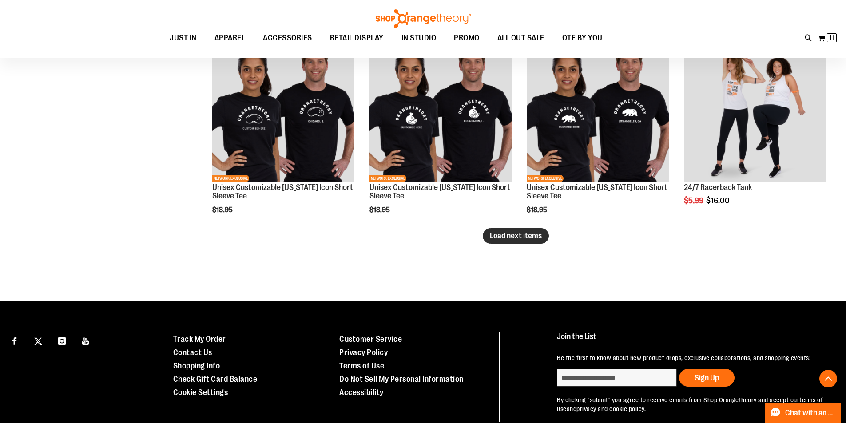
click at [520, 237] on span "Load next items" at bounding box center [516, 235] width 52 height 9
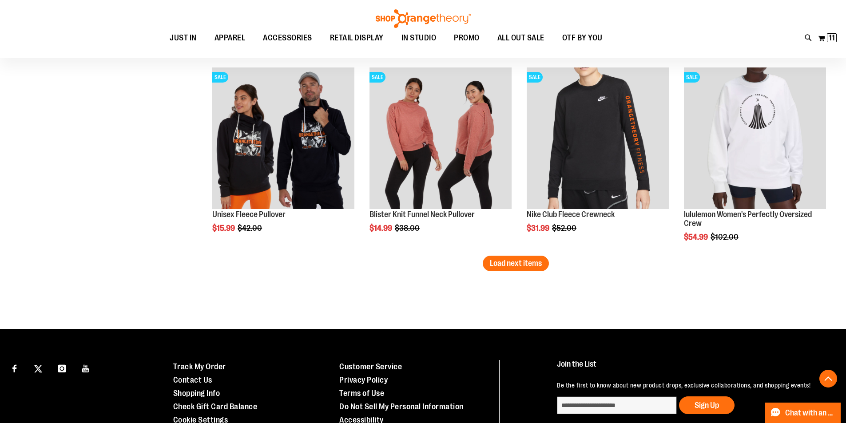
scroll to position [8634, 0]
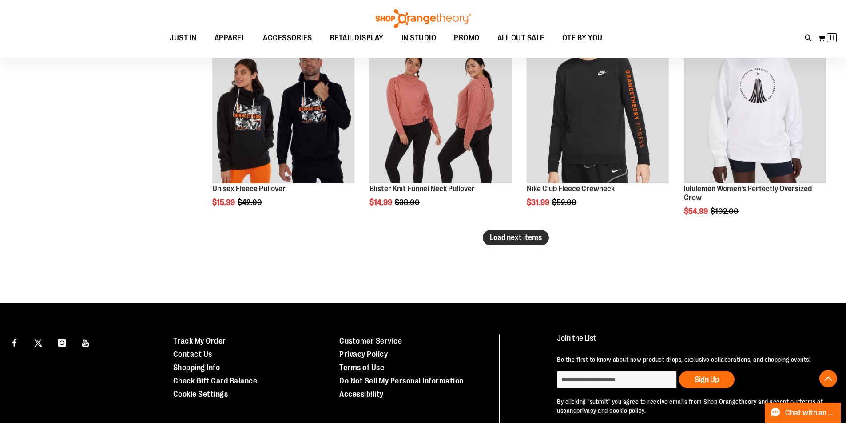
click at [517, 232] on button "Load next items" at bounding box center [516, 238] width 66 height 16
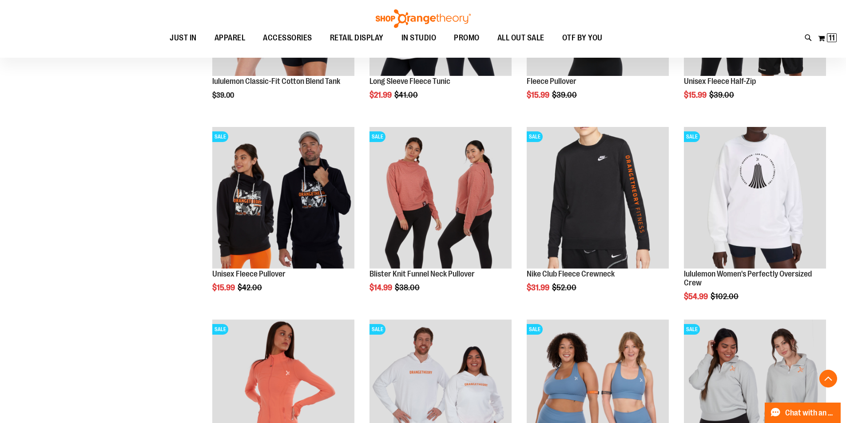
scroll to position [8545, 0]
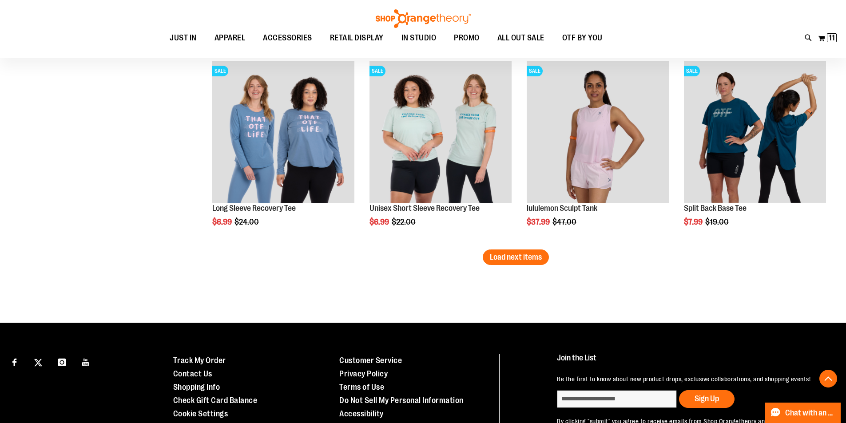
scroll to position [9211, 0]
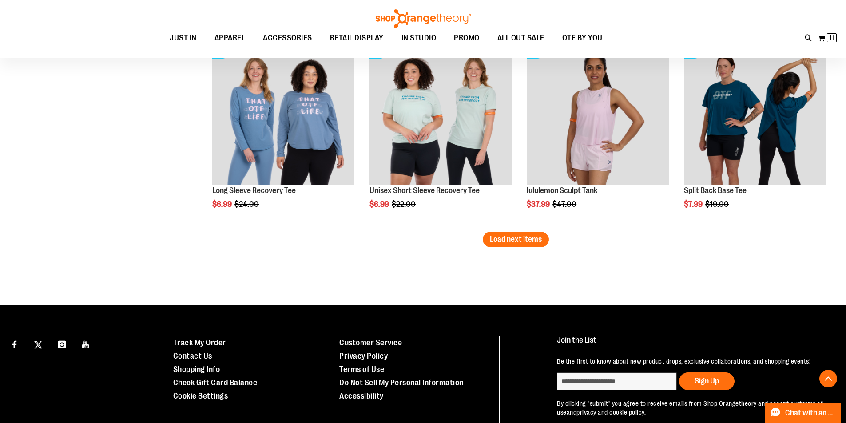
click at [519, 245] on button "Load next items" at bounding box center [516, 240] width 66 height 16
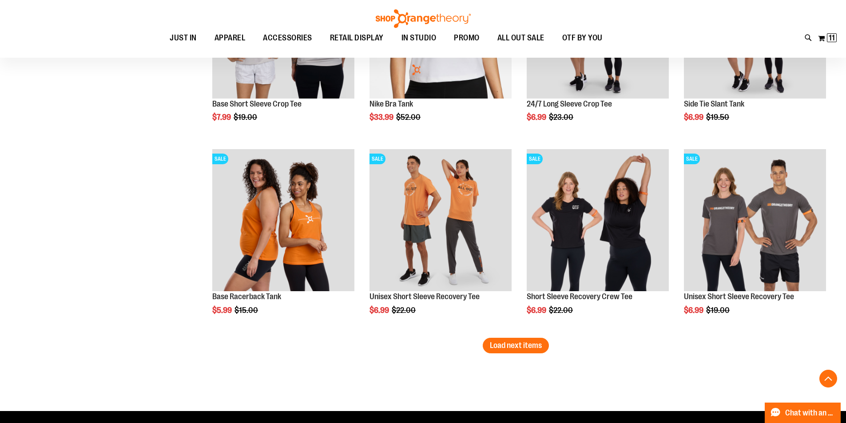
scroll to position [9744, 0]
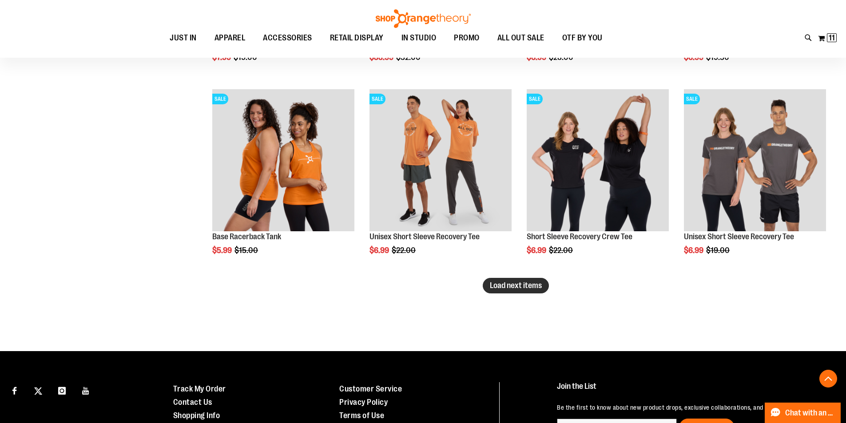
click at [520, 283] on span "Load next items" at bounding box center [516, 285] width 52 height 9
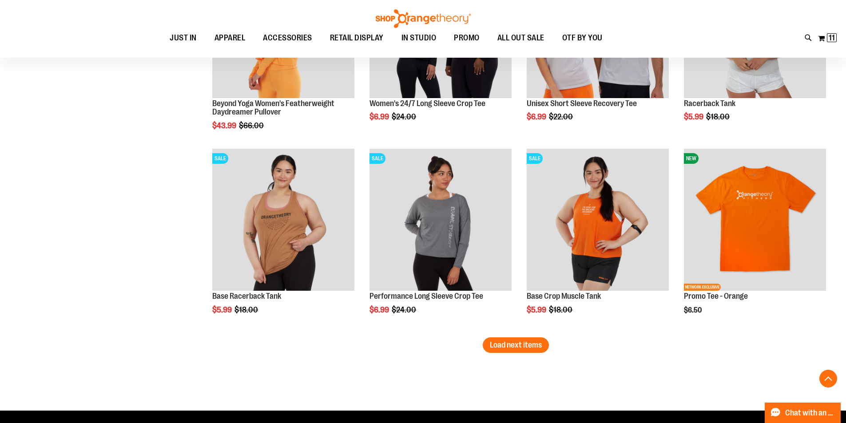
scroll to position [10277, 0]
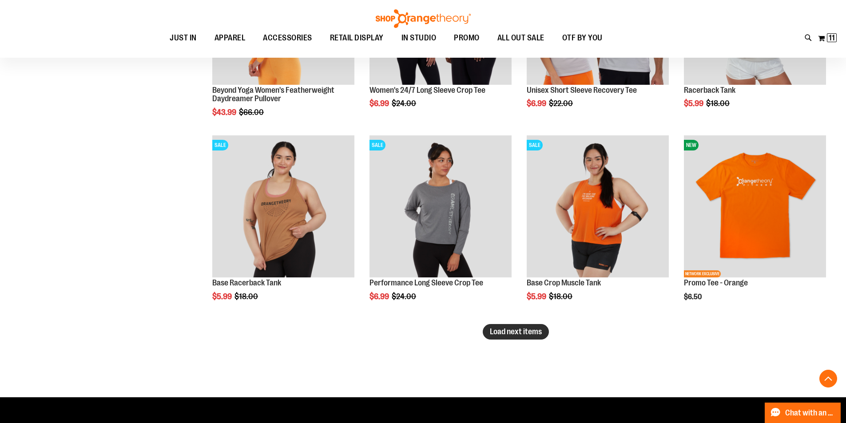
click at [519, 329] on span "Load next items" at bounding box center [516, 331] width 52 height 9
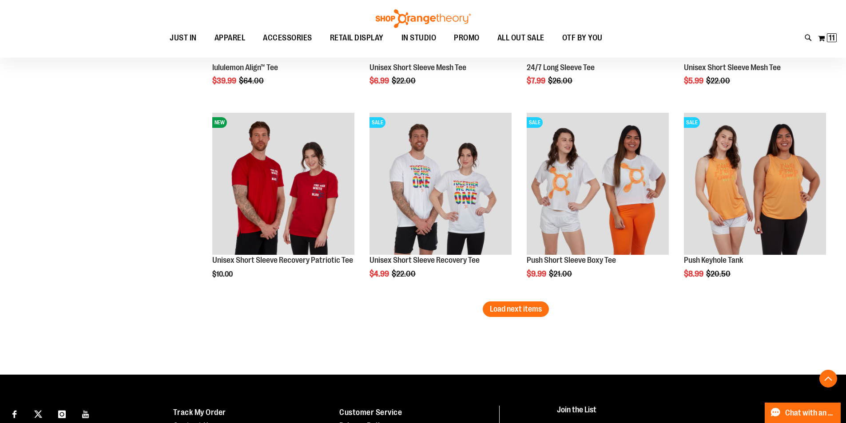
scroll to position [10899, 0]
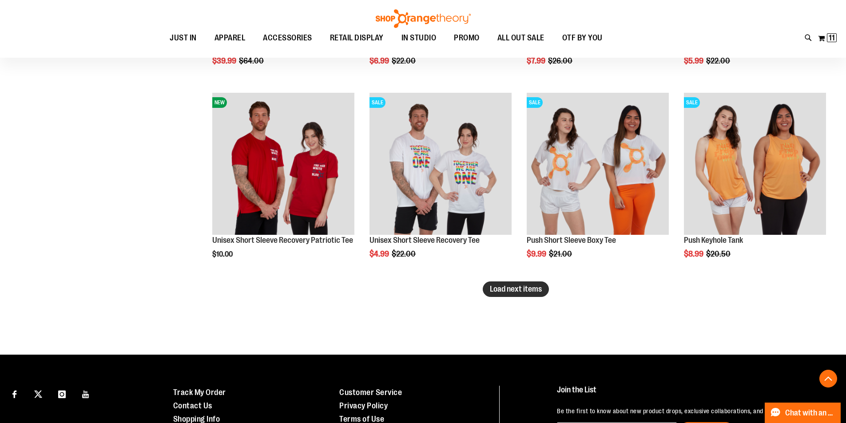
click at [517, 282] on button "Load next items" at bounding box center [516, 290] width 66 height 16
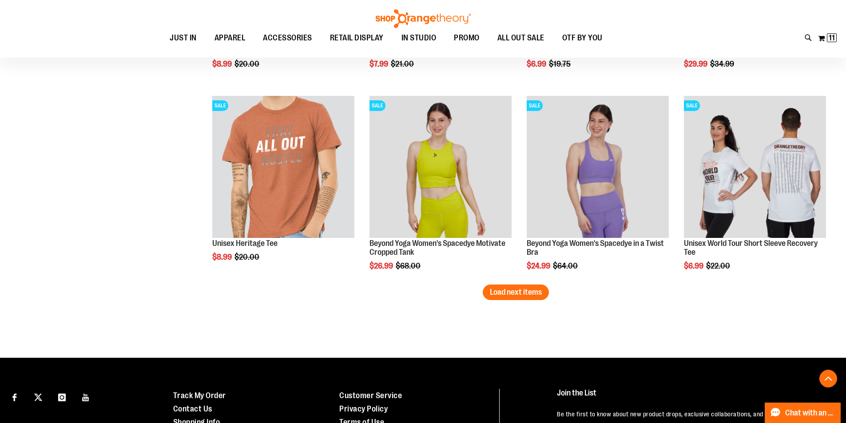
scroll to position [11477, 0]
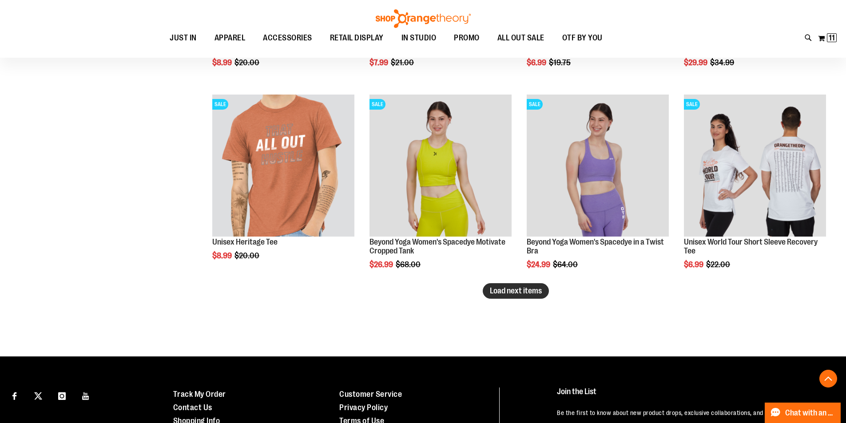
click at [516, 294] on span "Load next items" at bounding box center [516, 290] width 52 height 9
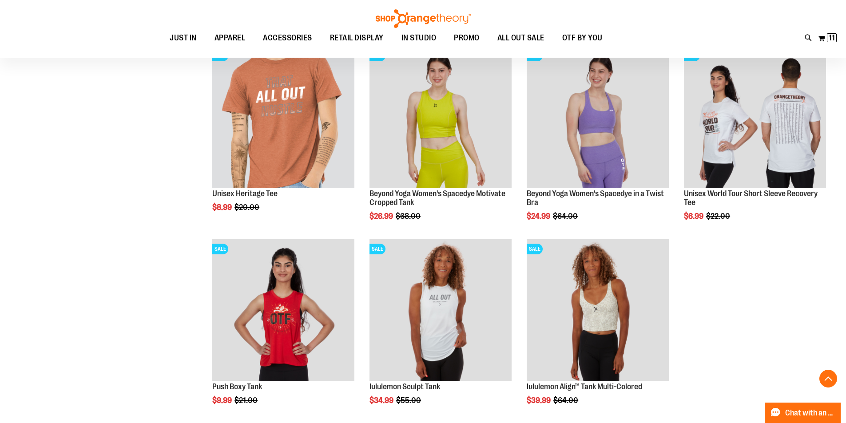
scroll to position [11432, 0]
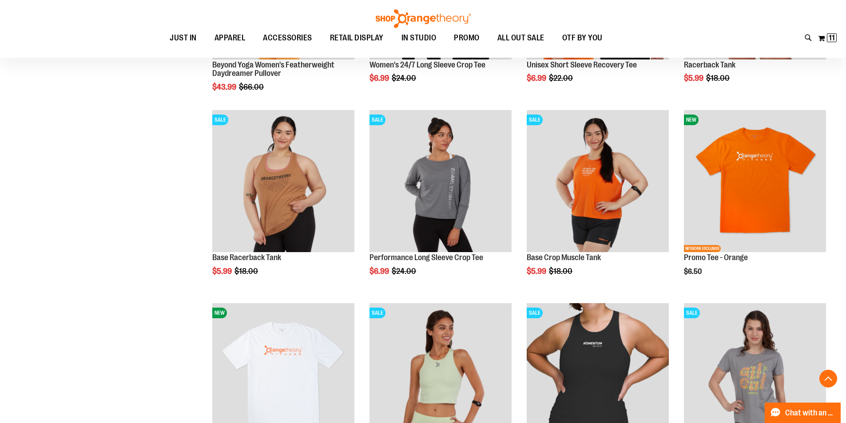
scroll to position [1066, 0]
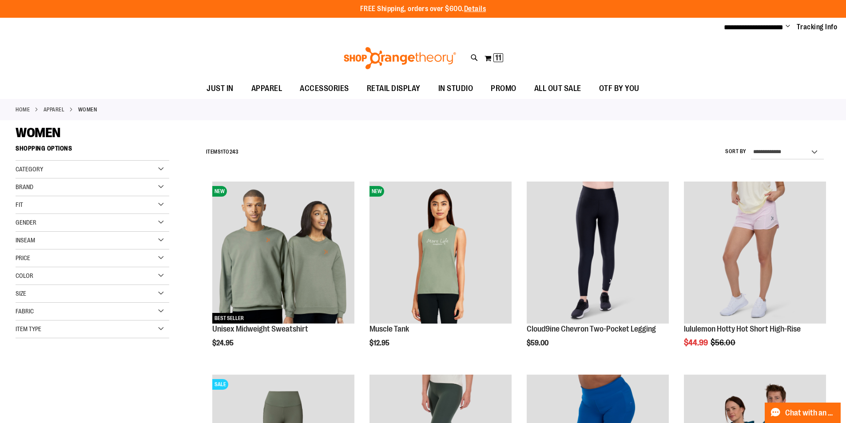
click at [72, 167] on div "Category" at bounding box center [93, 170] width 154 height 18
click at [59, 326] on div "Item Type" at bounding box center [93, 330] width 154 height 18
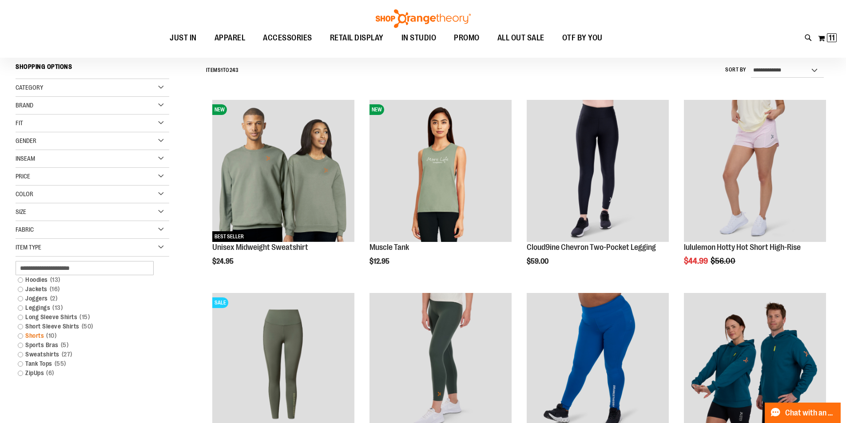
scroll to position [88, 0]
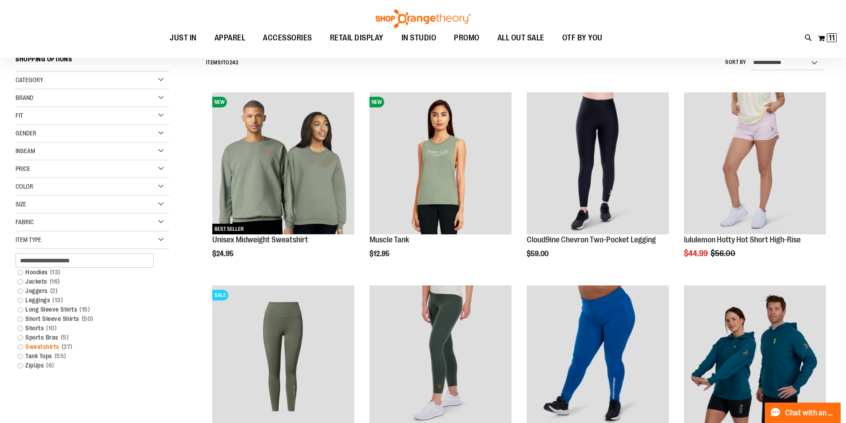
click at [40, 346] on link "Sweatshirts 27 items" at bounding box center [86, 346] width 147 height 9
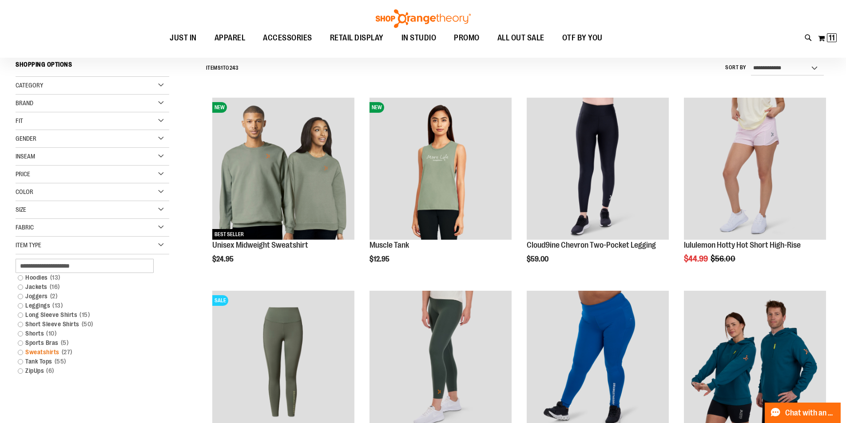
scroll to position [83, 0]
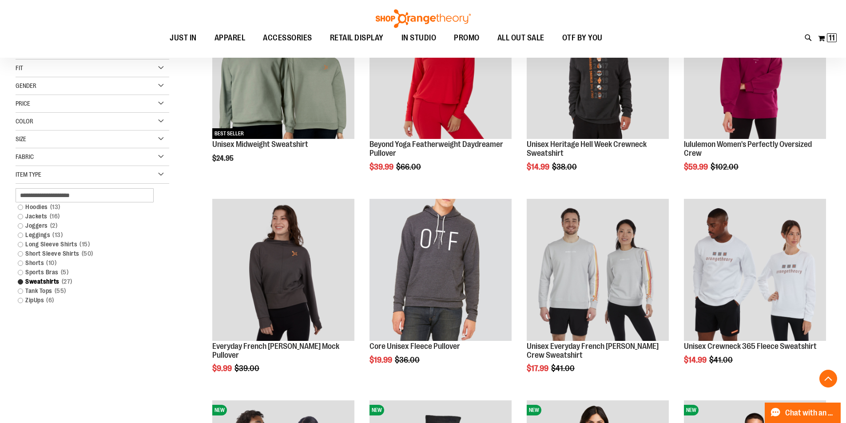
scroll to position [216, 0]
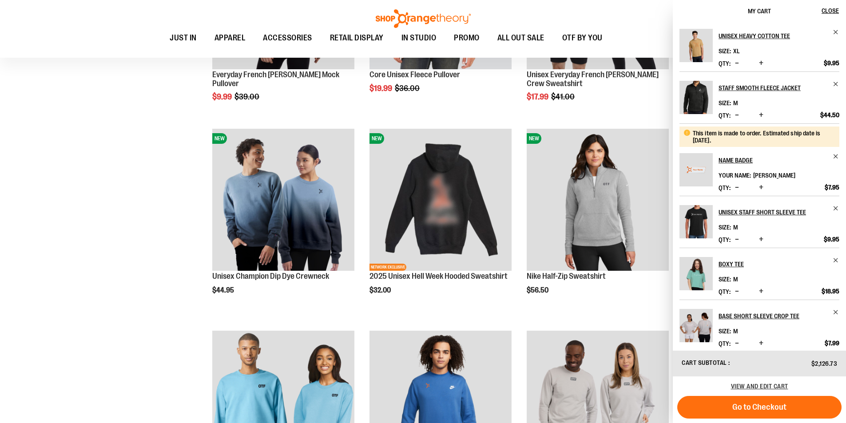
scroll to position [482, 0]
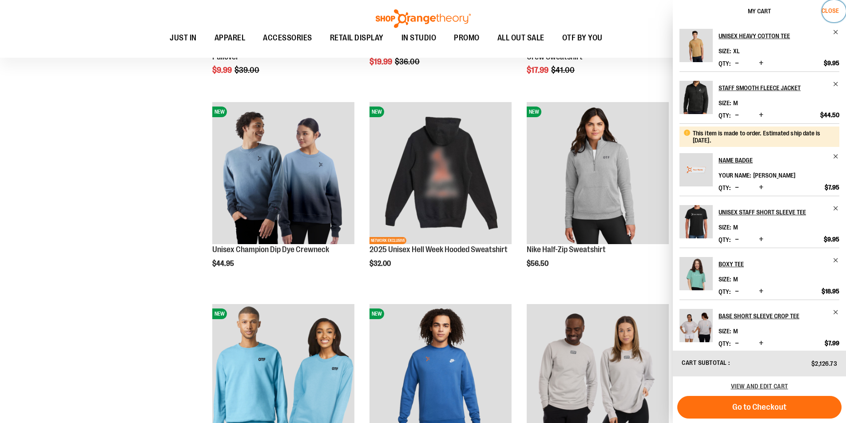
click at [831, 9] on span "Close" at bounding box center [830, 10] width 17 height 7
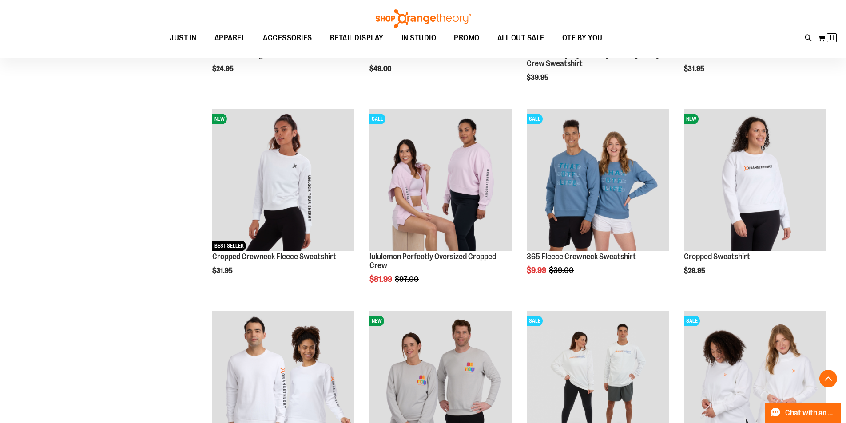
scroll to position [882, 0]
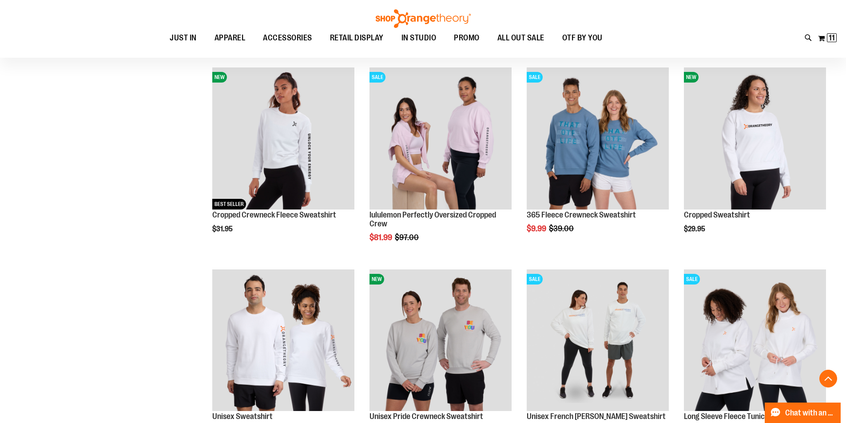
scroll to position [1015, 0]
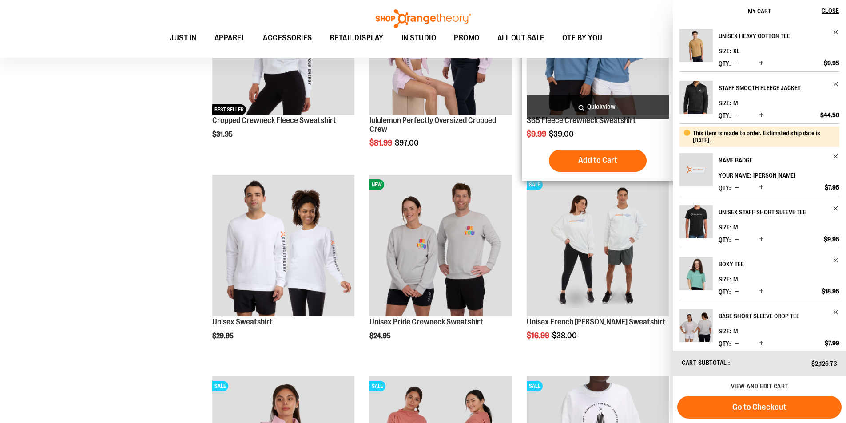
click at [522, 155] on div "SALE 365 Fleece Crewneck Sweatshirt $9.99 Regular Price $39.00 [GEOGRAPHIC_DATA…" at bounding box center [597, 74] width 151 height 212
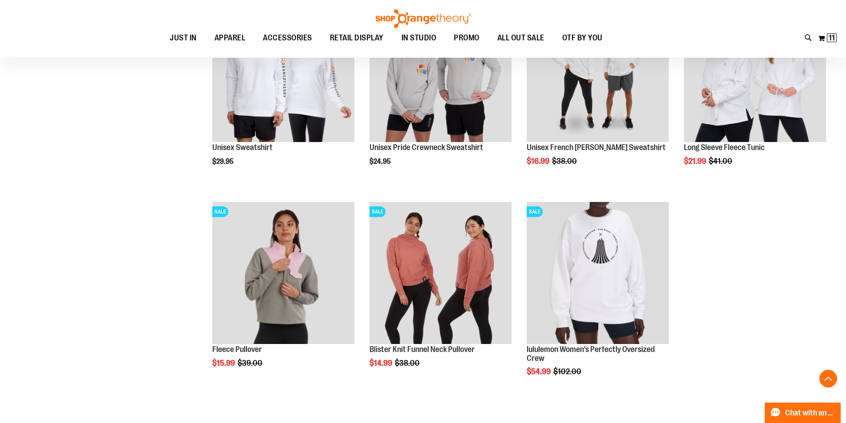
scroll to position [1193, 0]
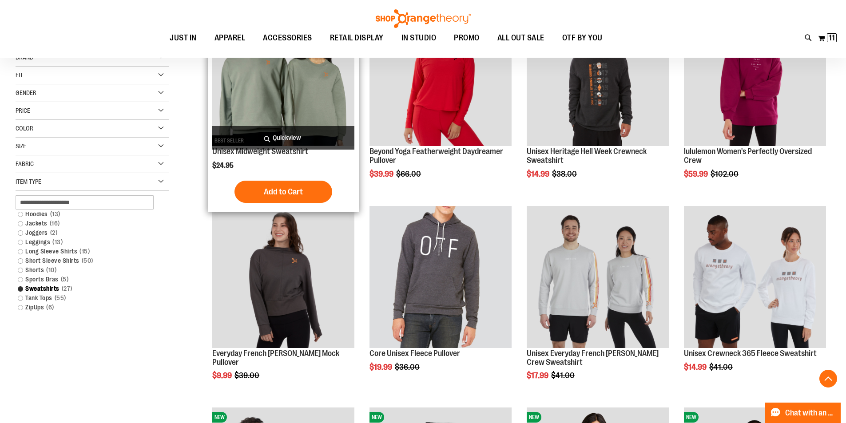
scroll to position [177, 0]
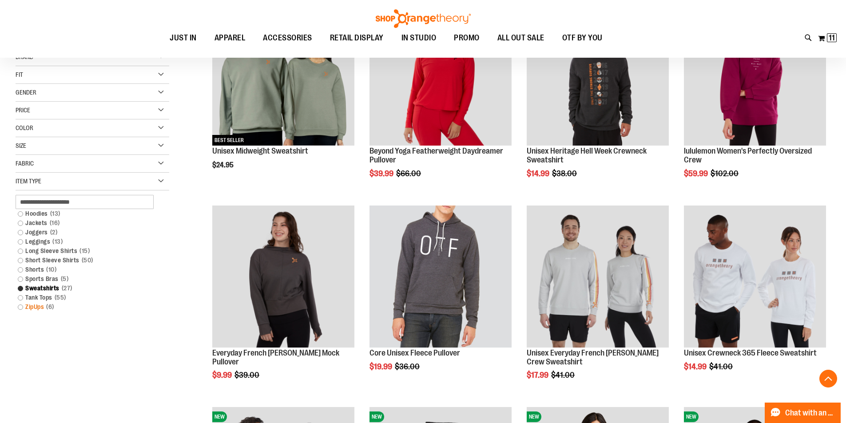
click at [35, 310] on link "ZipUps 6 items" at bounding box center [86, 306] width 147 height 9
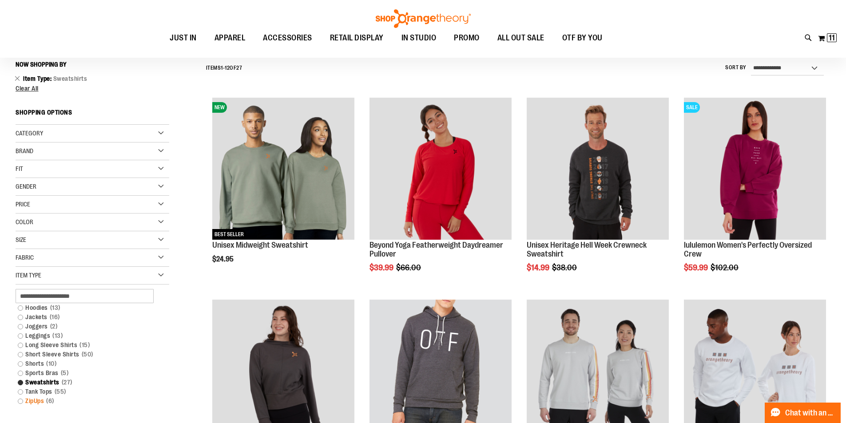
scroll to position [83, 0]
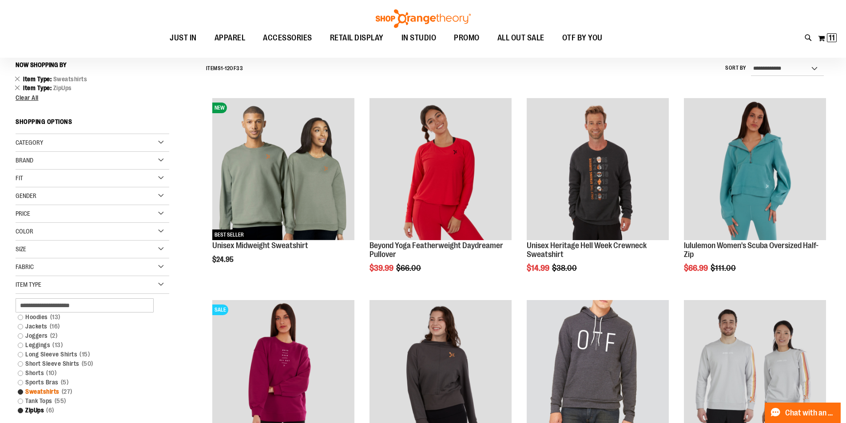
click at [21, 392] on link "Sweatshirts 27 items" at bounding box center [86, 391] width 147 height 9
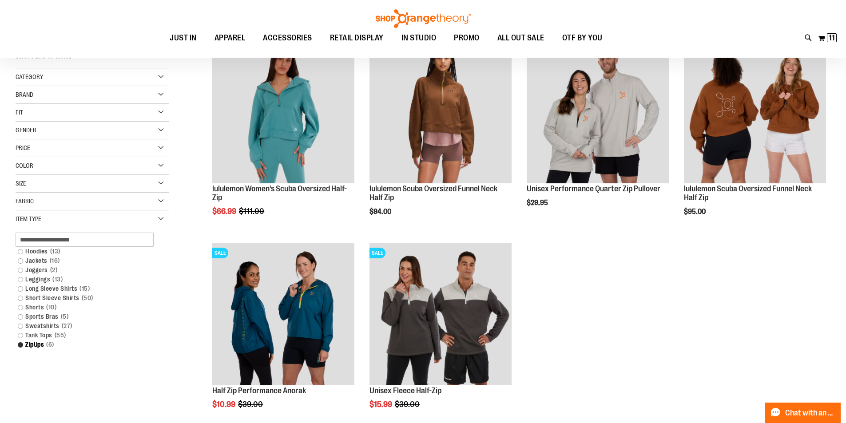
scroll to position [83, 0]
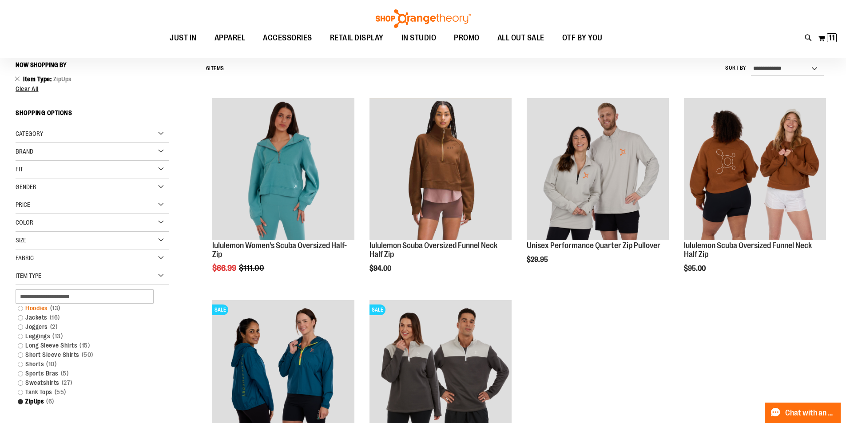
click at [29, 309] on link "Hoodies 13 items" at bounding box center [86, 308] width 147 height 9
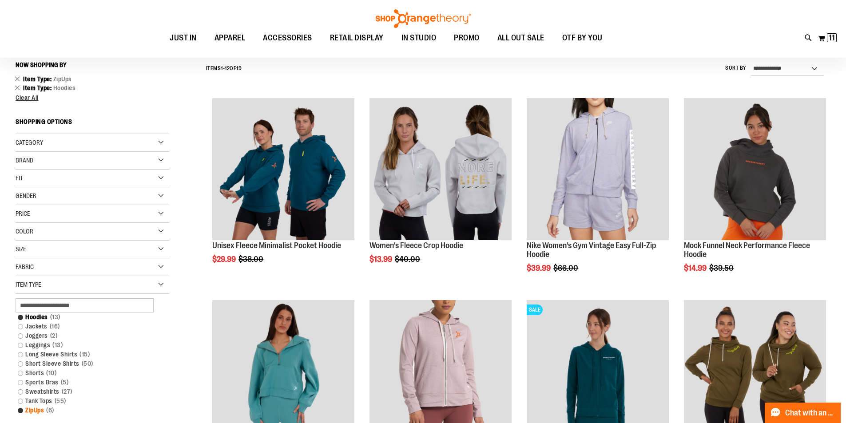
click at [22, 409] on link "ZipUps 6 items" at bounding box center [86, 410] width 147 height 9
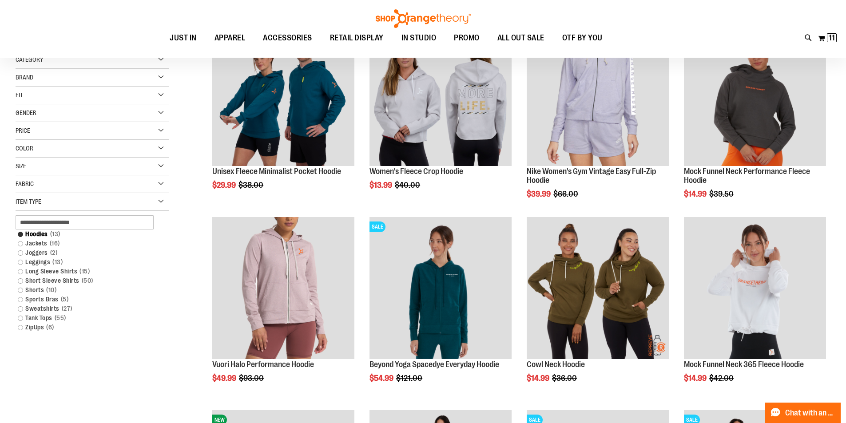
scroll to position [171, 0]
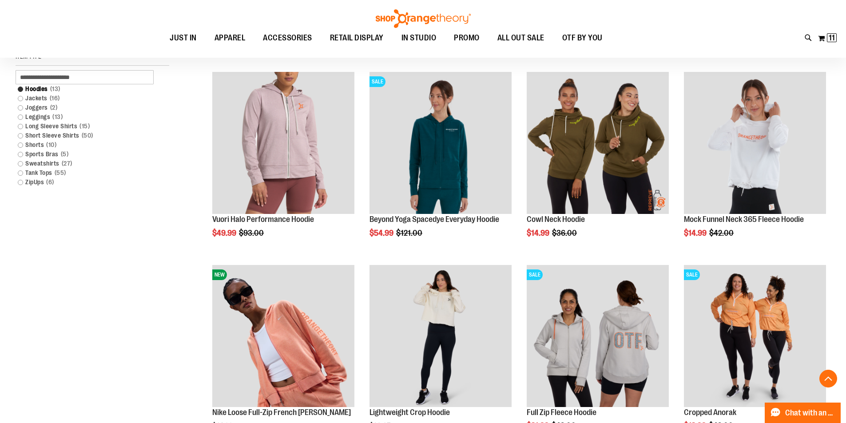
scroll to position [349, 0]
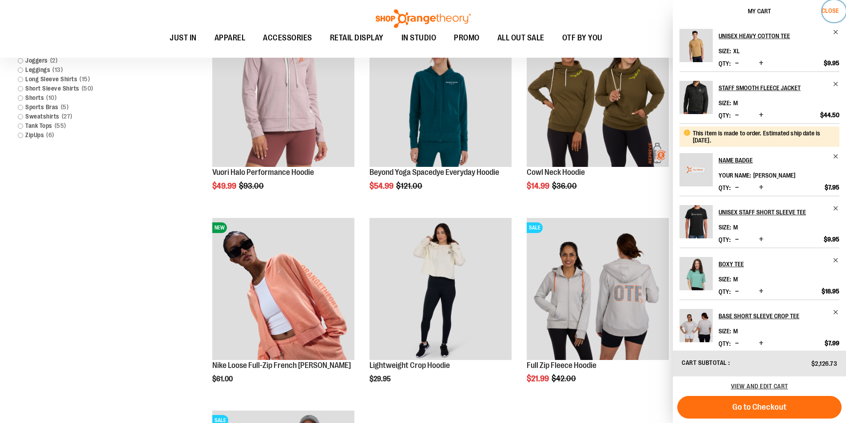
click at [839, 10] on span "Close" at bounding box center [830, 10] width 17 height 7
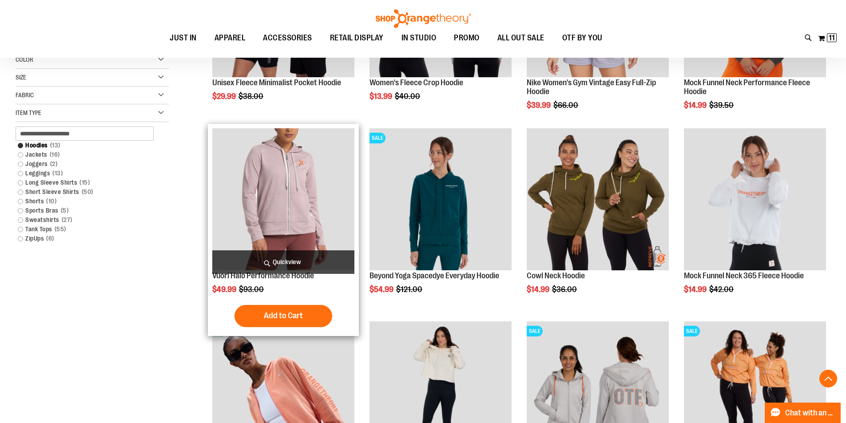
scroll to position [171, 0]
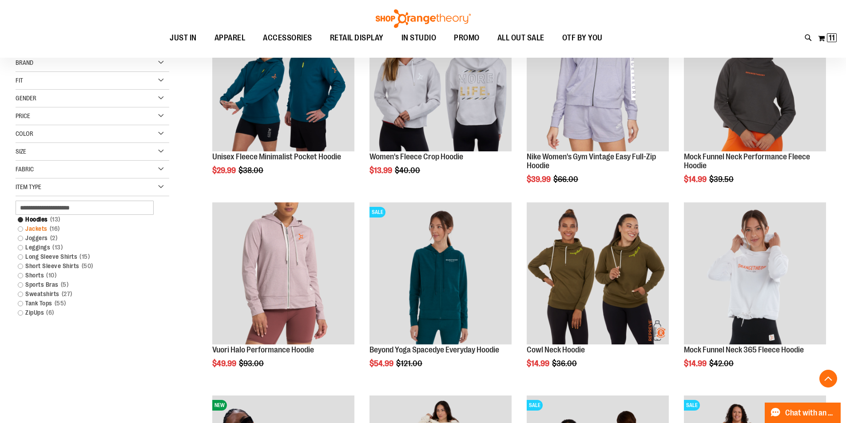
click at [34, 229] on link "Jackets 16 items" at bounding box center [86, 228] width 147 height 9
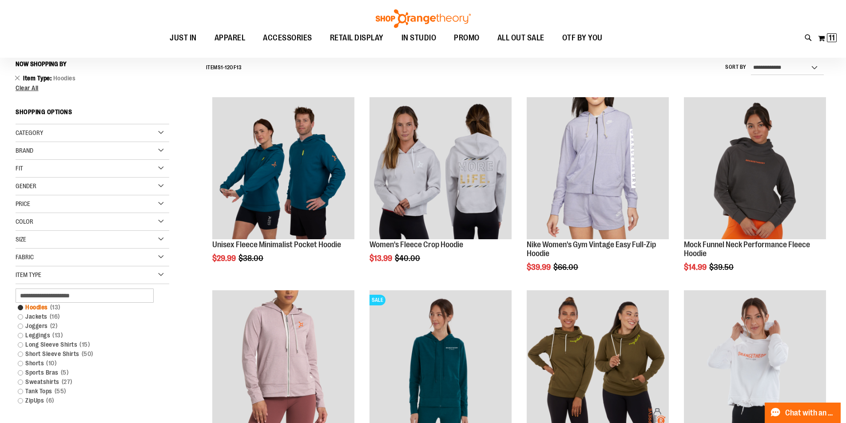
scroll to position [83, 0]
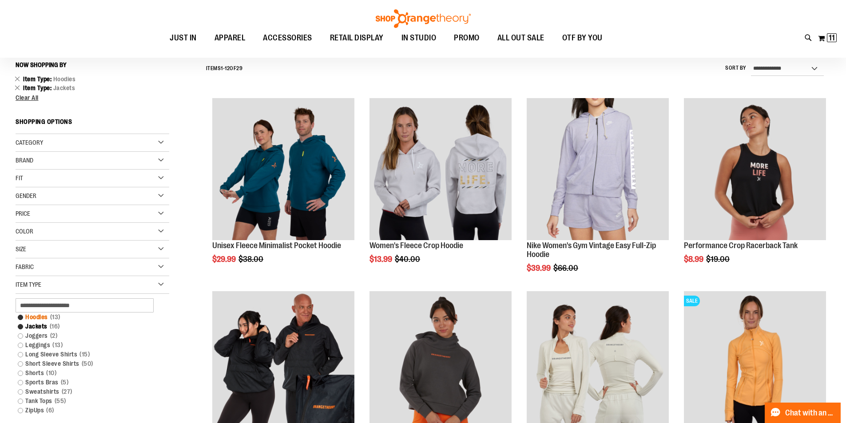
click at [48, 316] on link "Hoodies 13 items" at bounding box center [86, 317] width 147 height 9
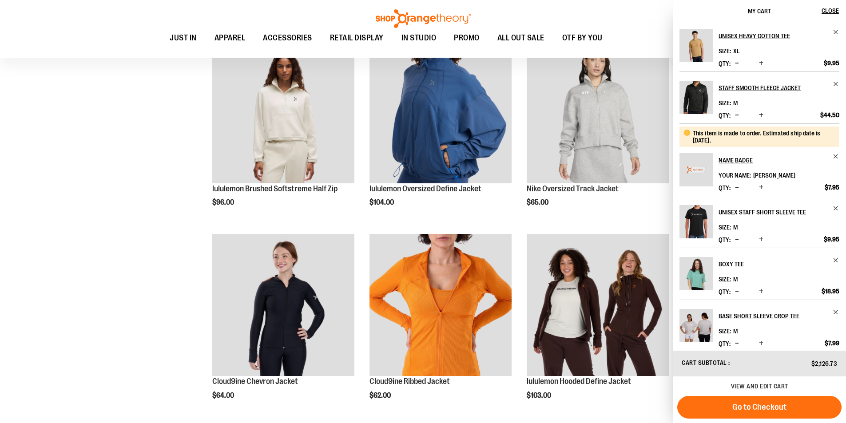
scroll to position [527, 0]
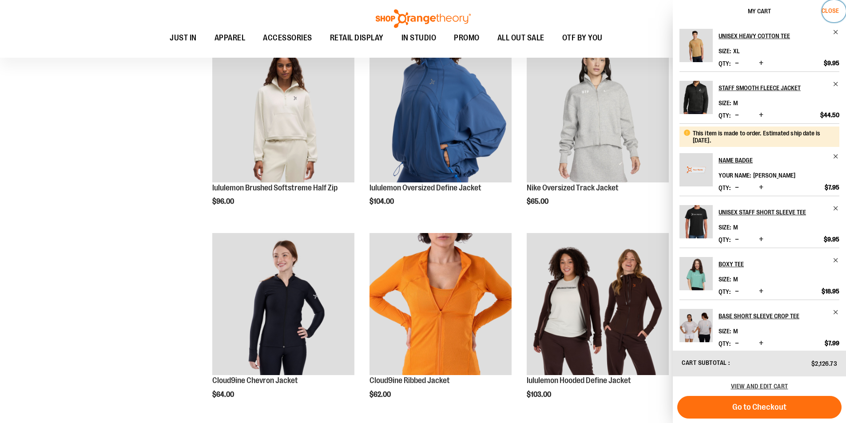
click at [832, 8] on span "Close" at bounding box center [830, 10] width 17 height 7
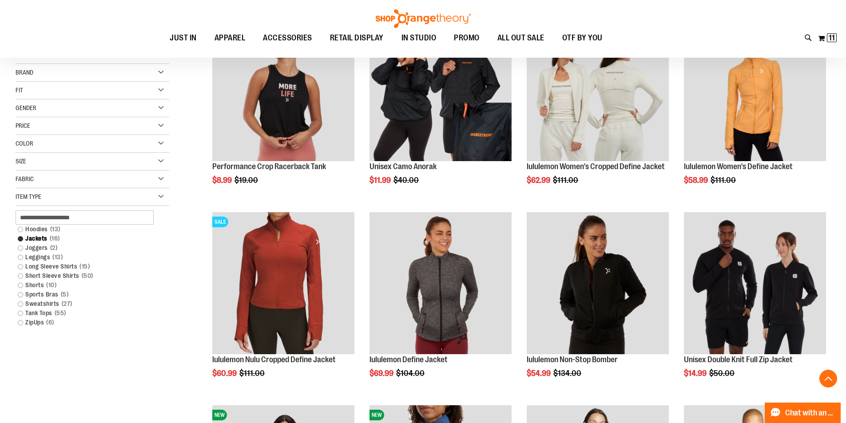
scroll to position [180, 0]
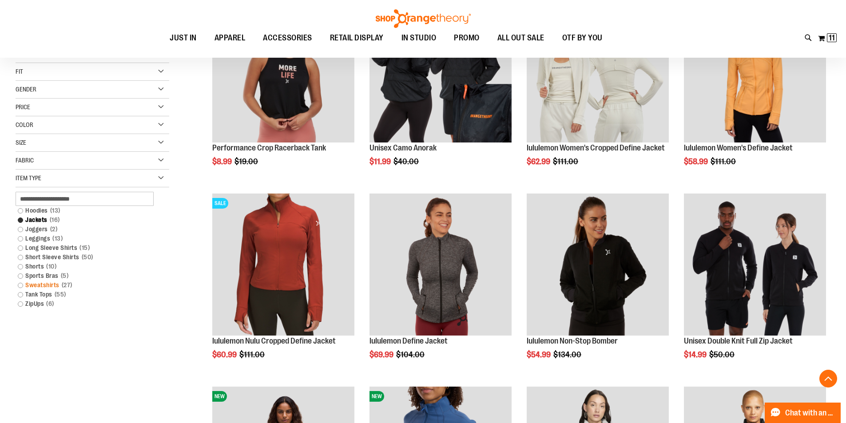
click at [42, 285] on link "Sweatshirts 27 items" at bounding box center [86, 285] width 147 height 9
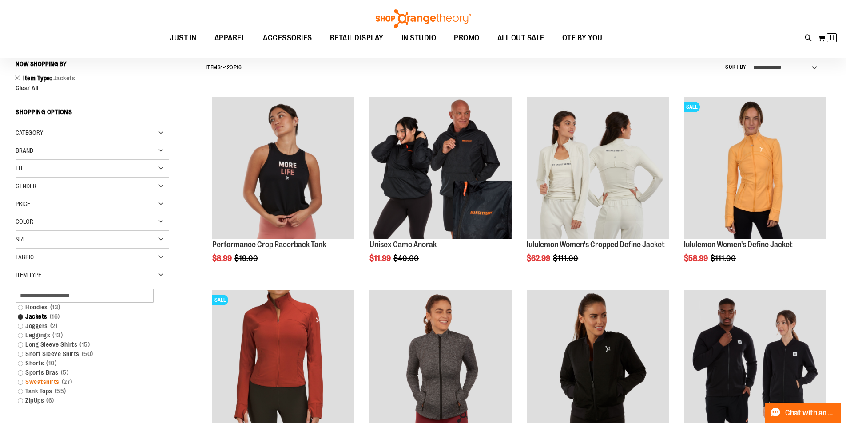
scroll to position [83, 0]
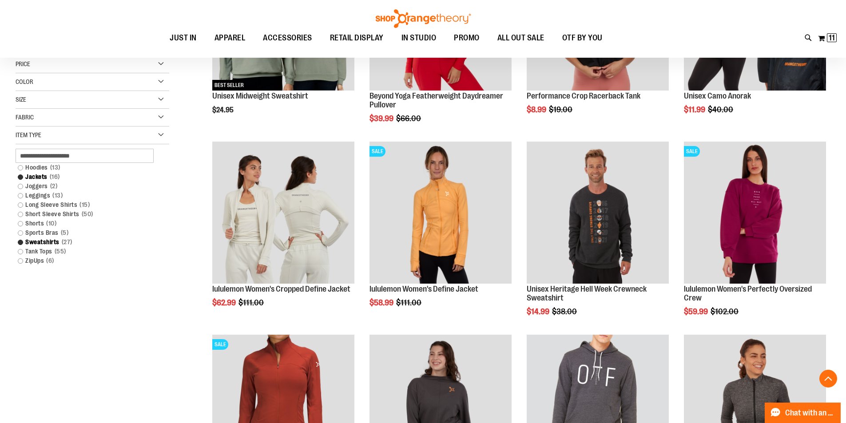
scroll to position [260, 0]
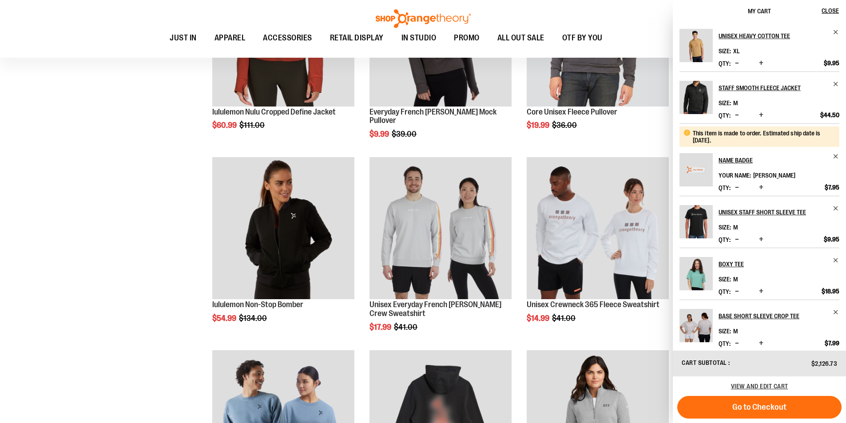
scroll to position [616, 0]
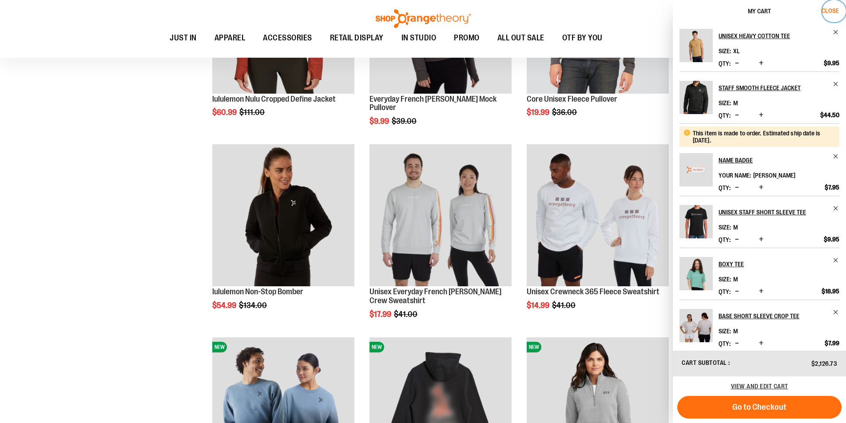
click at [838, 8] on span "Close" at bounding box center [830, 10] width 17 height 7
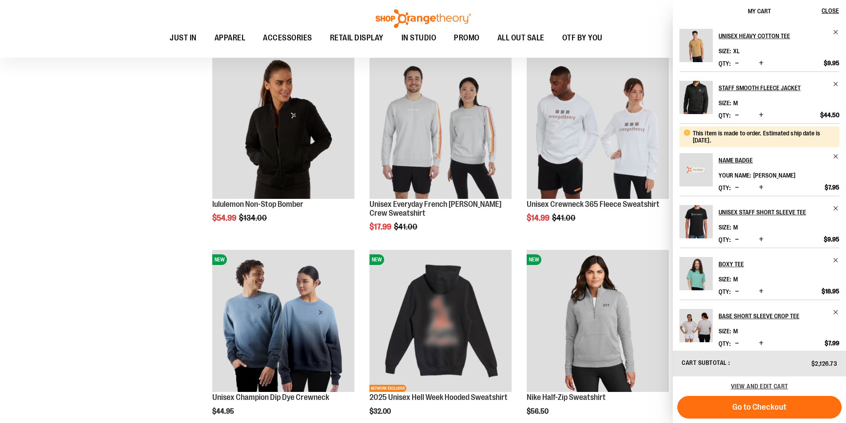
scroll to position [660, 0]
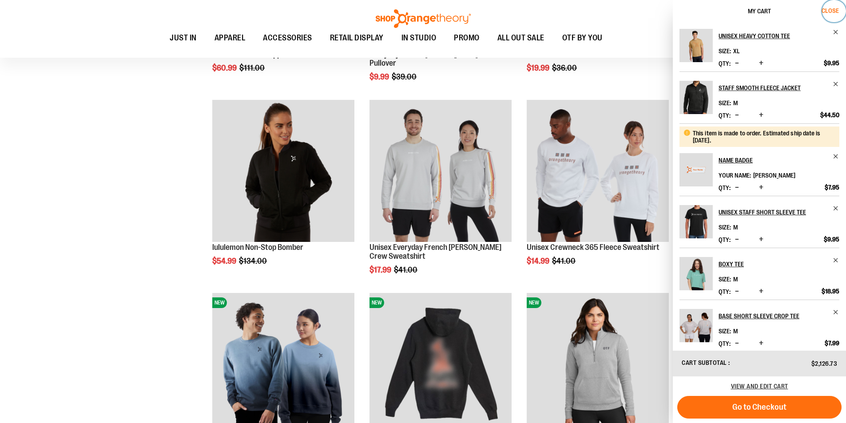
click at [832, 11] on span "Close" at bounding box center [830, 10] width 17 height 7
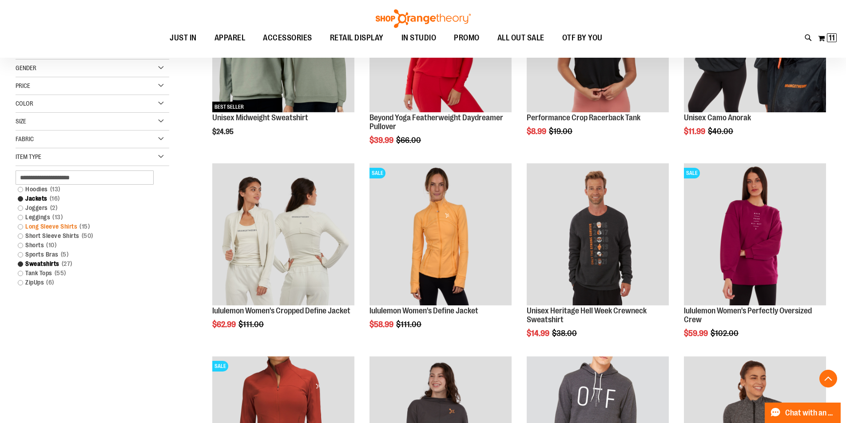
scroll to position [216, 0]
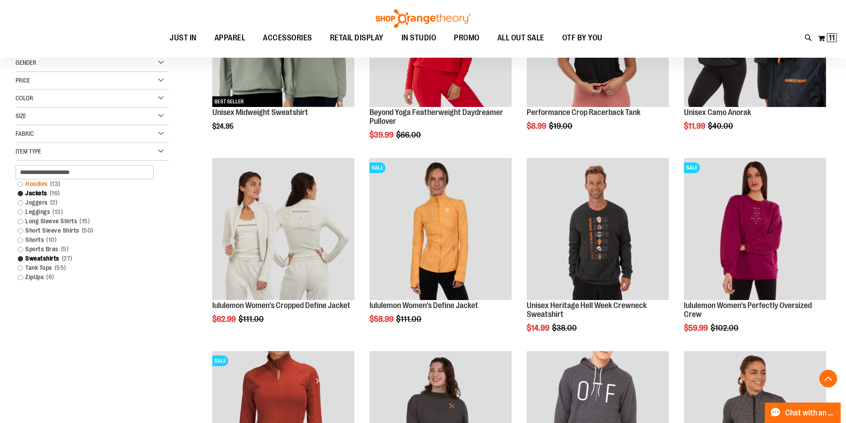
click at [47, 186] on link "Hoodies 13 items" at bounding box center [86, 183] width 147 height 9
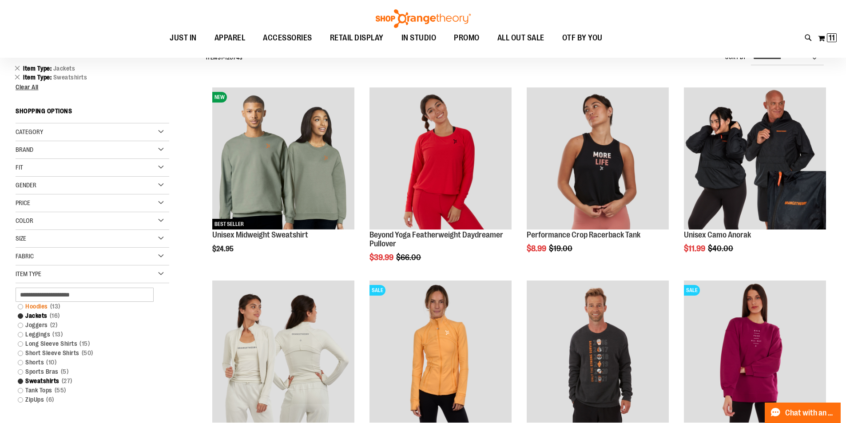
scroll to position [83, 0]
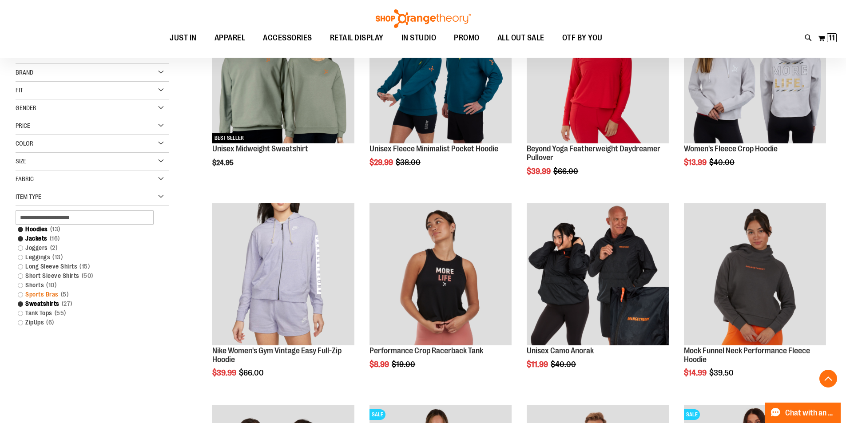
scroll to position [216, 0]
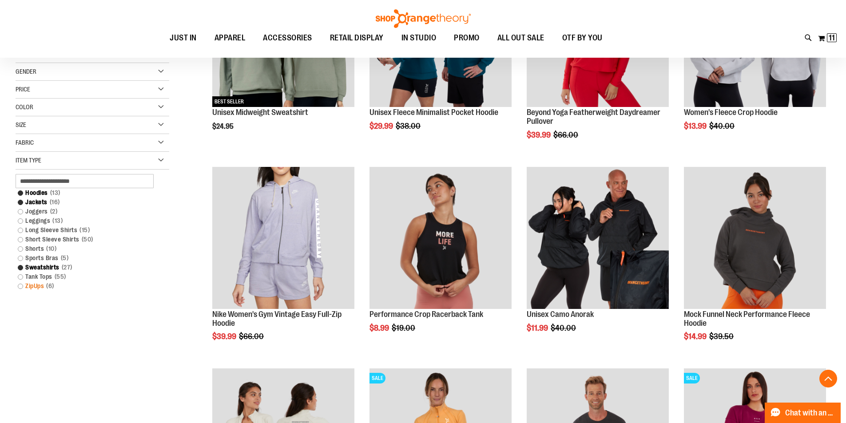
click at [40, 283] on link "ZipUps 6 items" at bounding box center [86, 286] width 147 height 9
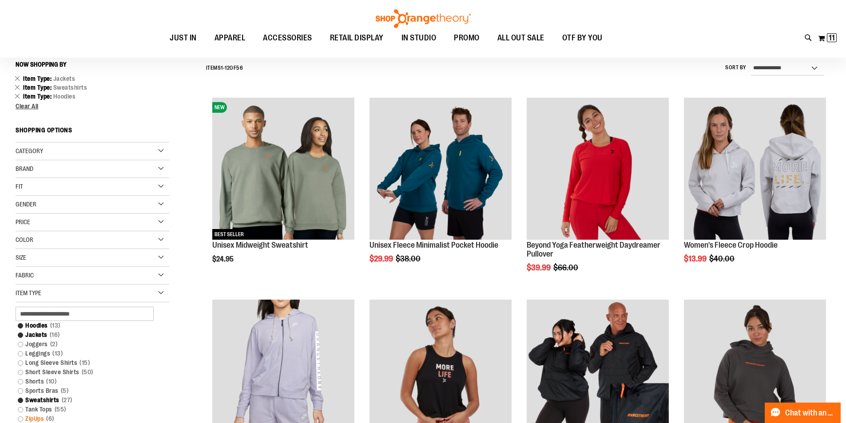
scroll to position [83, 0]
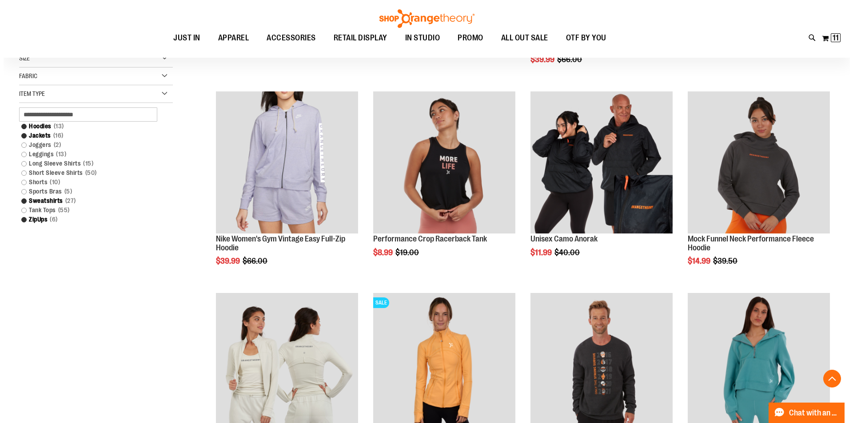
scroll to position [305, 0]
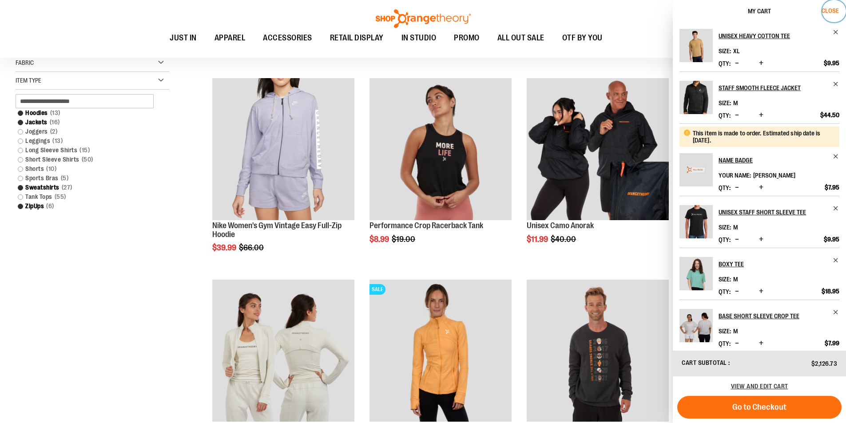
click at [832, 13] on span "Close" at bounding box center [830, 10] width 17 height 7
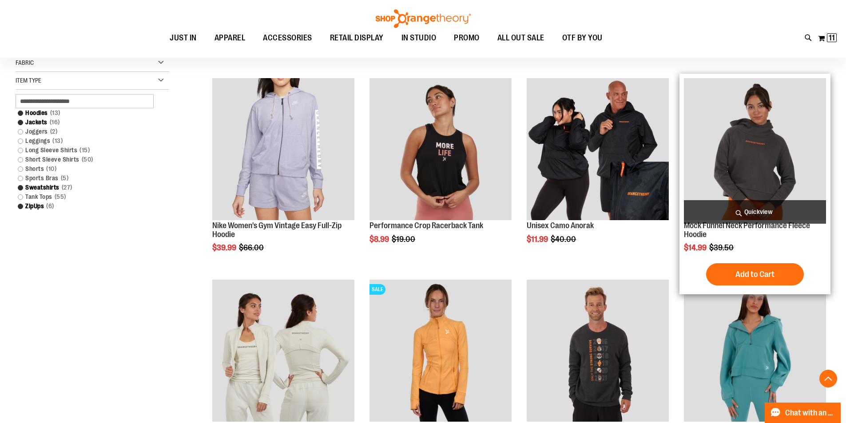
click at [741, 209] on span "Quickview" at bounding box center [755, 212] width 142 height 24
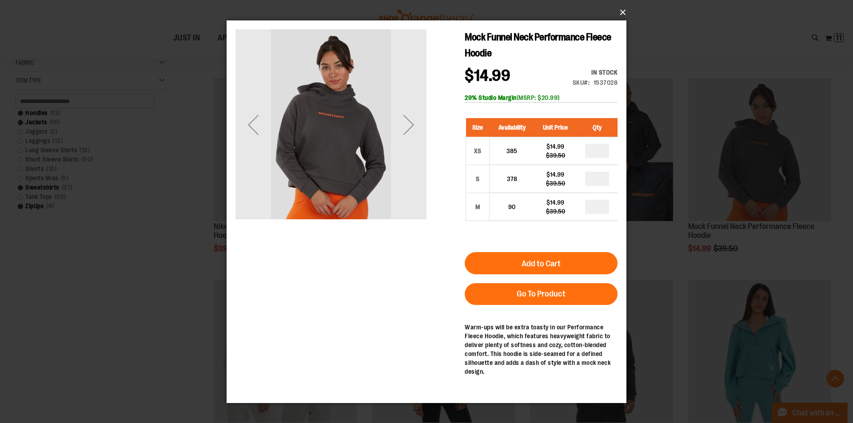
click at [622, 10] on button "×" at bounding box center [429, 13] width 400 height 20
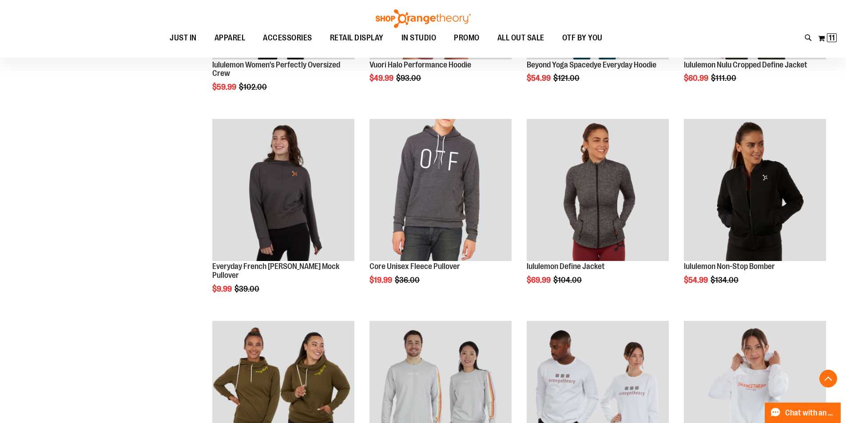
scroll to position [882, 0]
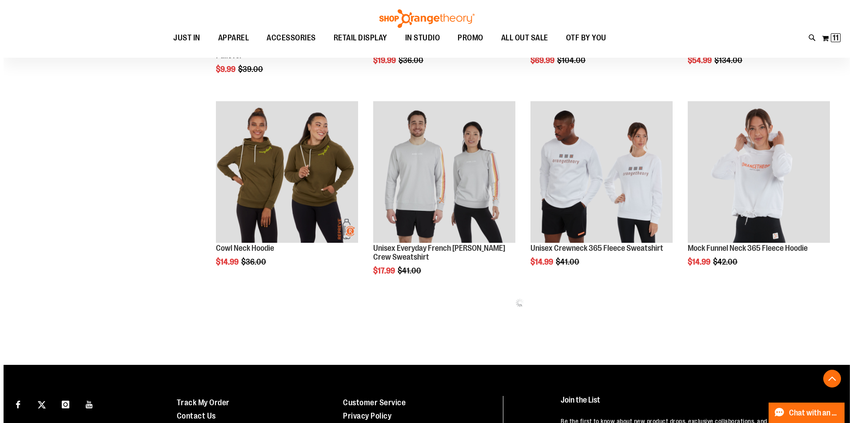
scroll to position [1104, 0]
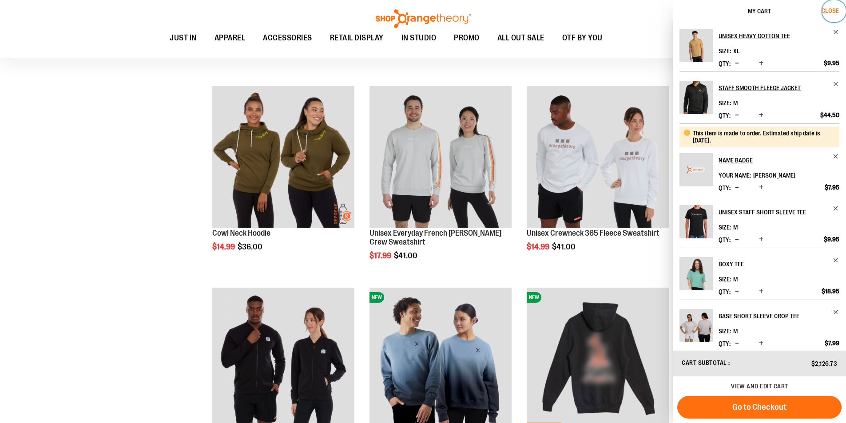
click at [825, 8] on span "Close" at bounding box center [830, 10] width 17 height 7
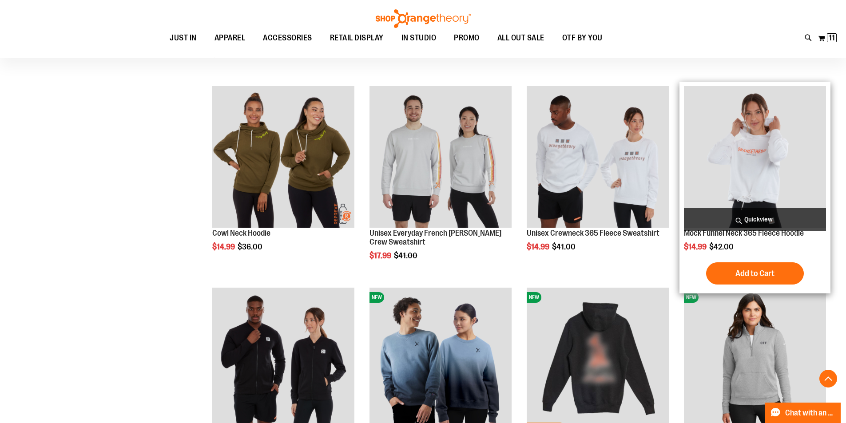
click at [745, 221] on span "Quickview" at bounding box center [755, 220] width 142 height 24
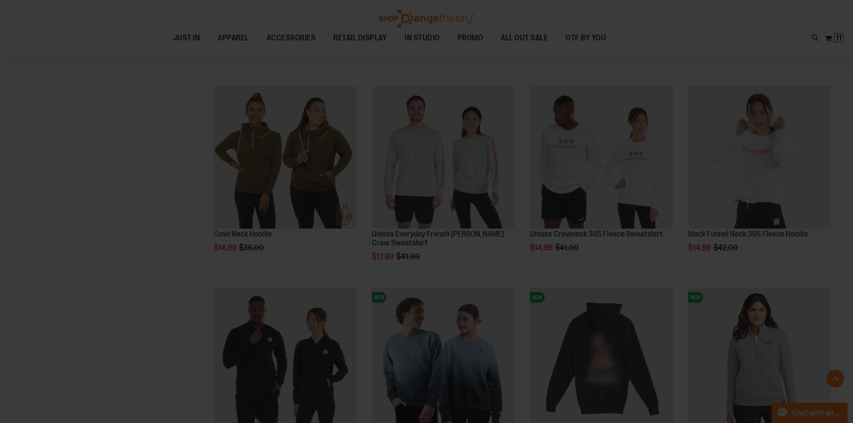
scroll to position [0, 0]
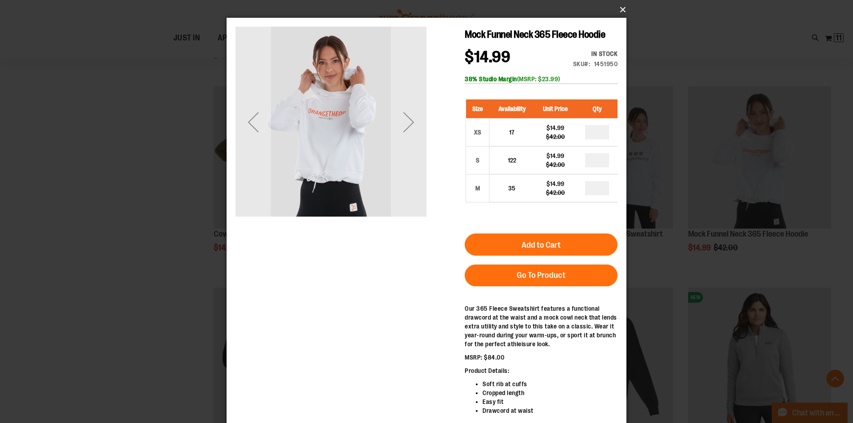
click at [623, 10] on button "×" at bounding box center [429, 10] width 400 height 20
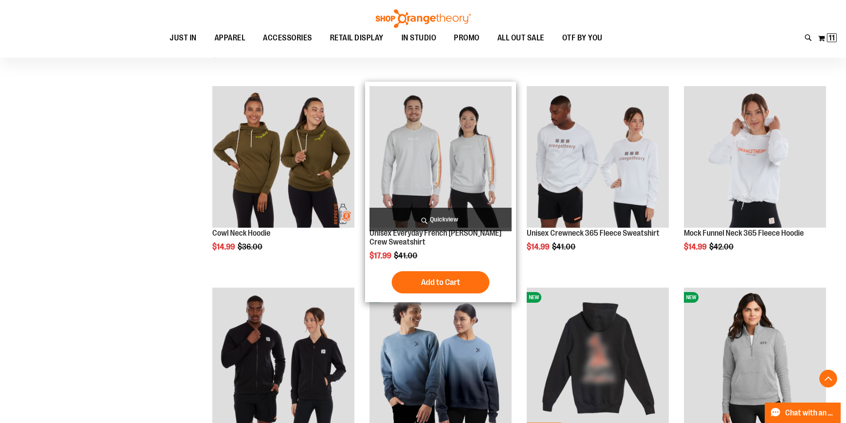
click at [406, 220] on span "Quickview" at bounding box center [441, 220] width 142 height 24
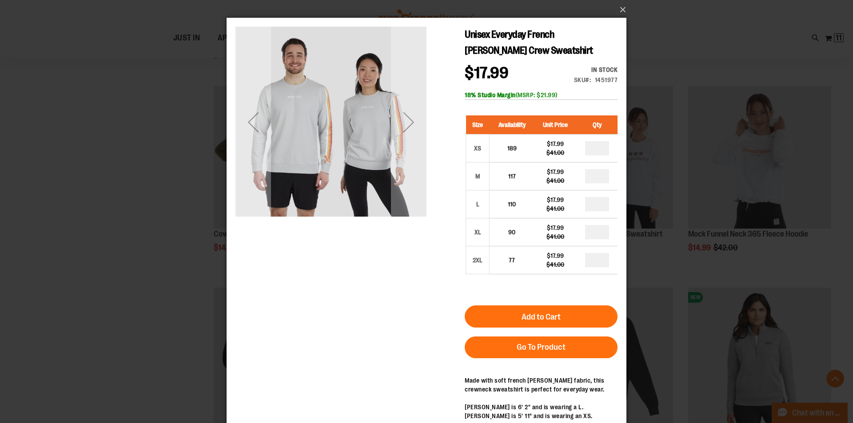
click at [422, 123] on div "Next" at bounding box center [409, 122] width 36 height 36
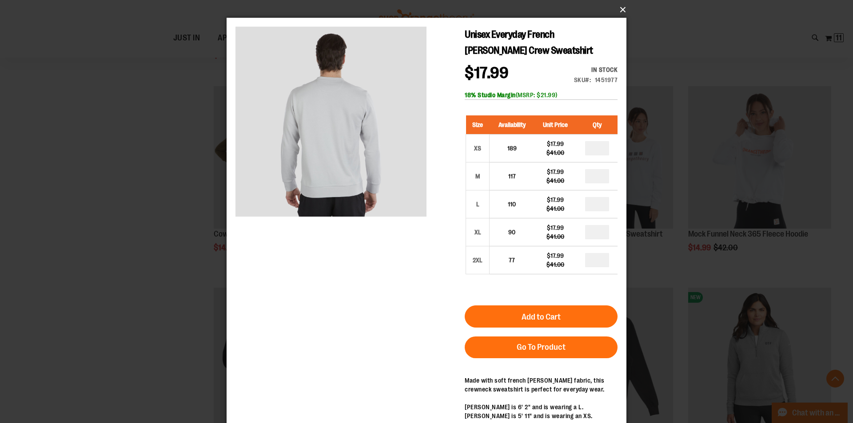
click at [620, 10] on button "×" at bounding box center [429, 10] width 400 height 20
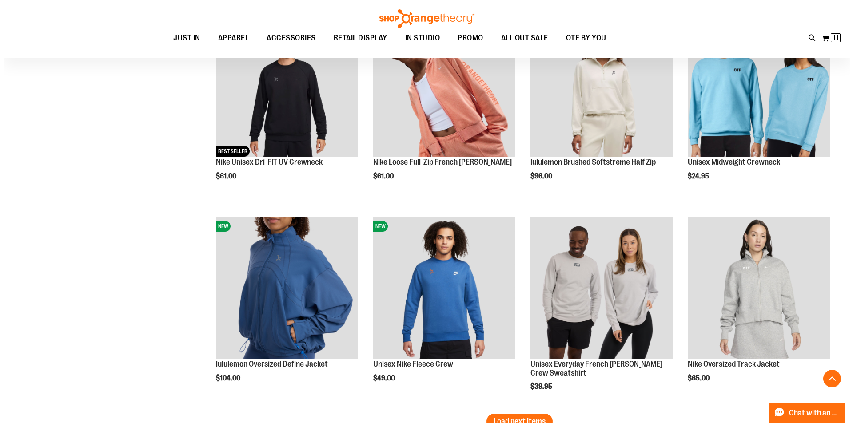
scroll to position [1593, 0]
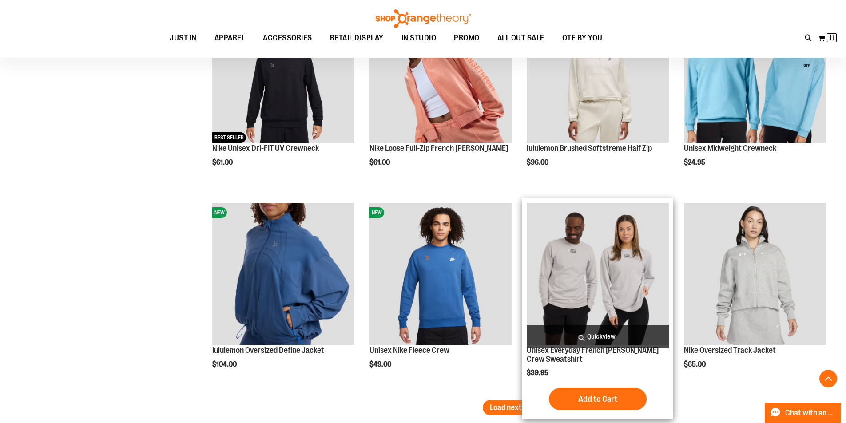
click at [585, 328] on span "Quickview" at bounding box center [598, 337] width 142 height 24
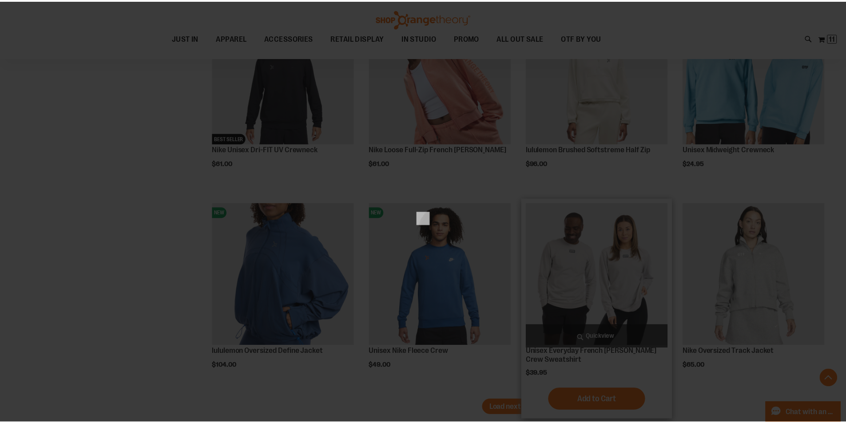
scroll to position [0, 0]
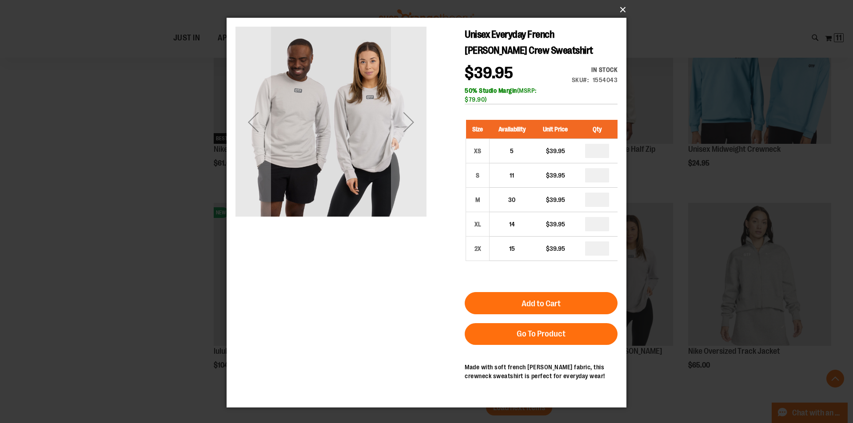
click at [621, 8] on button "×" at bounding box center [429, 10] width 400 height 20
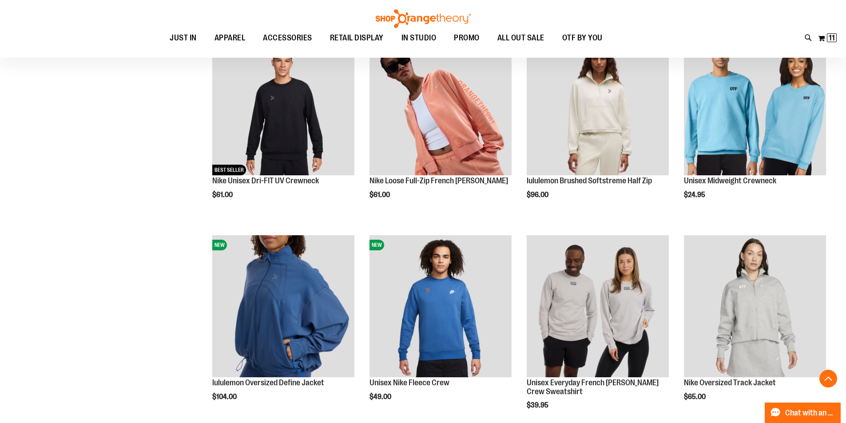
scroll to position [1682, 0]
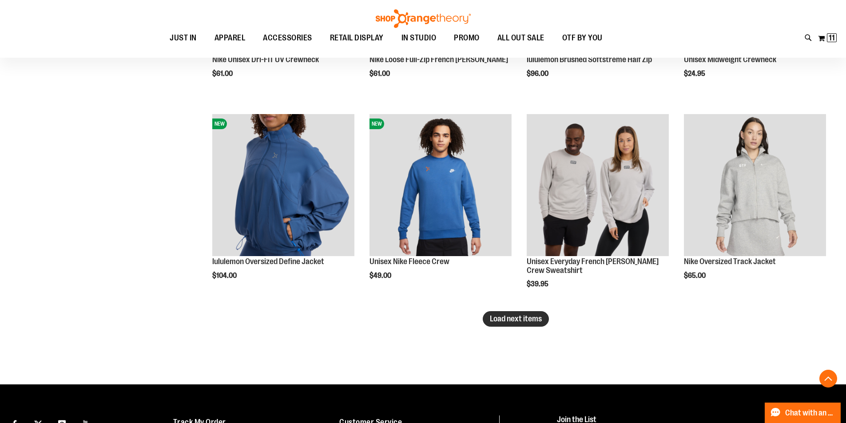
click at [537, 319] on span "Load next items" at bounding box center [516, 318] width 52 height 9
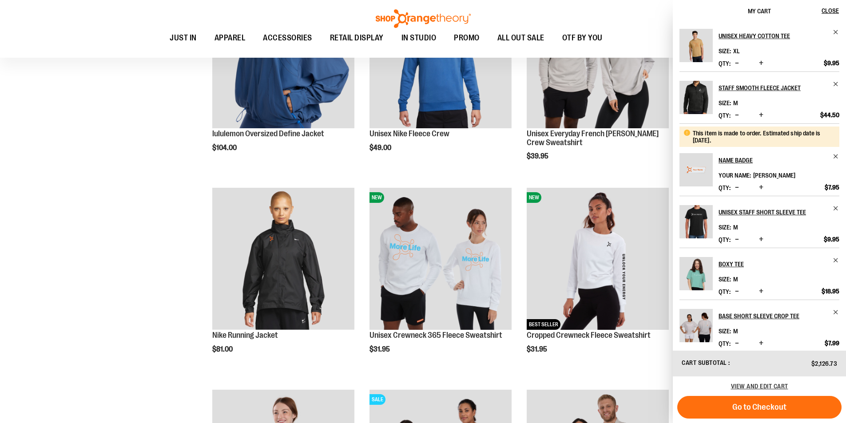
scroll to position [1815, 0]
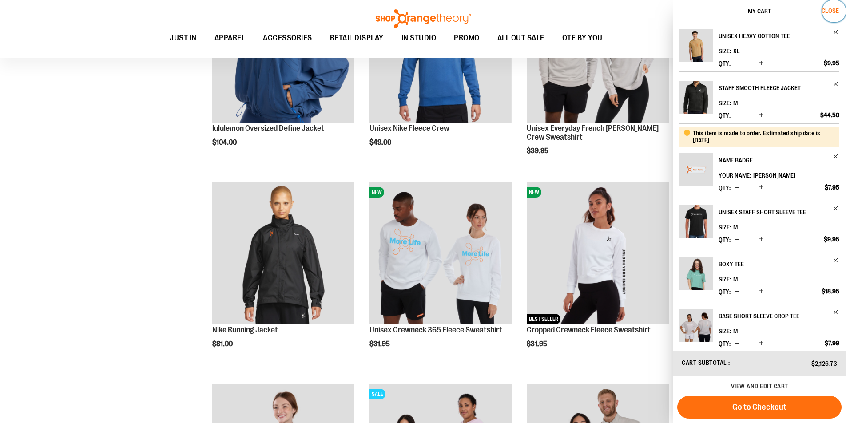
click at [843, 12] on button "Close" at bounding box center [834, 11] width 24 height 22
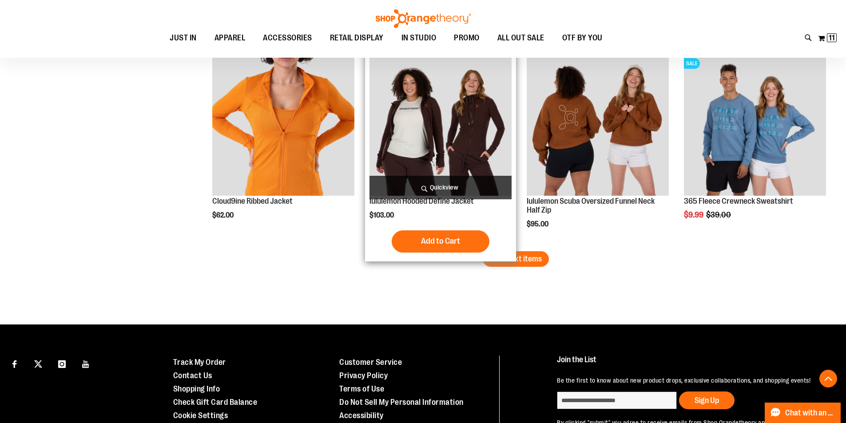
scroll to position [2348, 0]
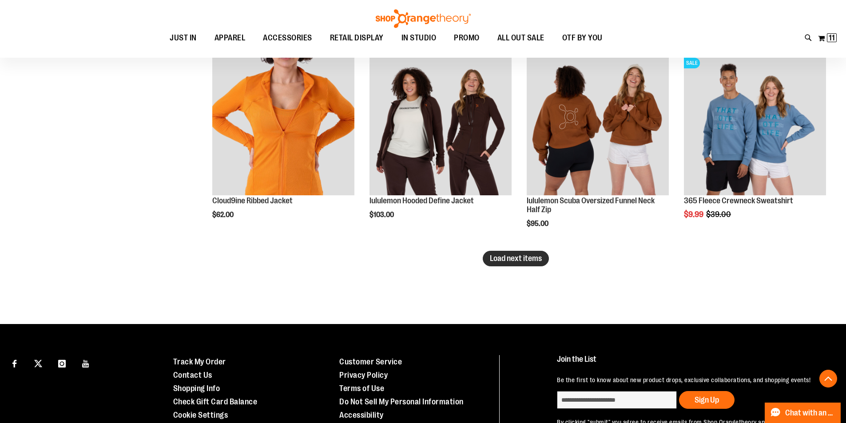
click at [522, 262] on span "Load next items" at bounding box center [516, 258] width 52 height 9
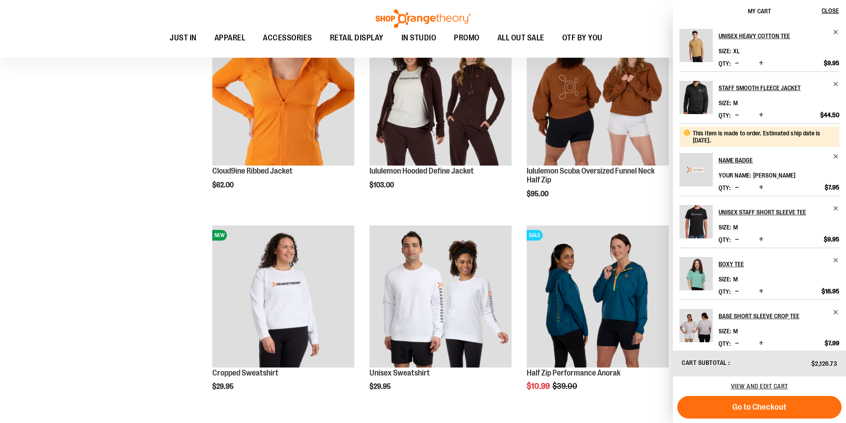
scroll to position [2437, 0]
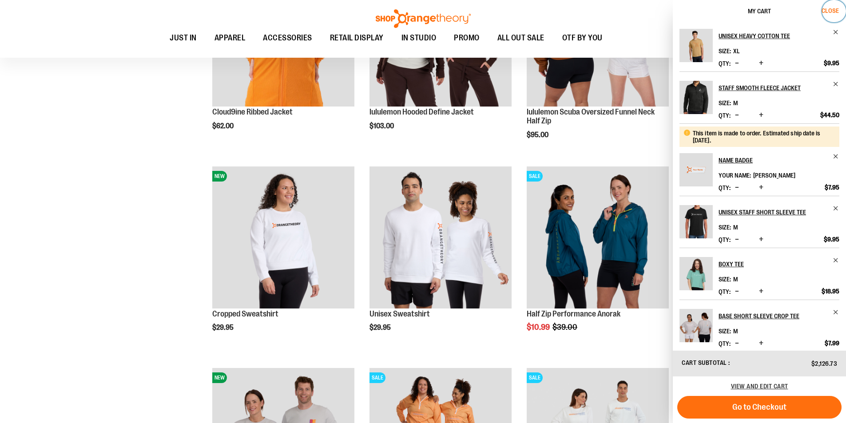
click at [825, 16] on button "Close" at bounding box center [834, 11] width 24 height 22
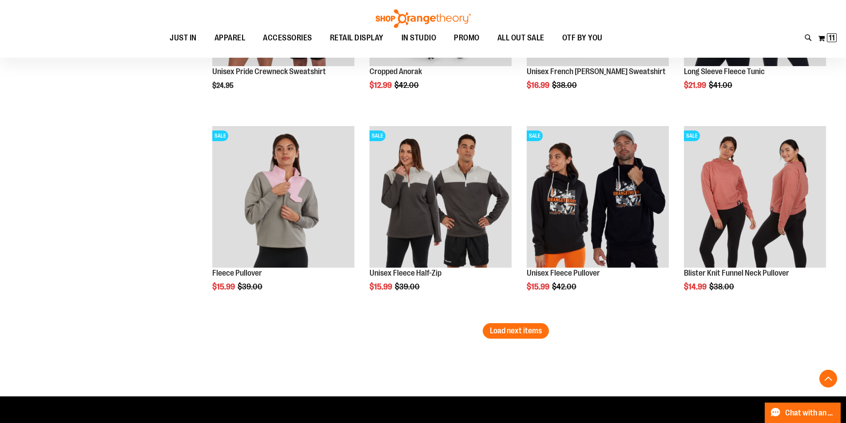
scroll to position [3014, 0]
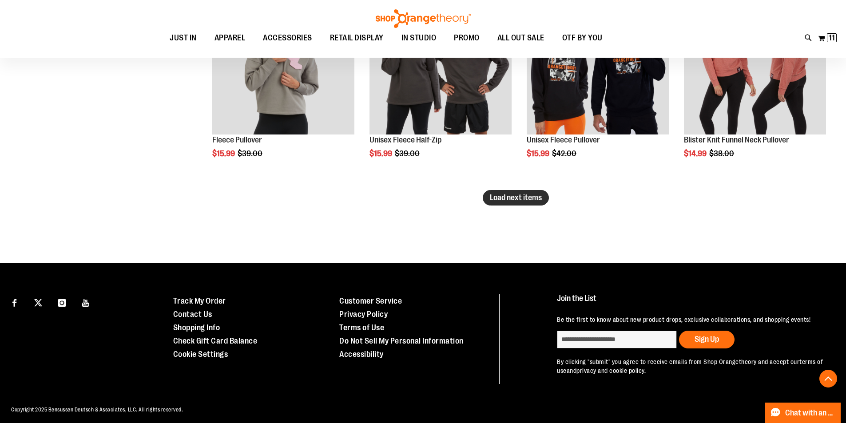
click at [520, 198] on span "Load next items" at bounding box center [516, 197] width 52 height 9
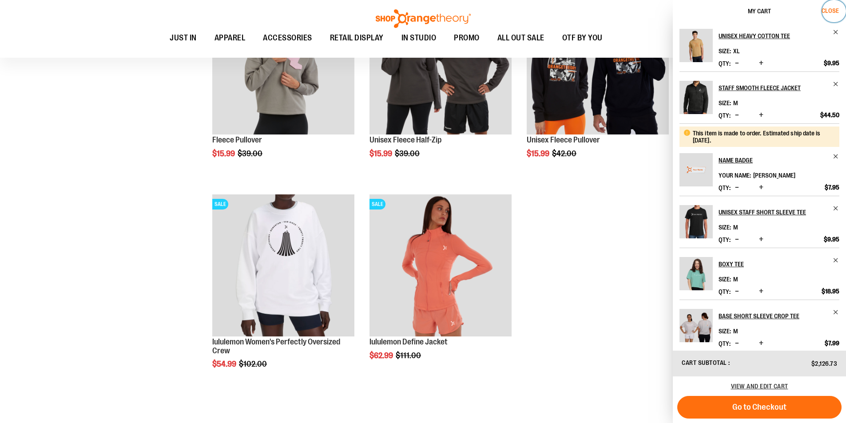
click at [843, 10] on button "Close" at bounding box center [834, 11] width 24 height 22
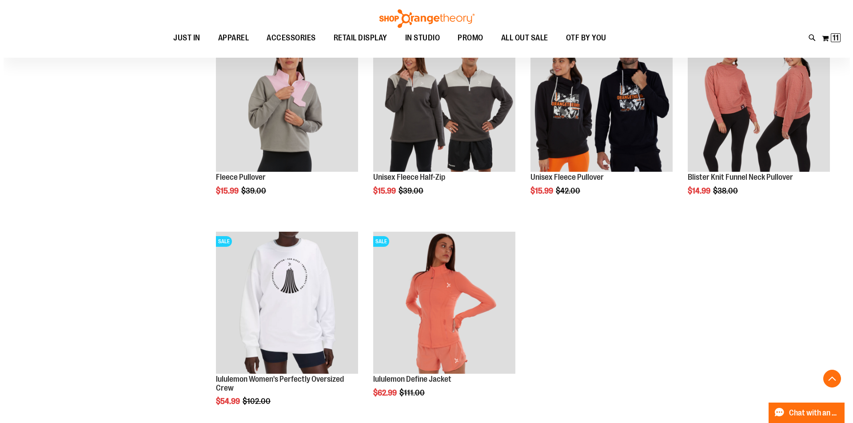
scroll to position [2925, 0]
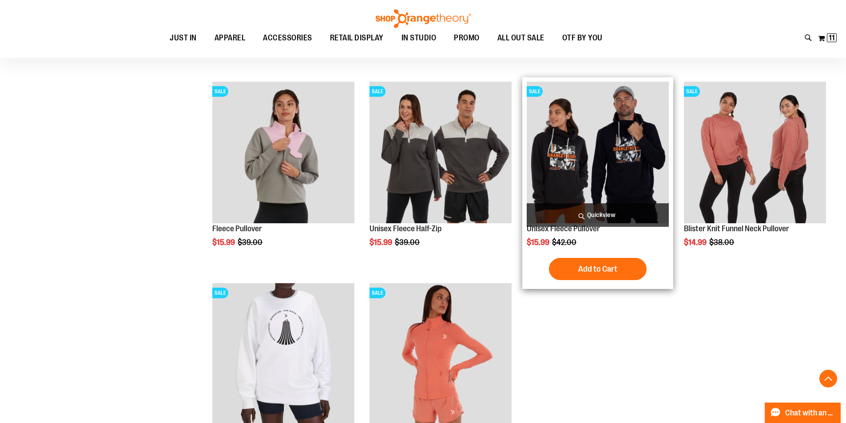
click at [603, 215] on span "Quickview" at bounding box center [598, 215] width 142 height 24
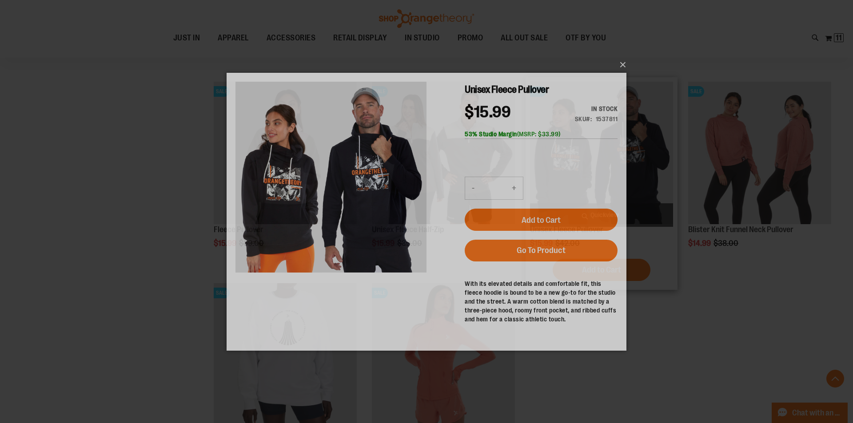
scroll to position [0, 0]
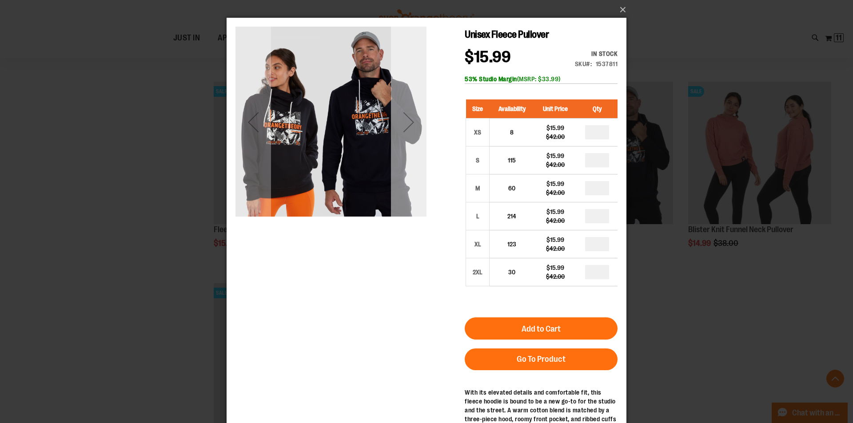
click at [409, 120] on div "Next" at bounding box center [409, 122] width 36 height 36
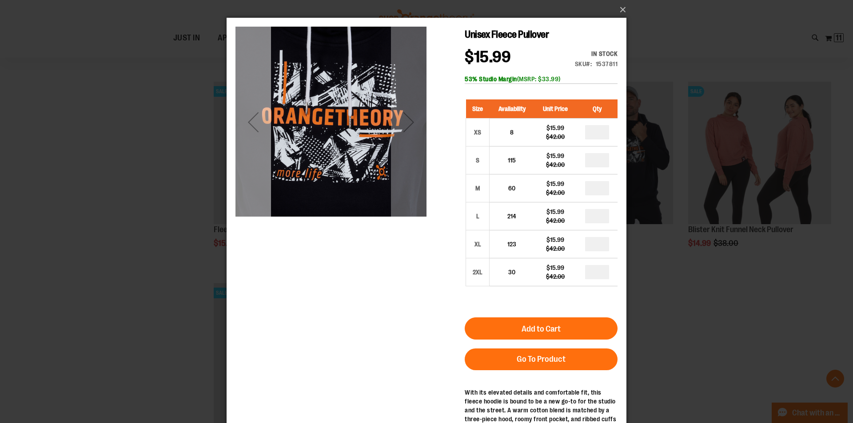
click at [253, 128] on div "Previous" at bounding box center [253, 122] width 36 height 36
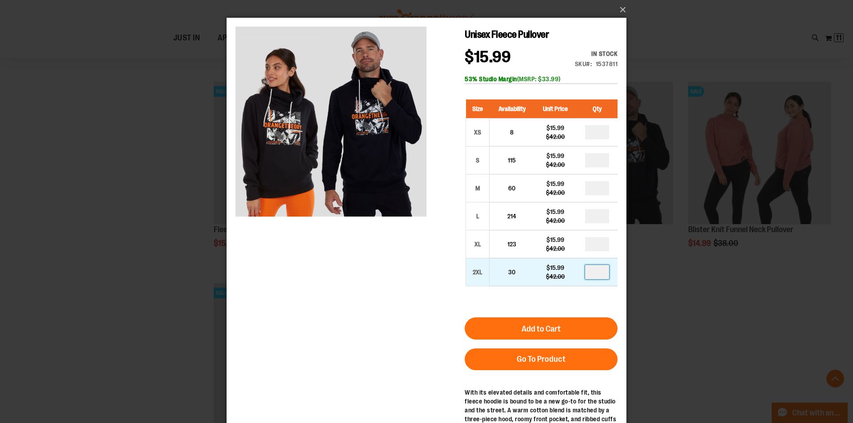
click at [595, 269] on input "number" at bounding box center [597, 272] width 24 height 14
type input "*"
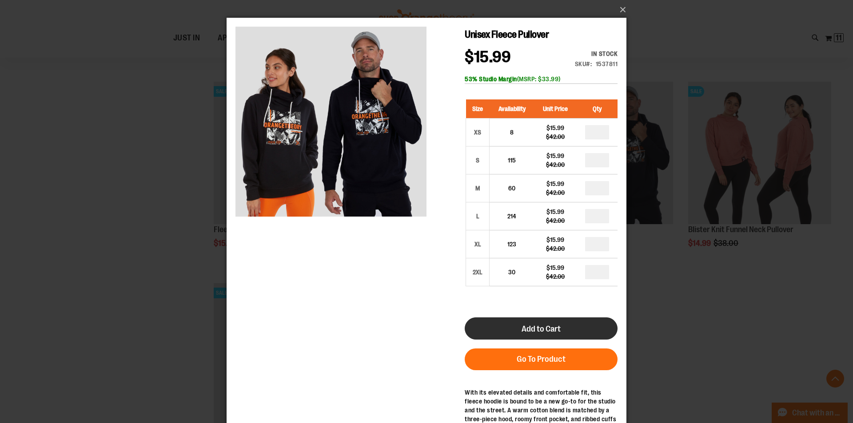
click at [581, 330] on button "Add to Cart" at bounding box center [541, 329] width 153 height 22
